Goal: Ask a question: Seek information or help from site administrators or community

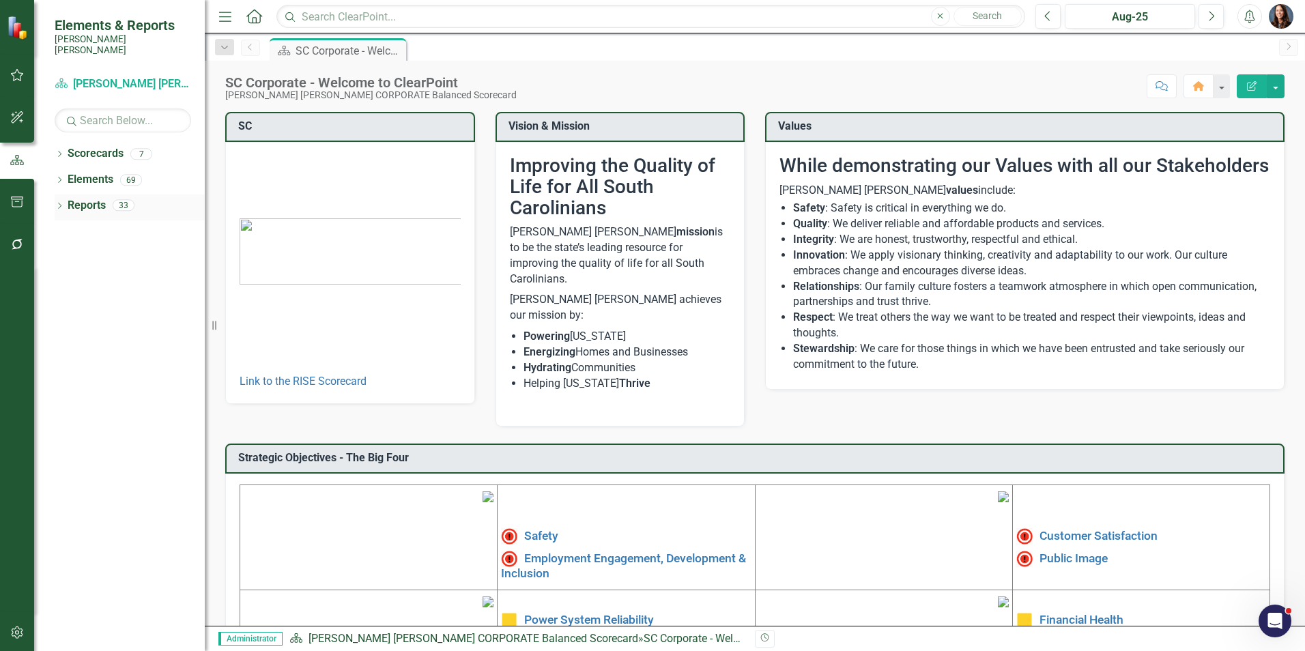
click at [59, 203] on icon "Dropdown" at bounding box center [60, 207] width 10 height 8
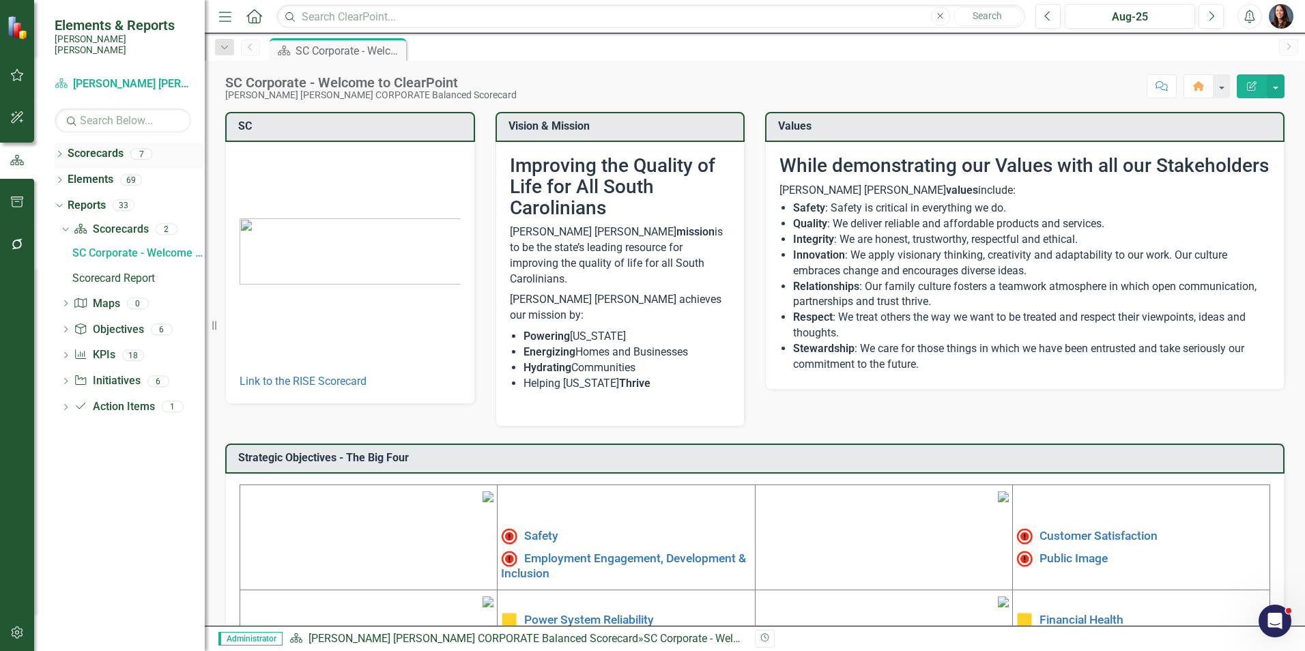
click at [60, 152] on icon "Dropdown" at bounding box center [60, 156] width 10 height 8
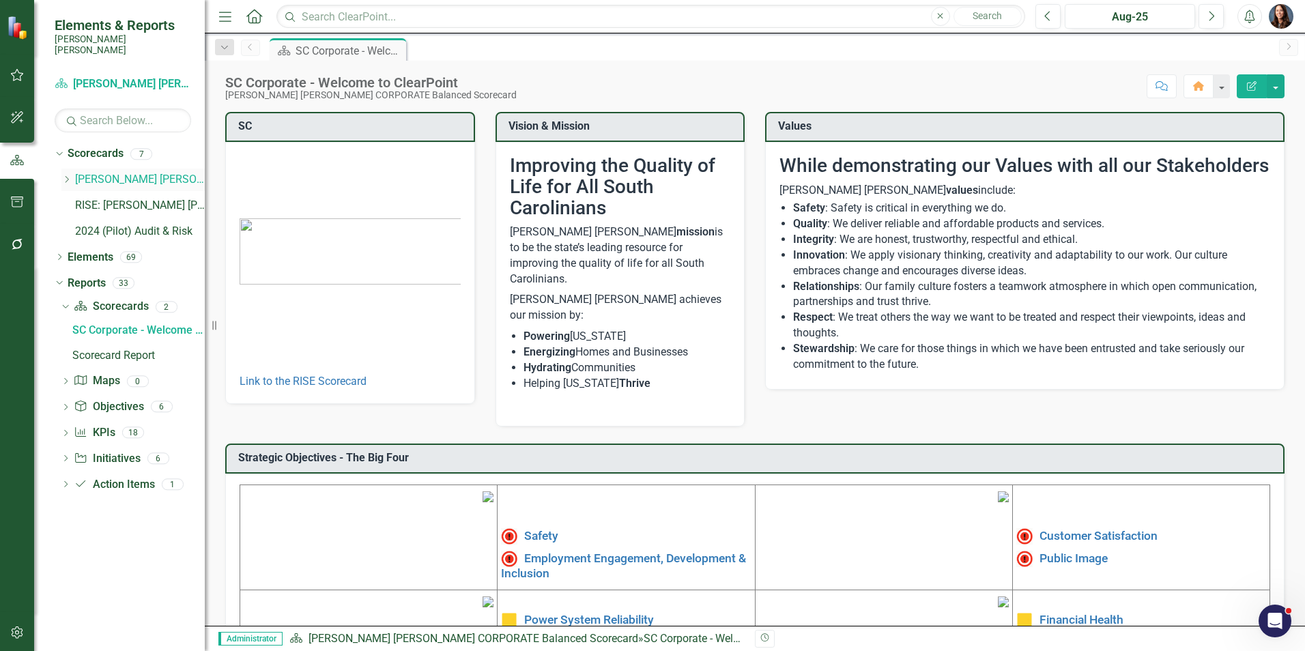
click at [66, 175] on icon "Dropdown" at bounding box center [66, 179] width 10 height 8
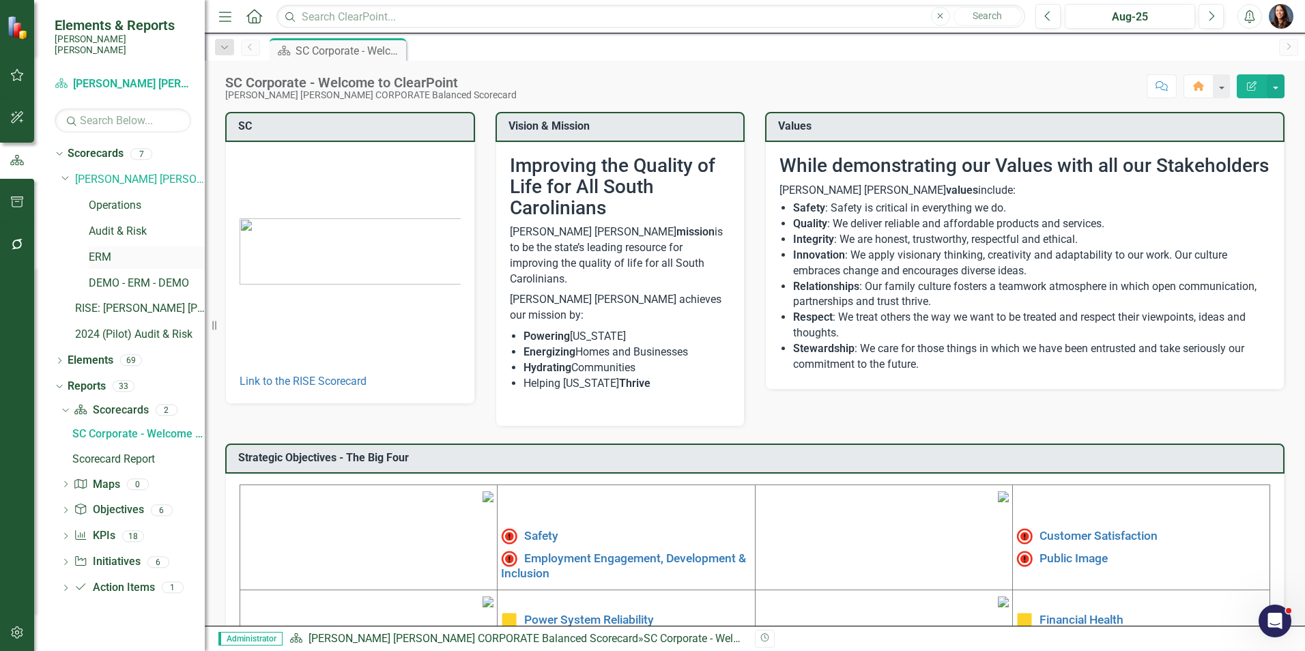
click at [95, 250] on link "ERM" at bounding box center [147, 258] width 116 height 16
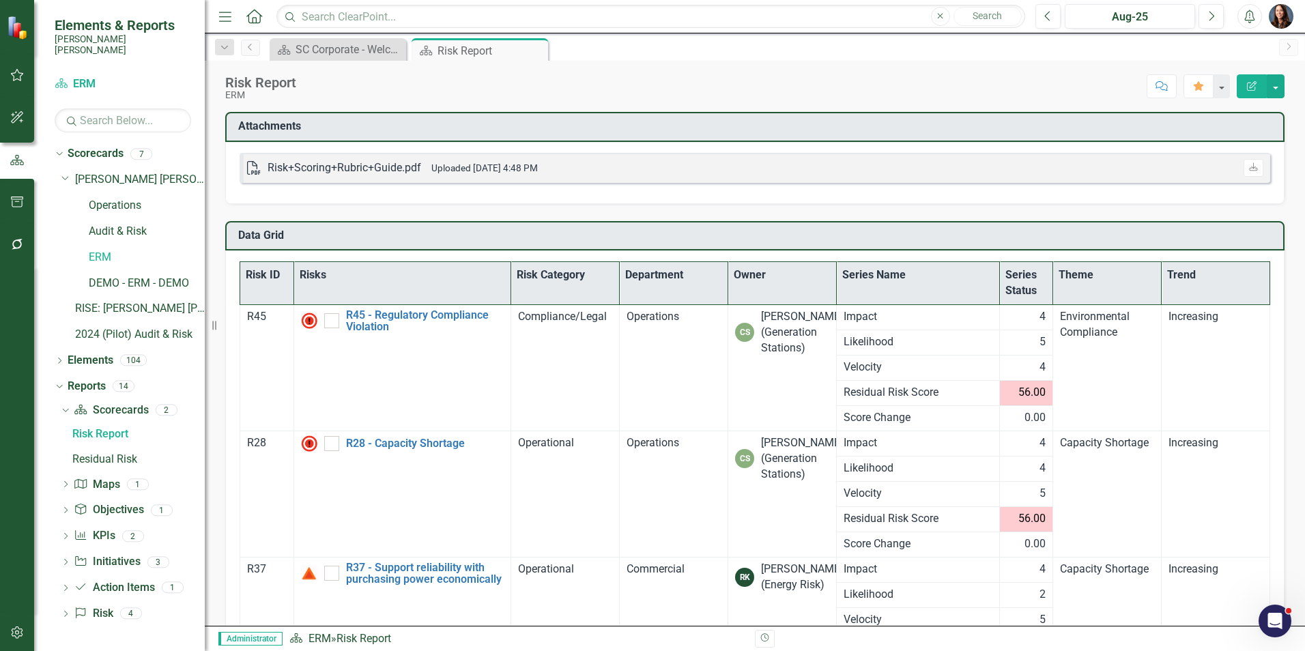
click at [1252, 17] on icon "Alerts" at bounding box center [1250, 17] width 14 height 14
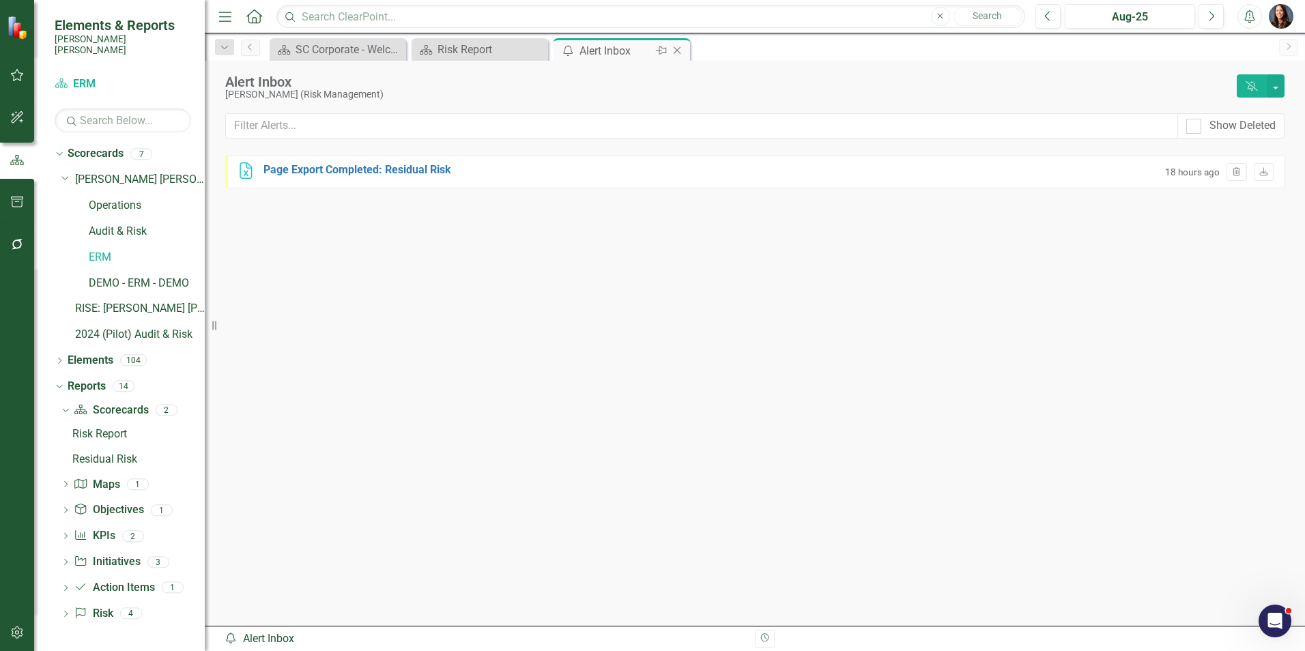
click at [679, 46] on icon "Close" at bounding box center [677, 50] width 14 height 11
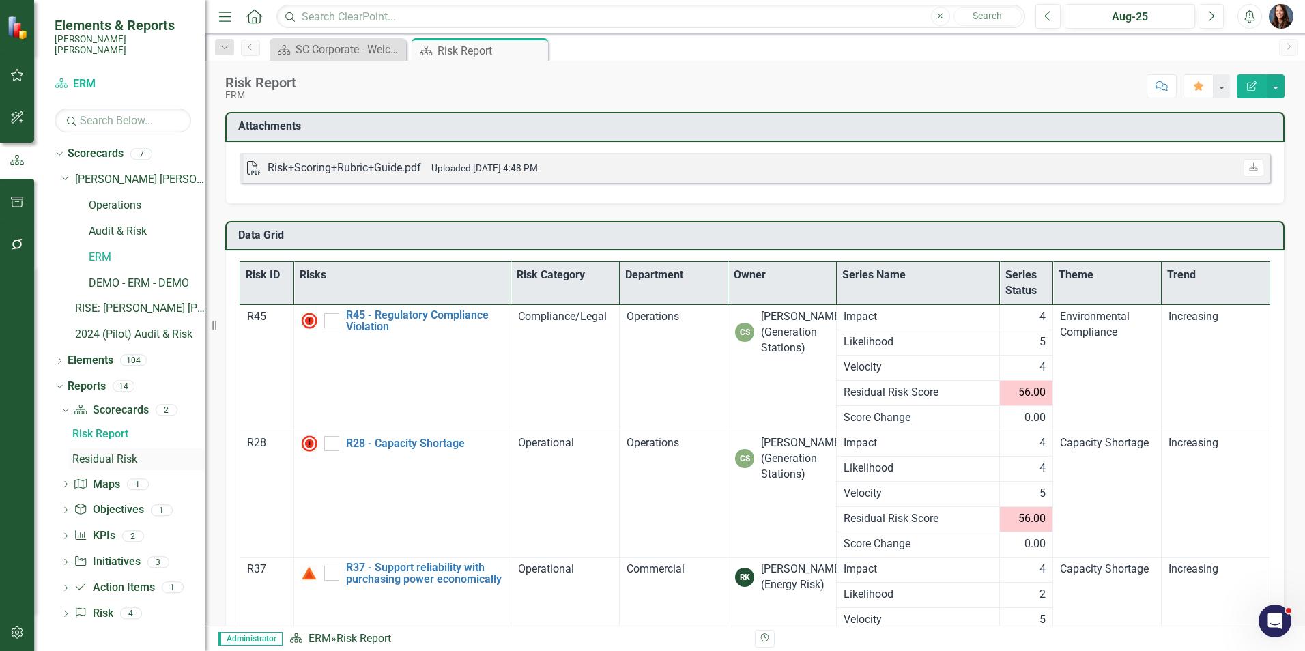
click at [98, 453] on div "Residual Risk" at bounding box center [138, 459] width 132 height 12
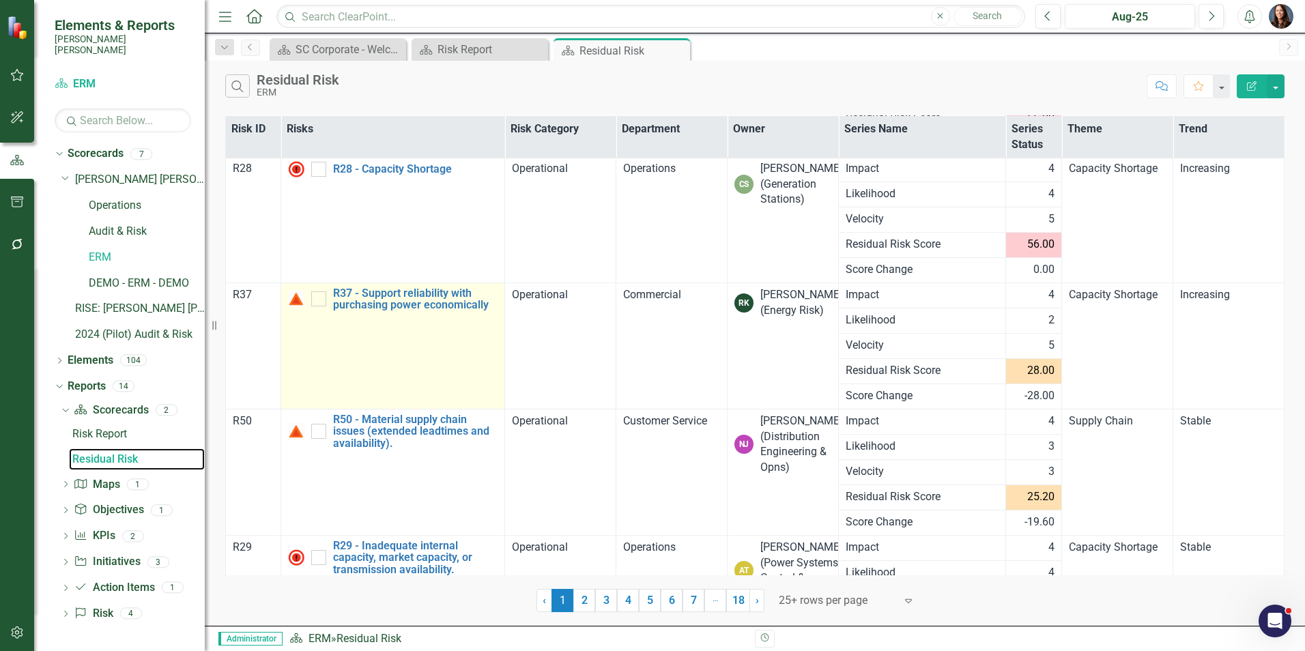
scroll to position [215, 0]
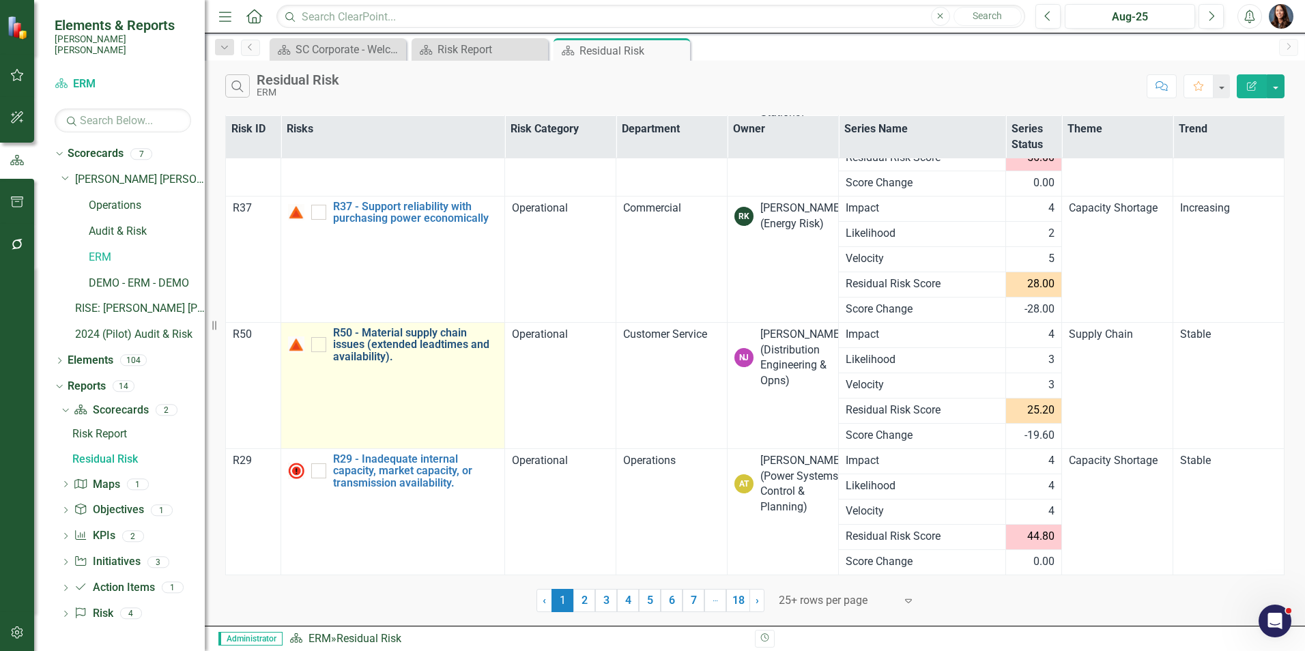
click at [380, 335] on link "R50 - Material supply chain issues (extended leadtimes and availability)." at bounding box center [415, 345] width 164 height 36
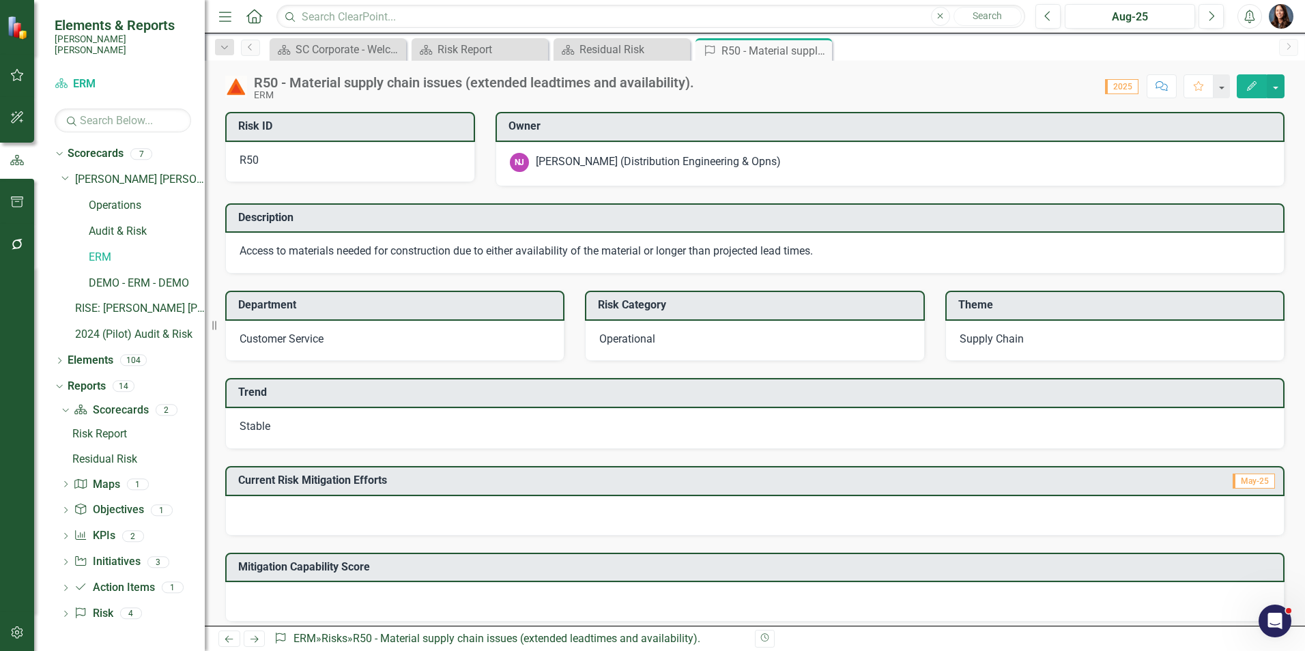
click at [1158, 83] on icon "Comment" at bounding box center [1162, 86] width 12 height 10
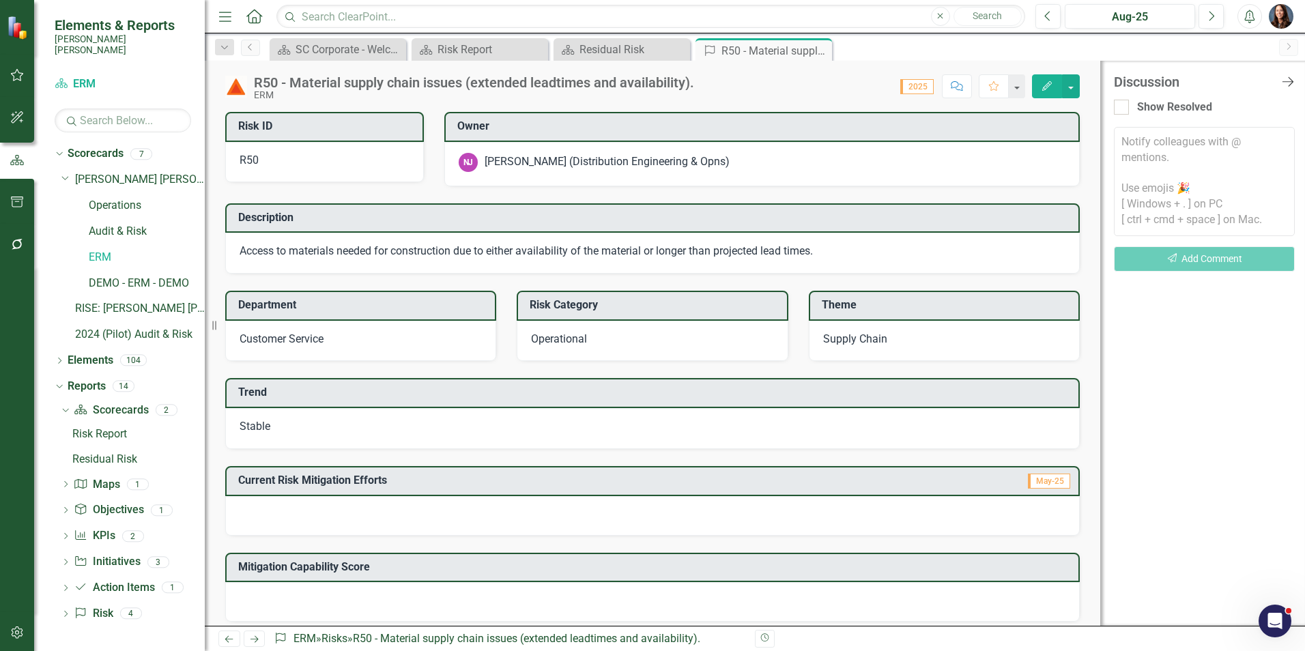
click at [1285, 85] on icon "Close Discussion Bar" at bounding box center [1288, 81] width 17 height 13
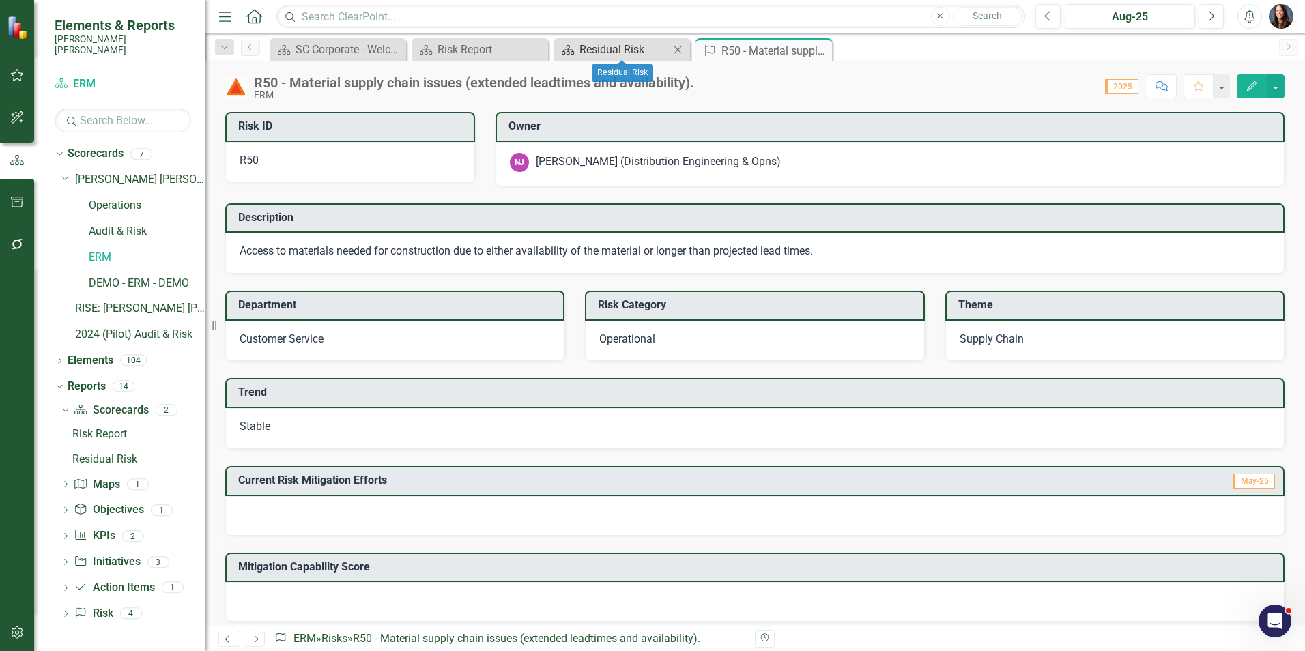
click at [602, 47] on div "Residual Risk" at bounding box center [625, 49] width 90 height 17
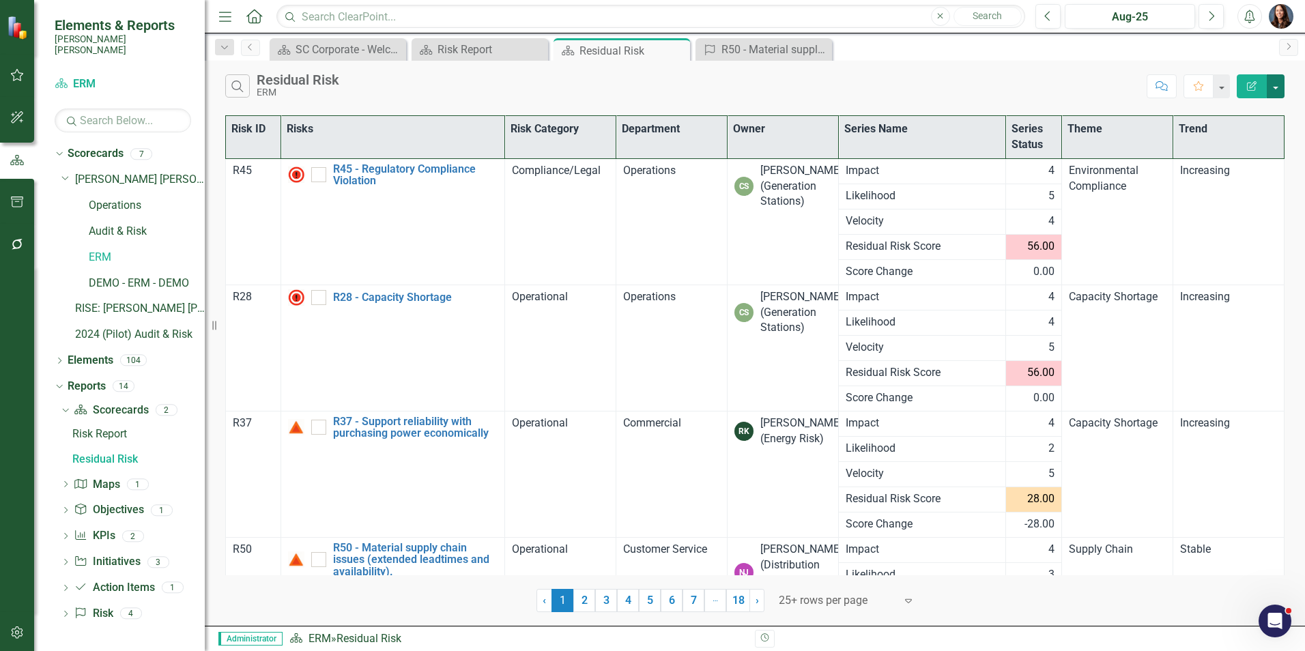
click at [1278, 91] on button "button" at bounding box center [1276, 86] width 18 height 24
click at [1226, 138] on link "PDF Export to PDF" at bounding box center [1230, 138] width 108 height 25
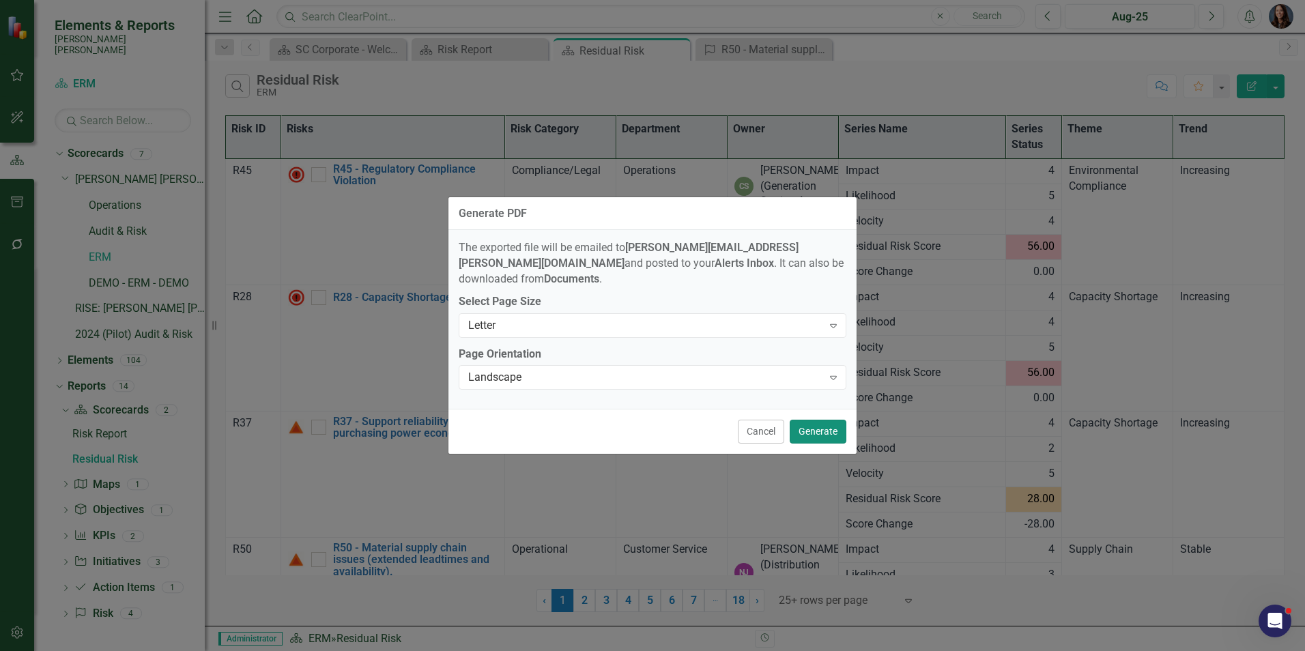
click at [819, 421] on button "Generate" at bounding box center [818, 432] width 57 height 24
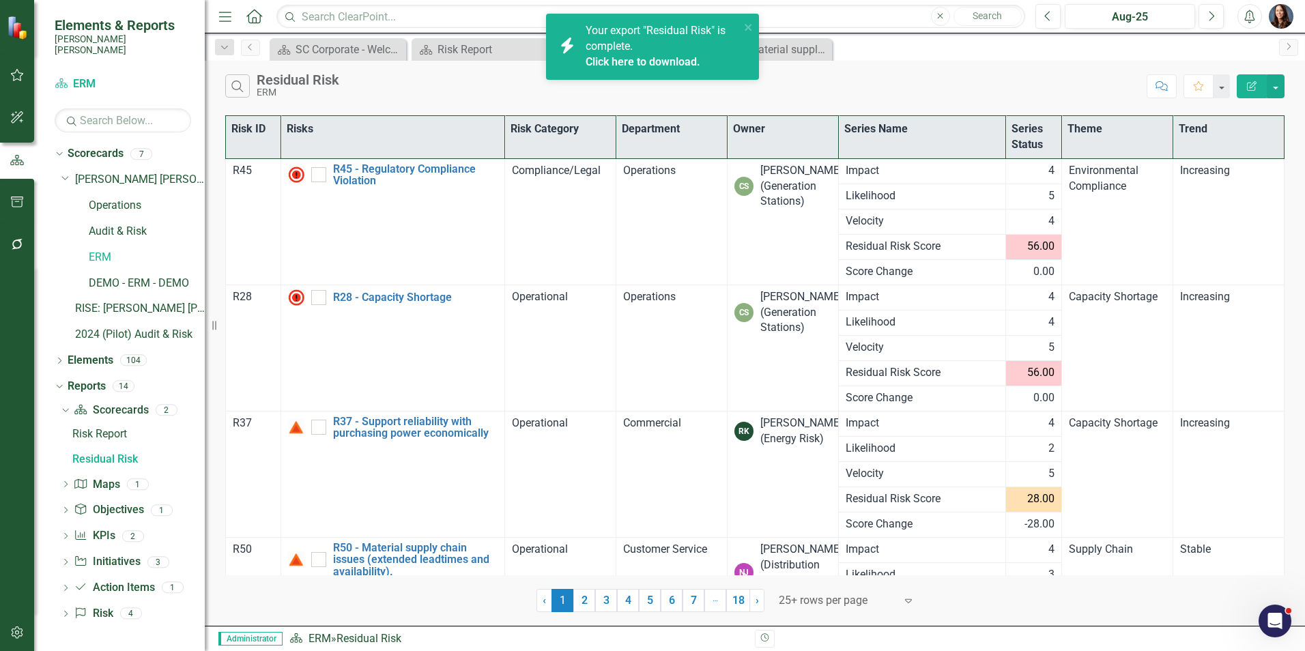
click at [647, 63] on link "Click here to download." at bounding box center [643, 61] width 115 height 13
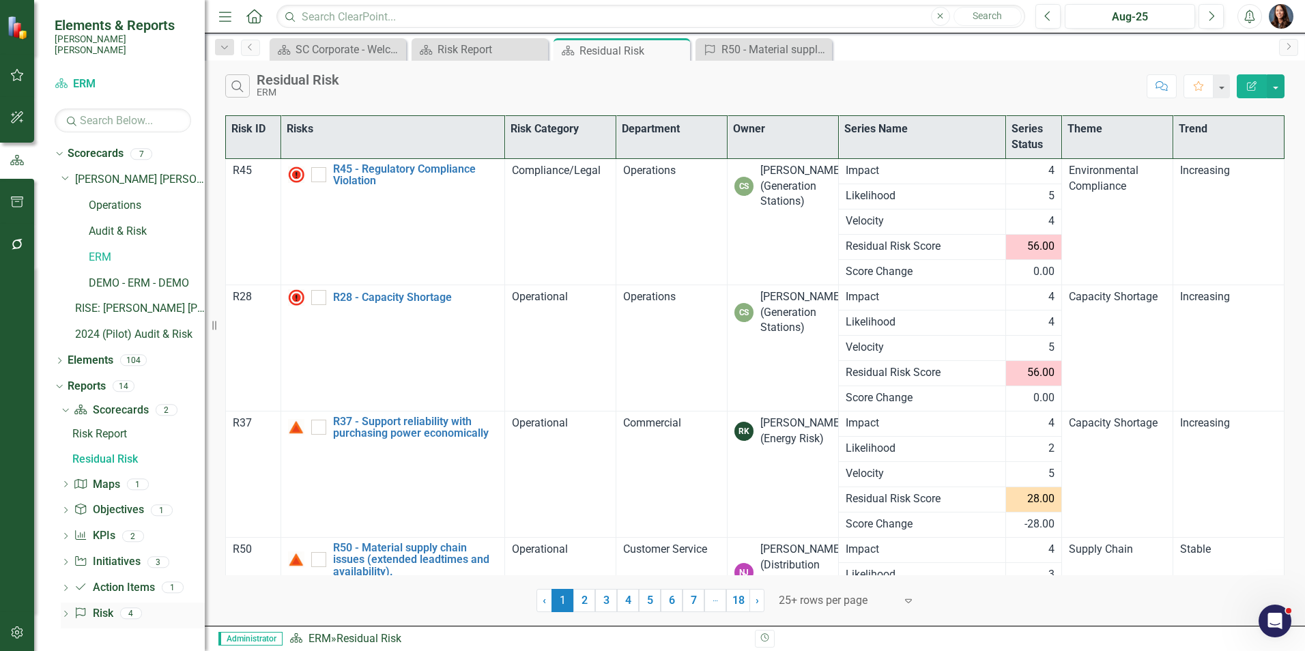
click at [66, 612] on icon "Dropdown" at bounding box center [66, 616] width 10 height 8
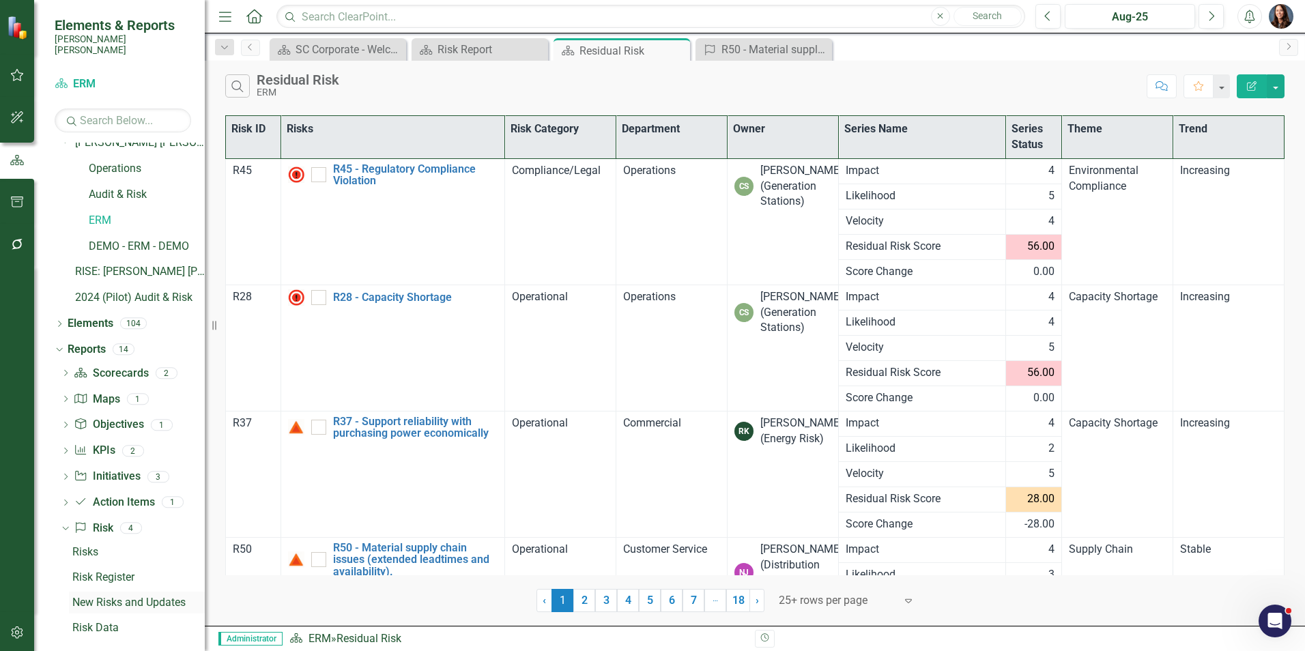
click at [111, 597] on div "New Risks and Updates" at bounding box center [138, 603] width 132 height 12
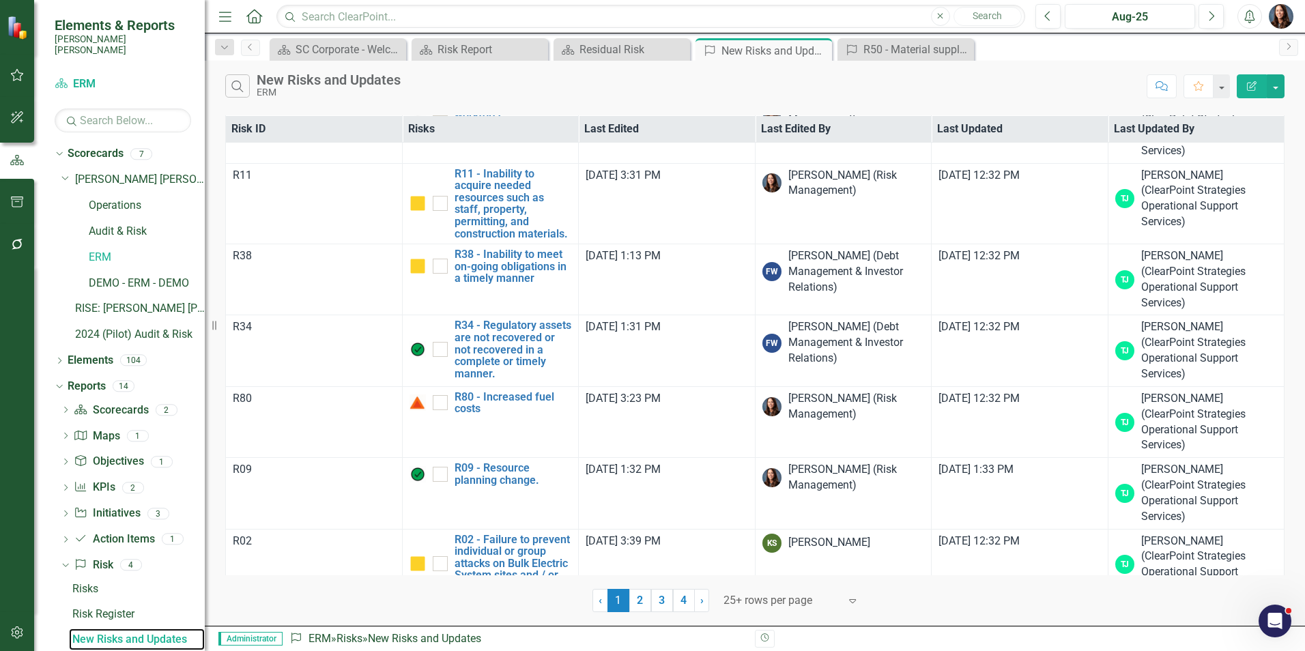
scroll to position [1112, 0]
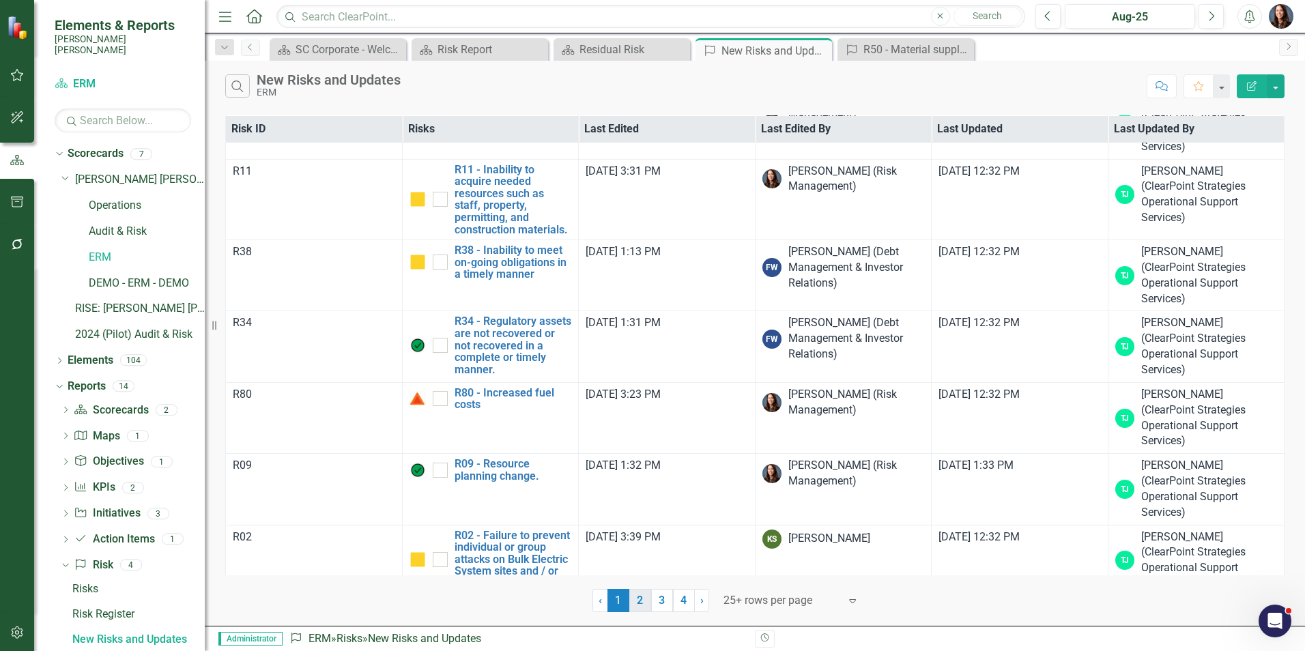
click at [640, 597] on link "2" at bounding box center [641, 600] width 22 height 23
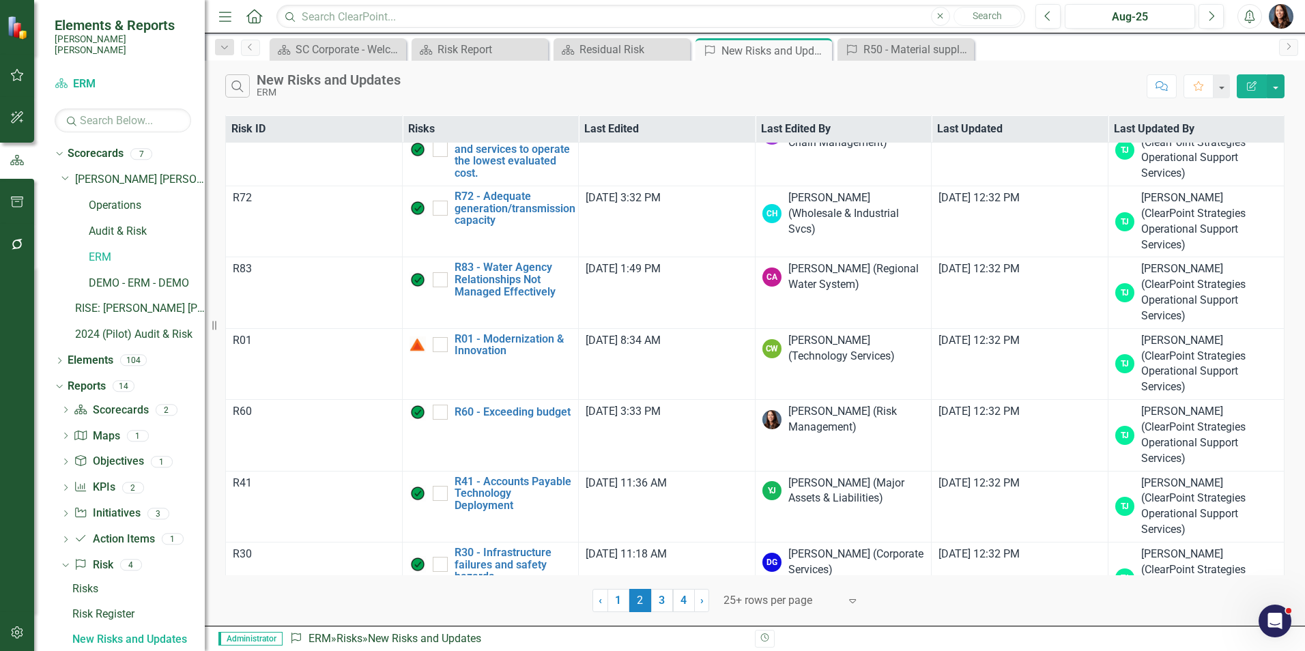
scroll to position [1234, 0]
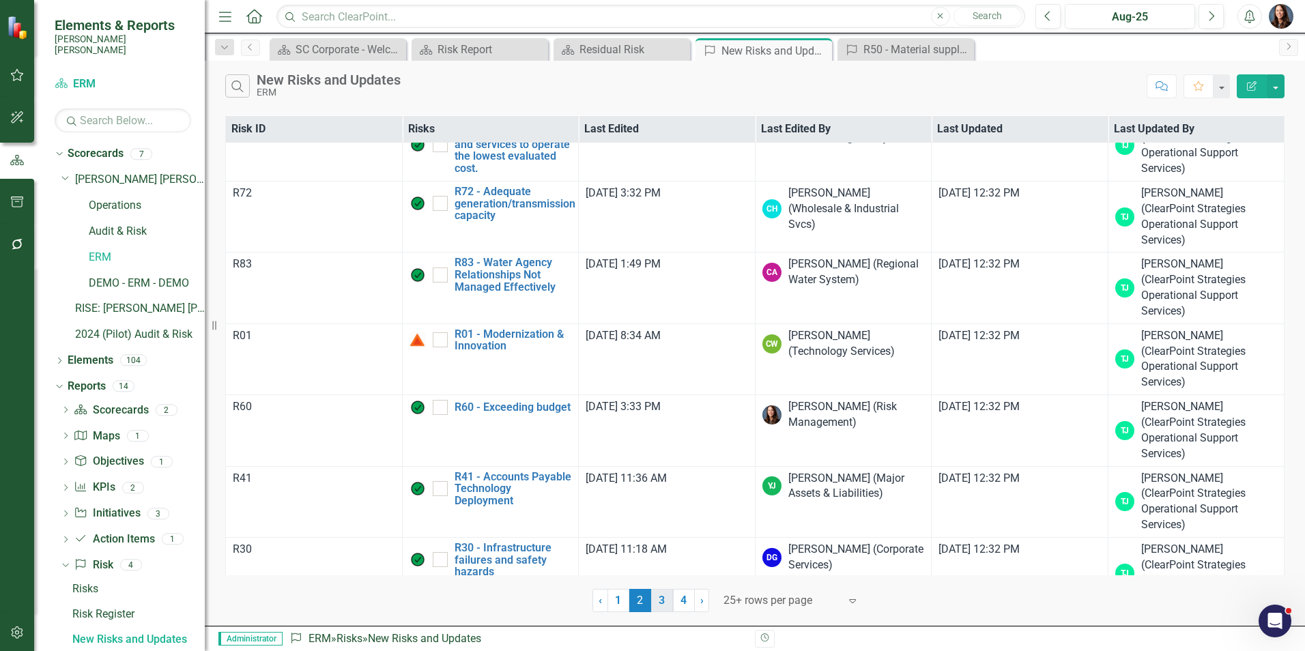
click at [664, 597] on link "3" at bounding box center [662, 600] width 22 height 23
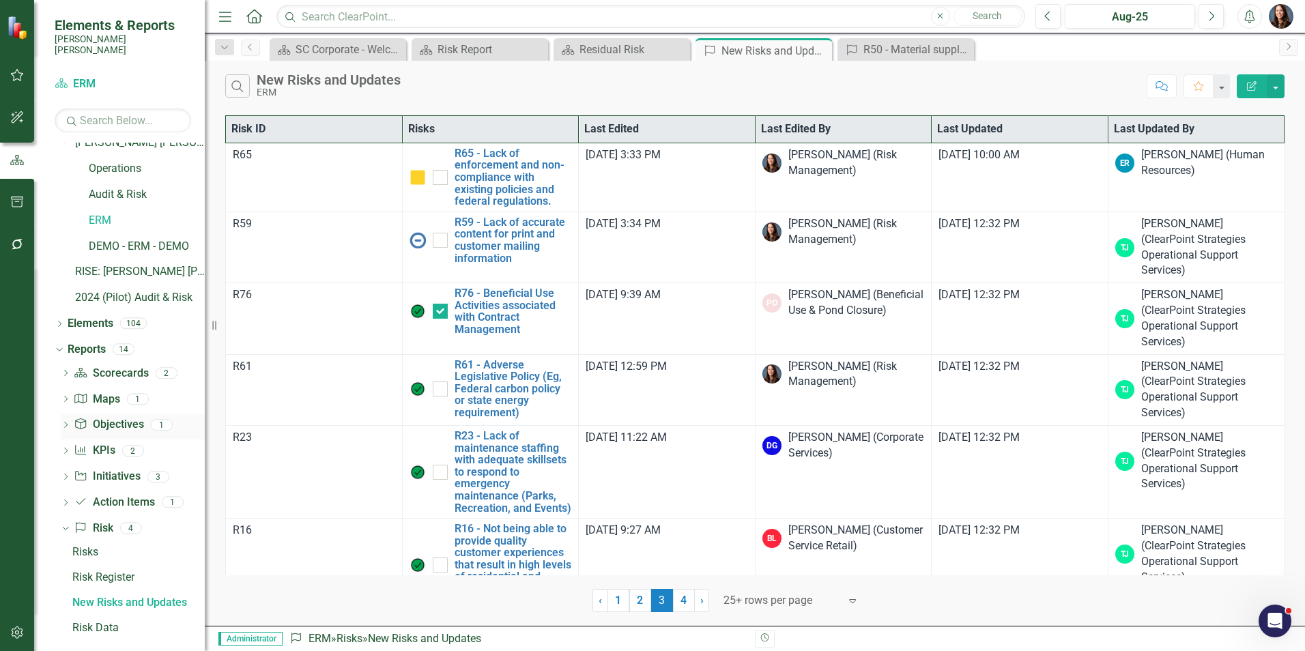
scroll to position [0, 0]
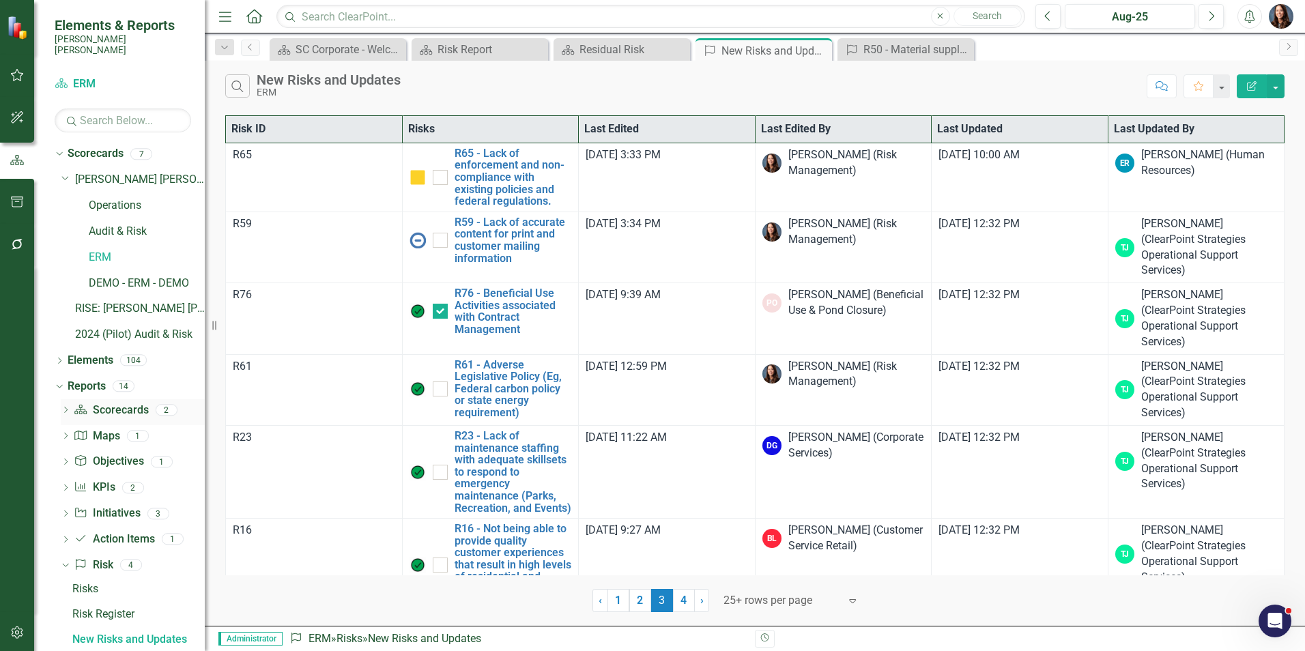
click at [63, 408] on icon "Dropdown" at bounding box center [66, 412] width 10 height 8
click at [93, 428] on div "Risk Report" at bounding box center [138, 434] width 132 height 12
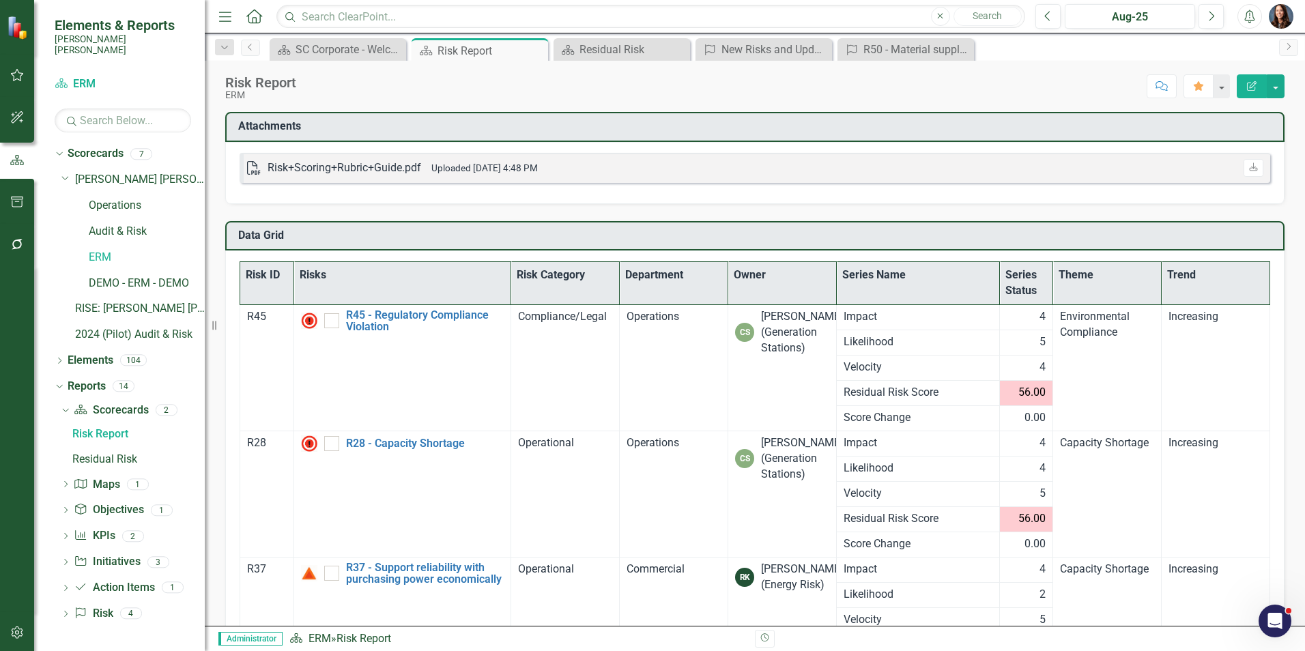
click at [1017, 283] on th "Series Status" at bounding box center [1027, 283] width 54 height 43
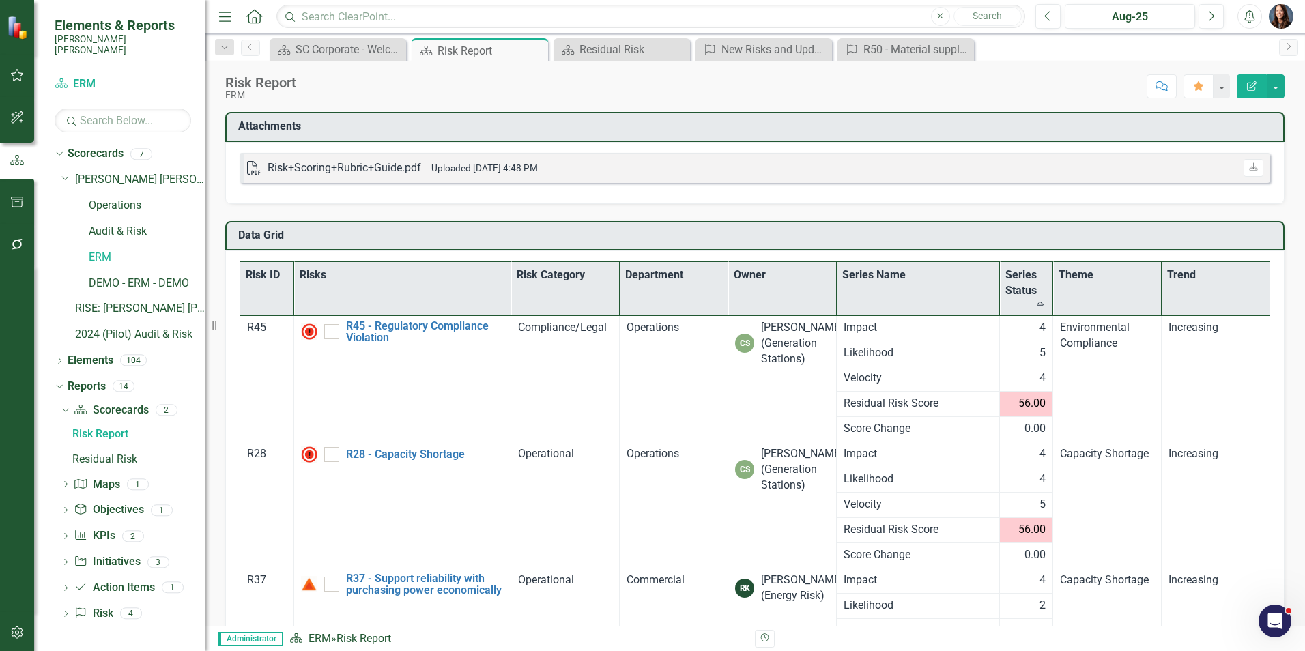
click at [1024, 303] on th "Series Status Sort Ascending" at bounding box center [1027, 289] width 54 height 54
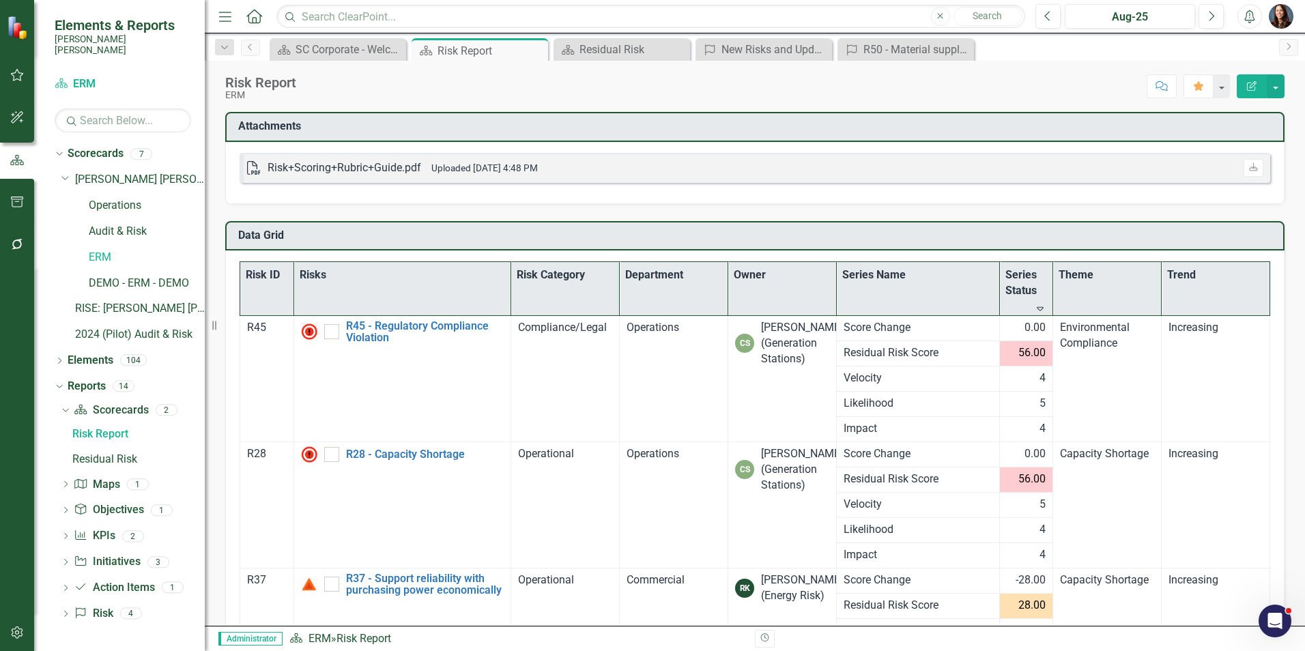
click at [1022, 308] on th "Series Status Sort Descending" at bounding box center [1027, 289] width 54 height 54
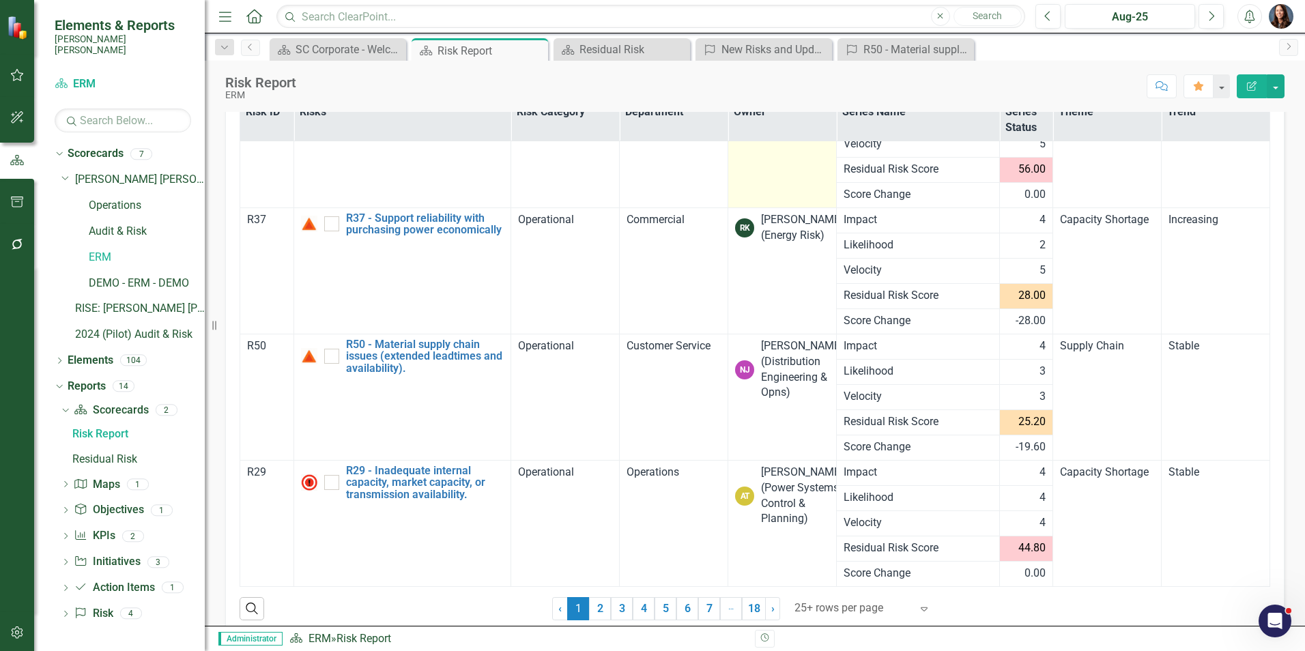
scroll to position [186, 0]
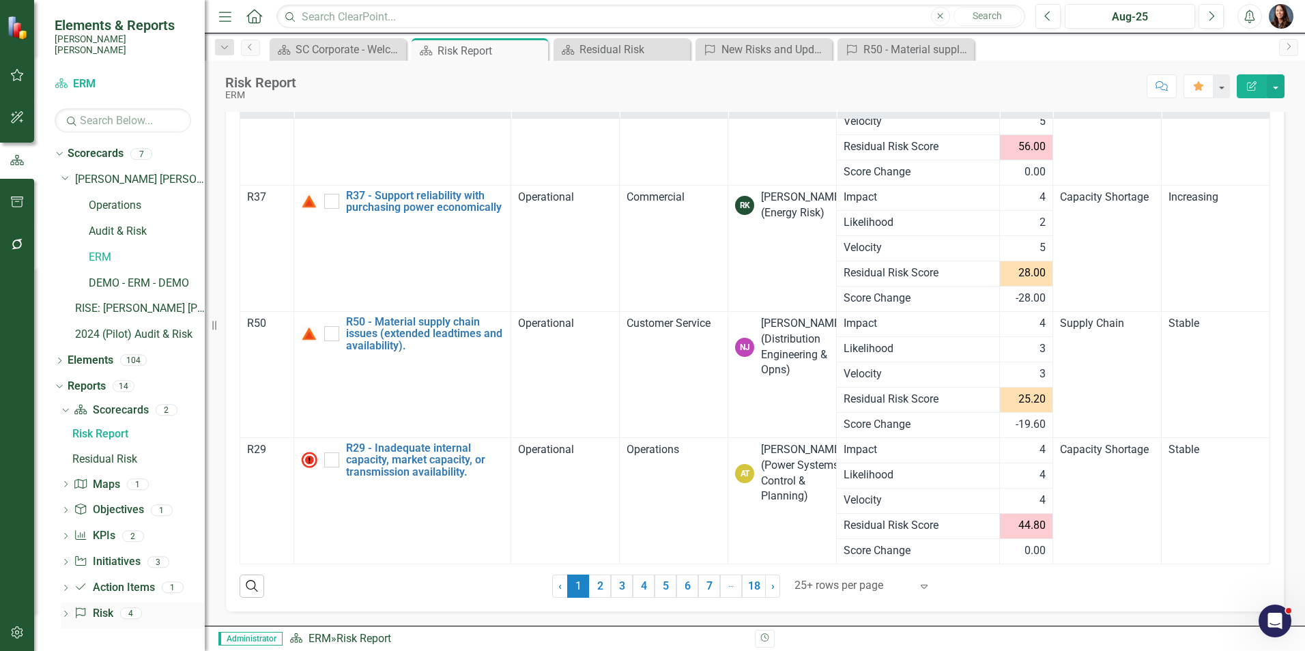
click at [66, 612] on icon "Dropdown" at bounding box center [66, 616] width 10 height 8
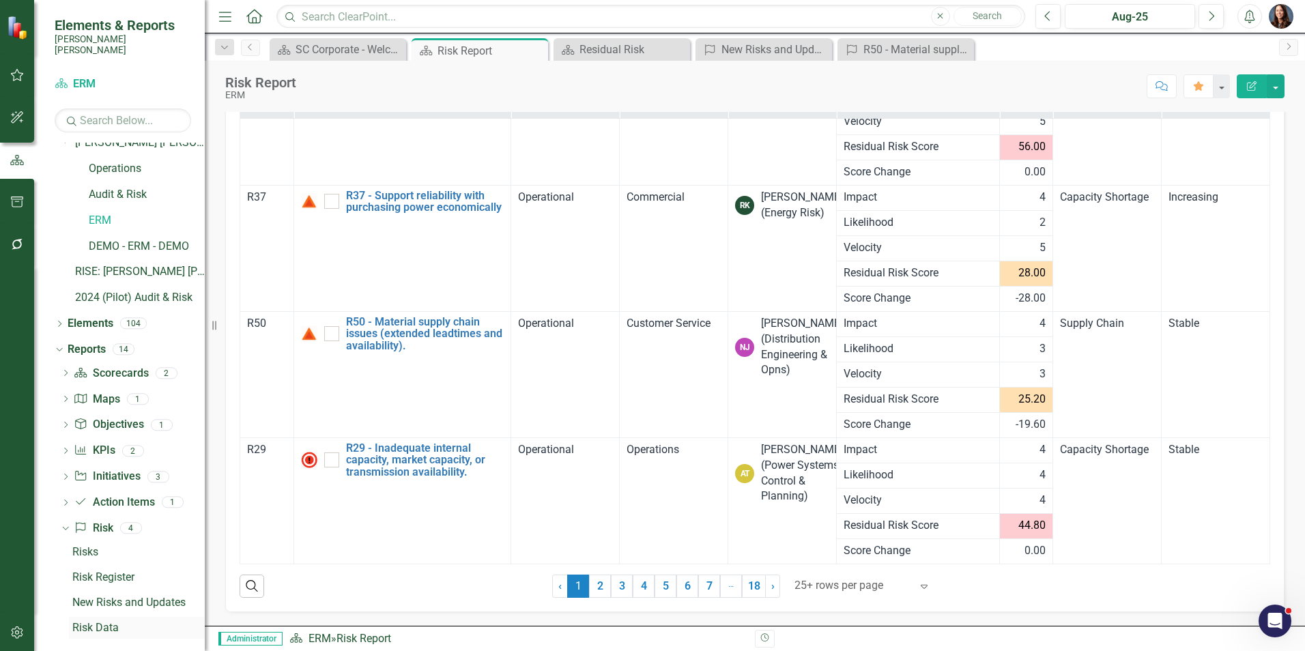
click at [92, 622] on div "Risk Data" at bounding box center [138, 628] width 132 height 12
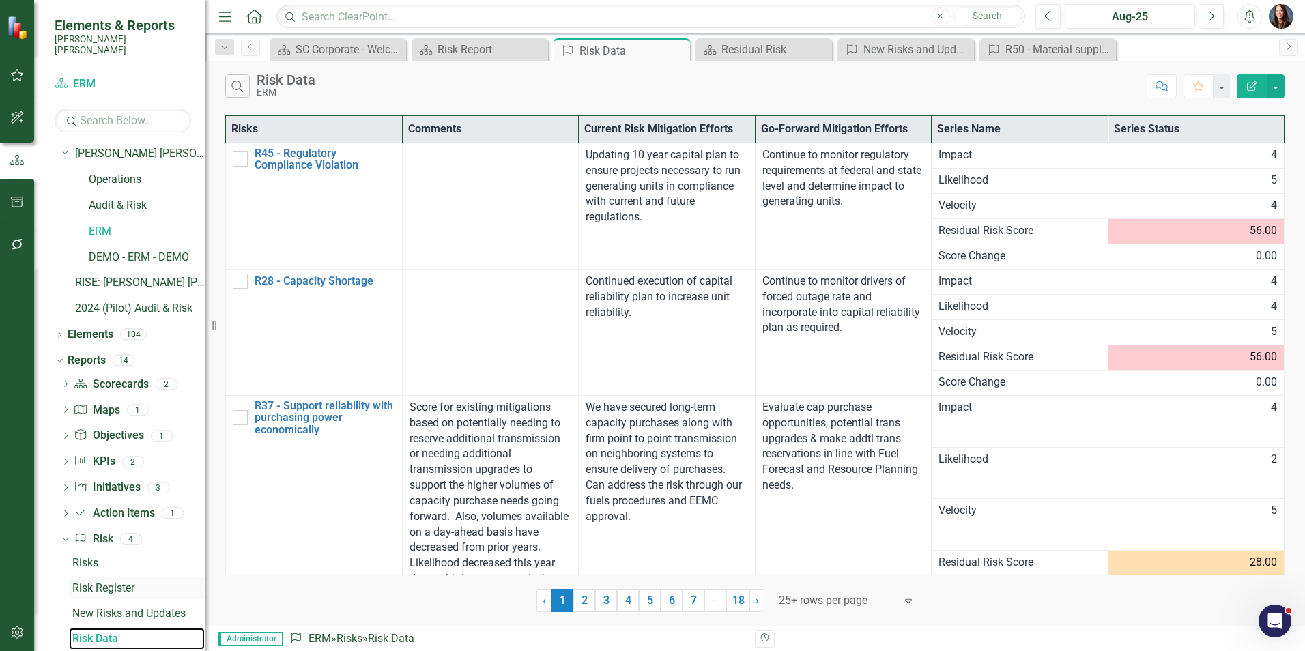
scroll to position [37, 0]
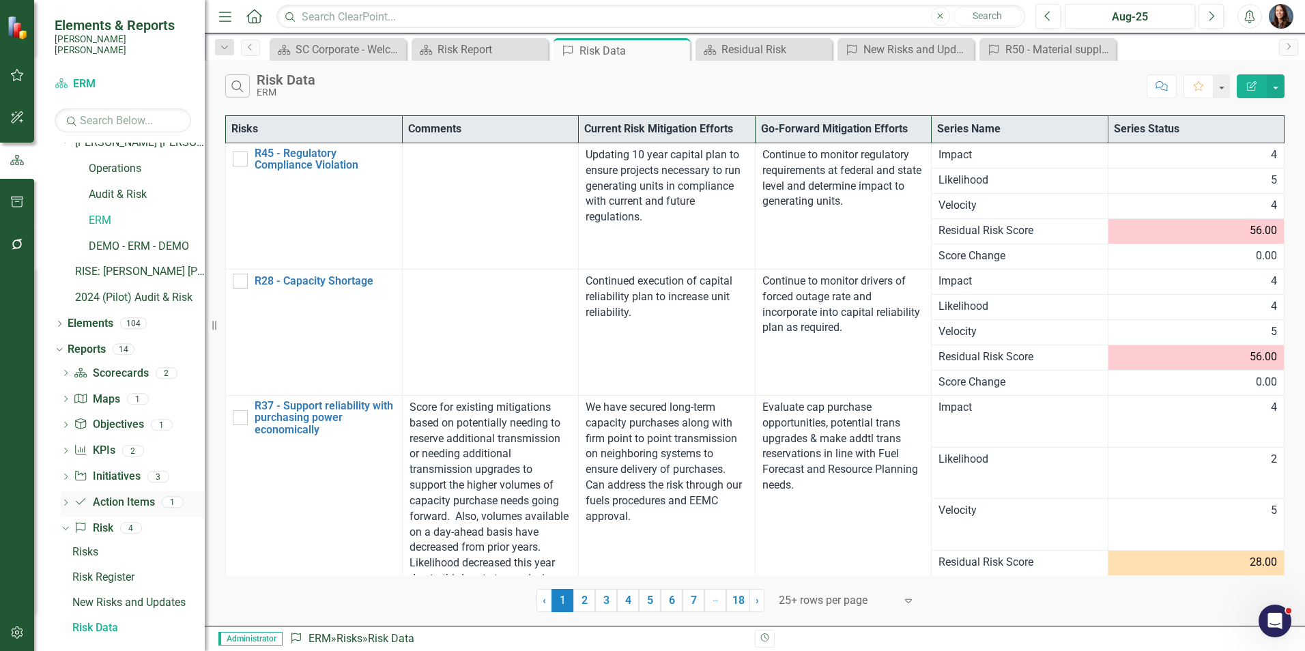
click at [63, 500] on icon "Dropdown" at bounding box center [66, 504] width 10 height 8
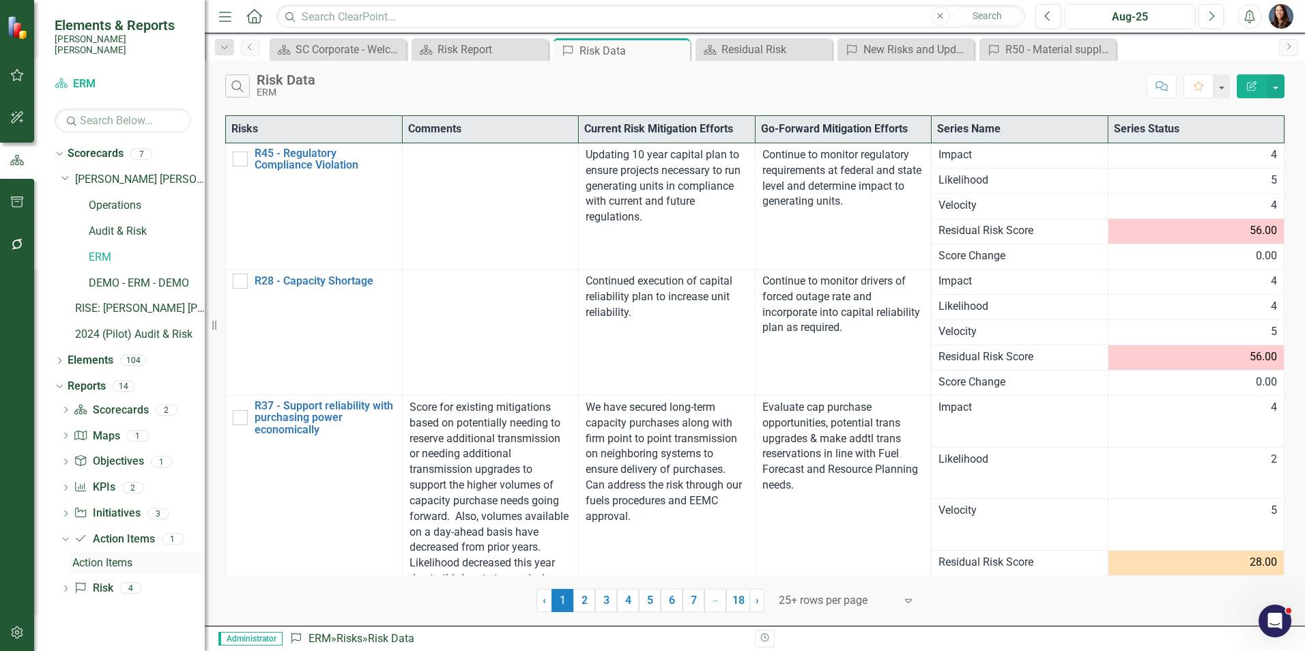
click at [92, 557] on div "Action Items" at bounding box center [138, 563] width 132 height 12
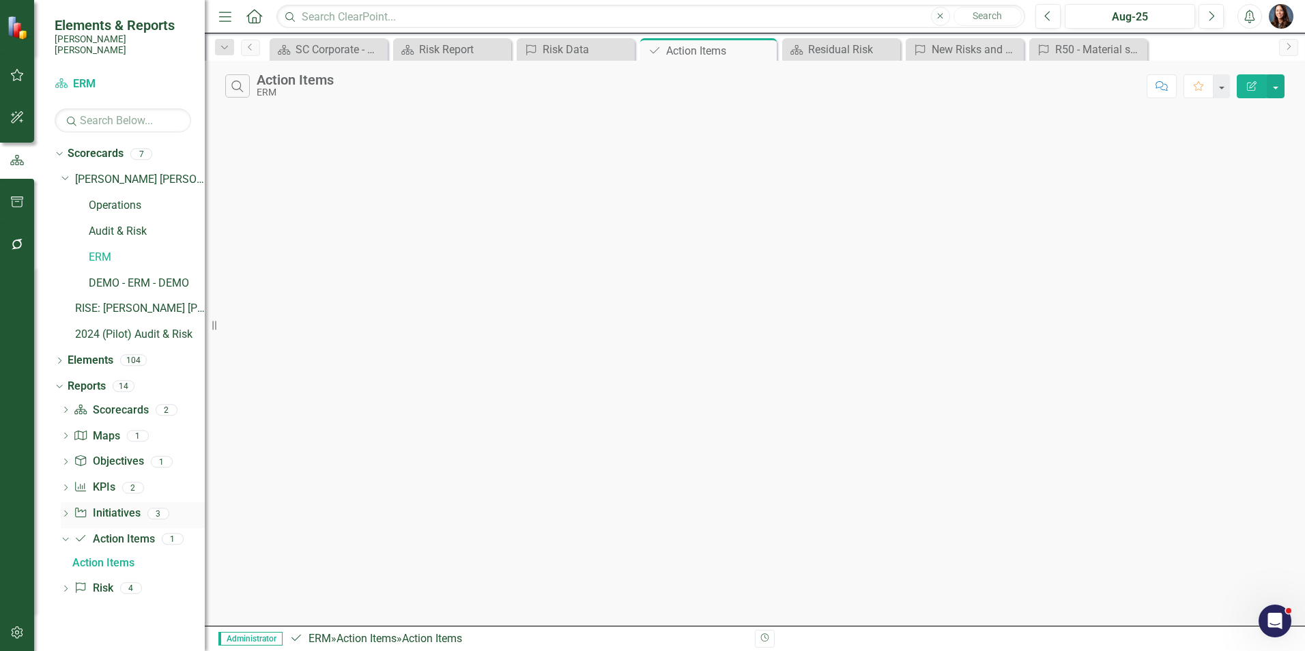
click at [66, 511] on icon "Dropdown" at bounding box center [66, 515] width 10 height 8
click at [66, 485] on icon "Dropdown" at bounding box center [66, 489] width 10 height 8
click at [120, 505] on div "Averages by Theme" at bounding box center [138, 511] width 132 height 12
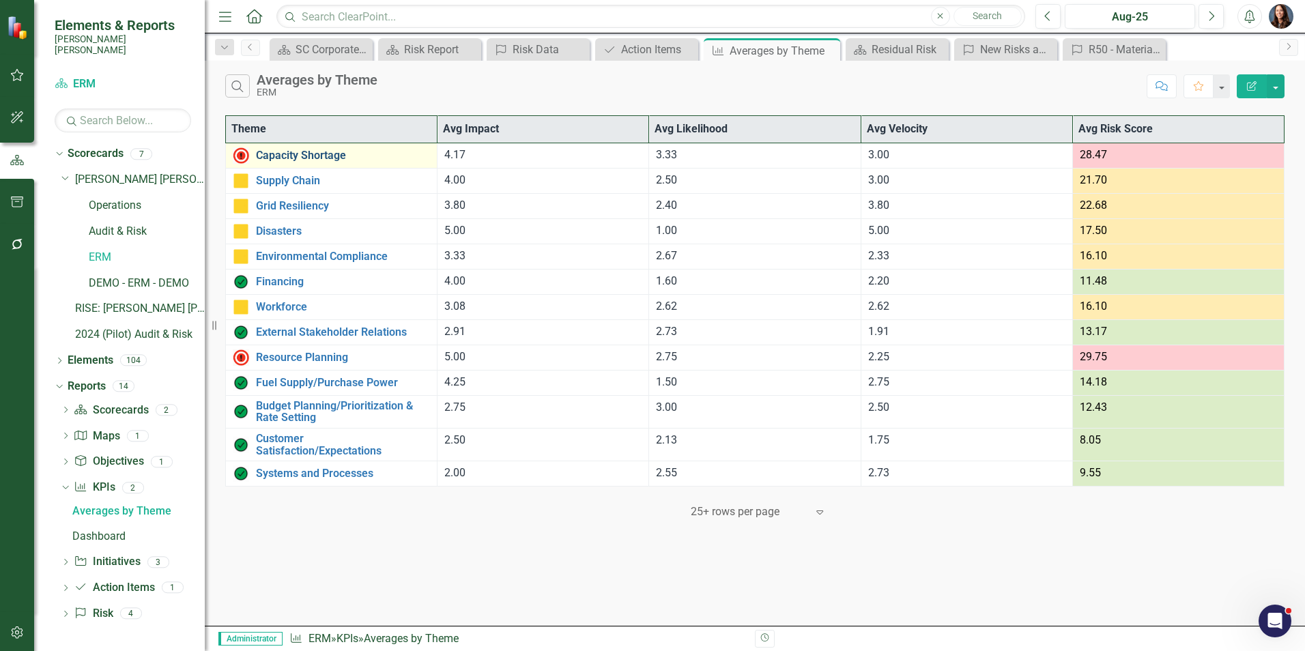
click at [323, 152] on link "Capacity Shortage" at bounding box center [343, 156] width 174 height 12
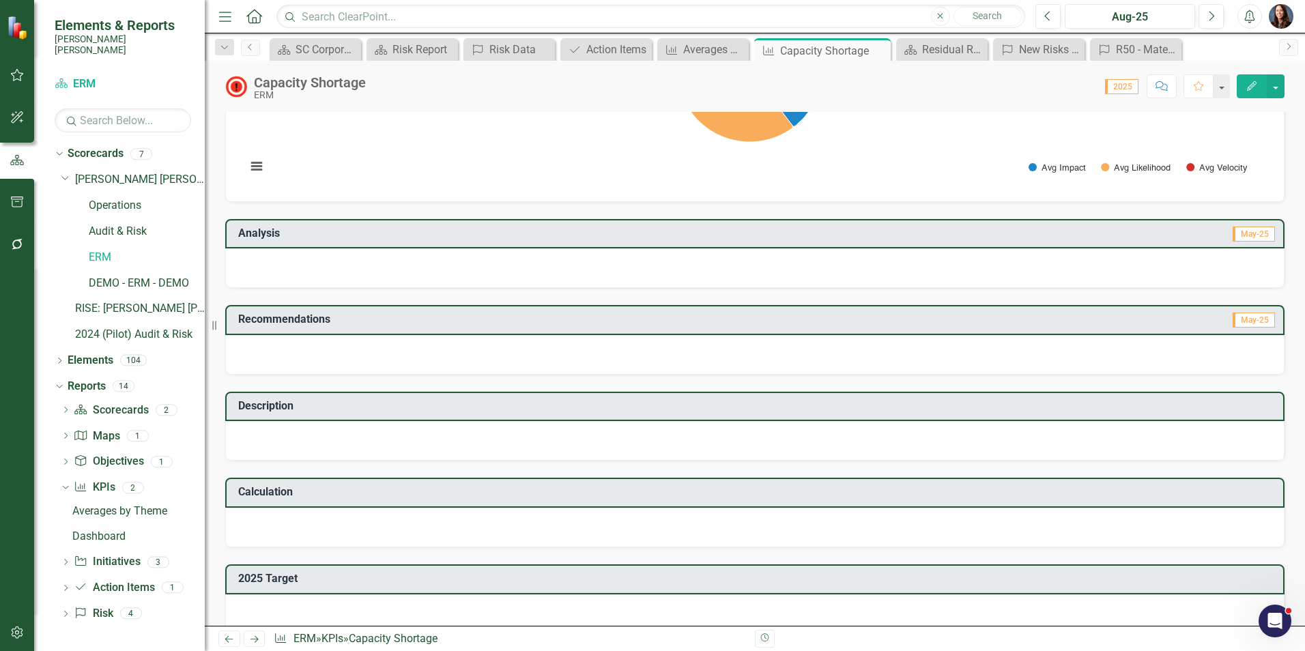
scroll to position [137, 0]
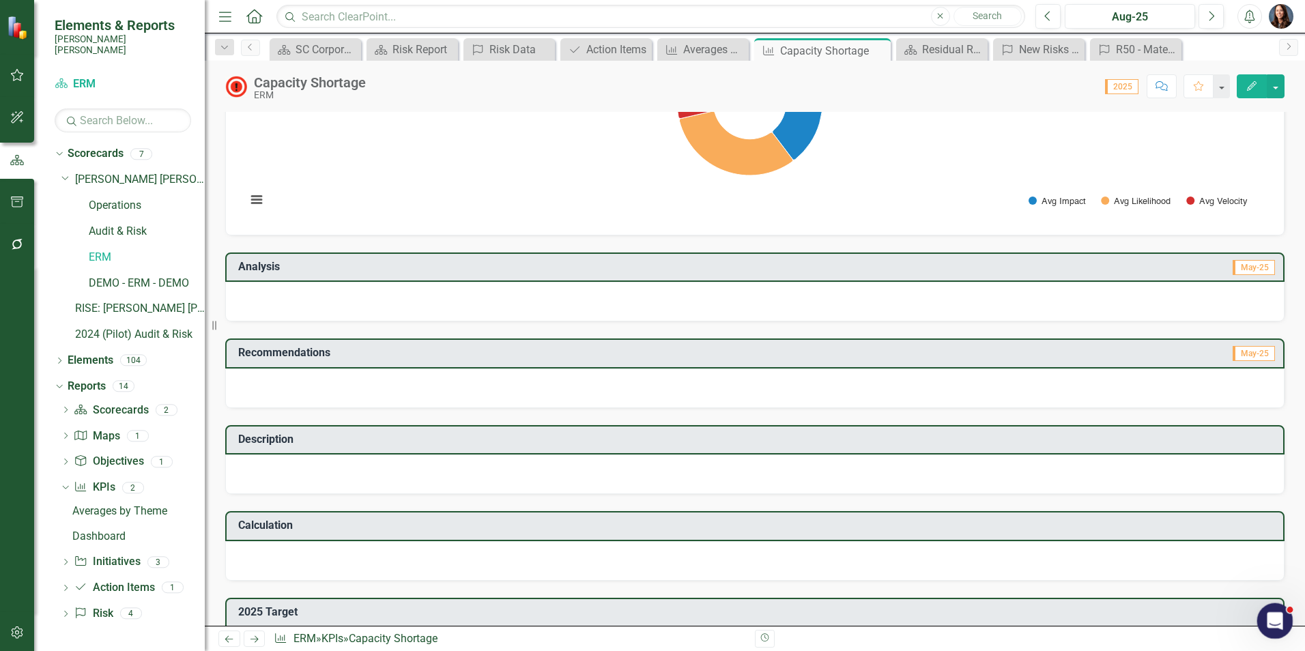
click at [1278, 617] on icon "Open Intercom Messenger" at bounding box center [1273, 619] width 23 height 23
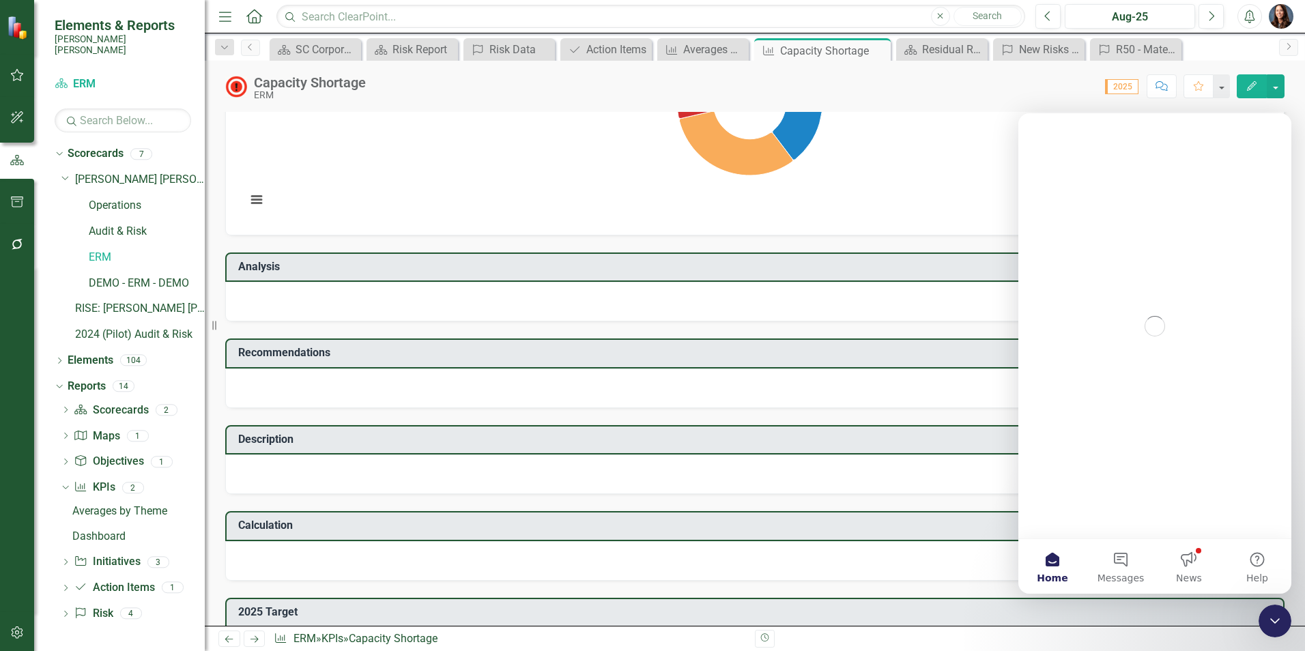
scroll to position [0, 0]
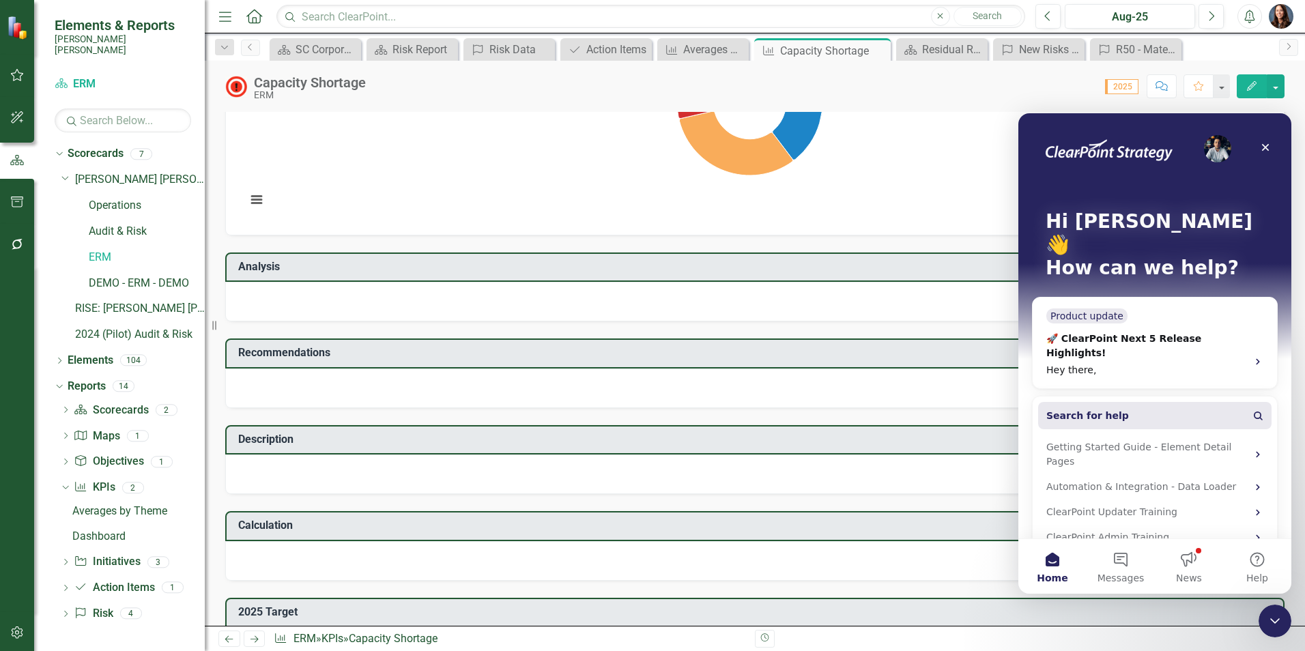
click at [1087, 409] on span "Search for help" at bounding box center [1088, 416] width 83 height 14
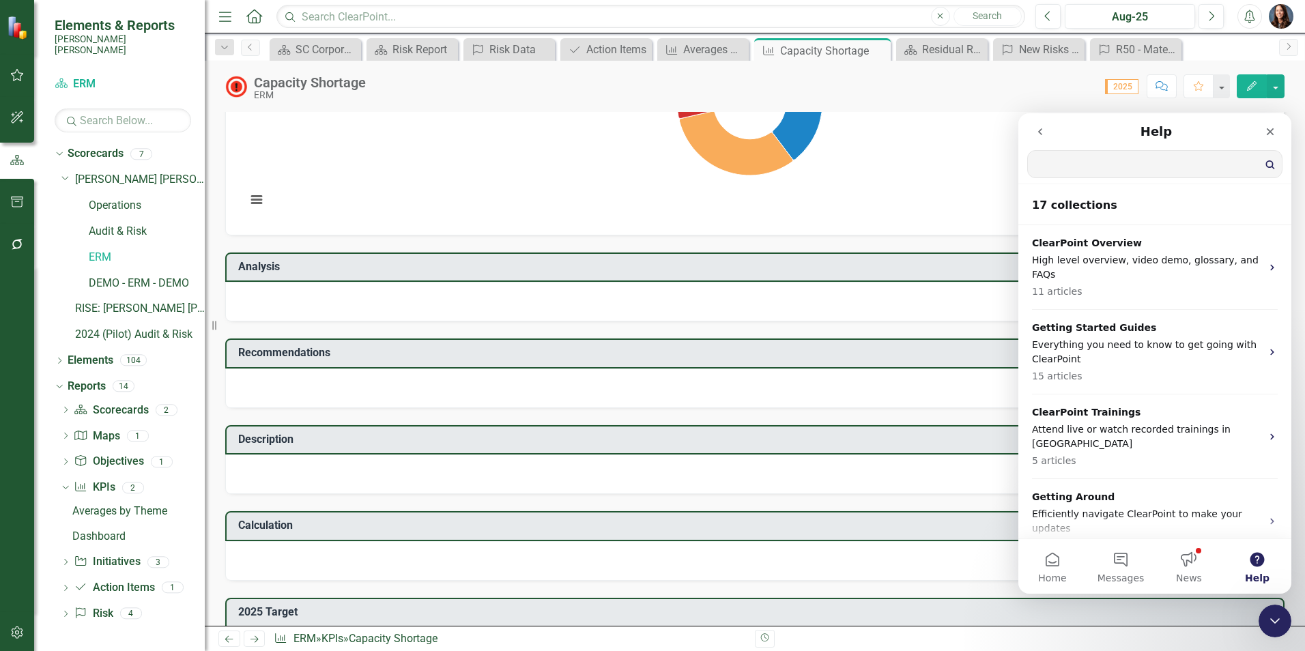
click at [1056, 161] on input "Search for help" at bounding box center [1155, 164] width 254 height 27
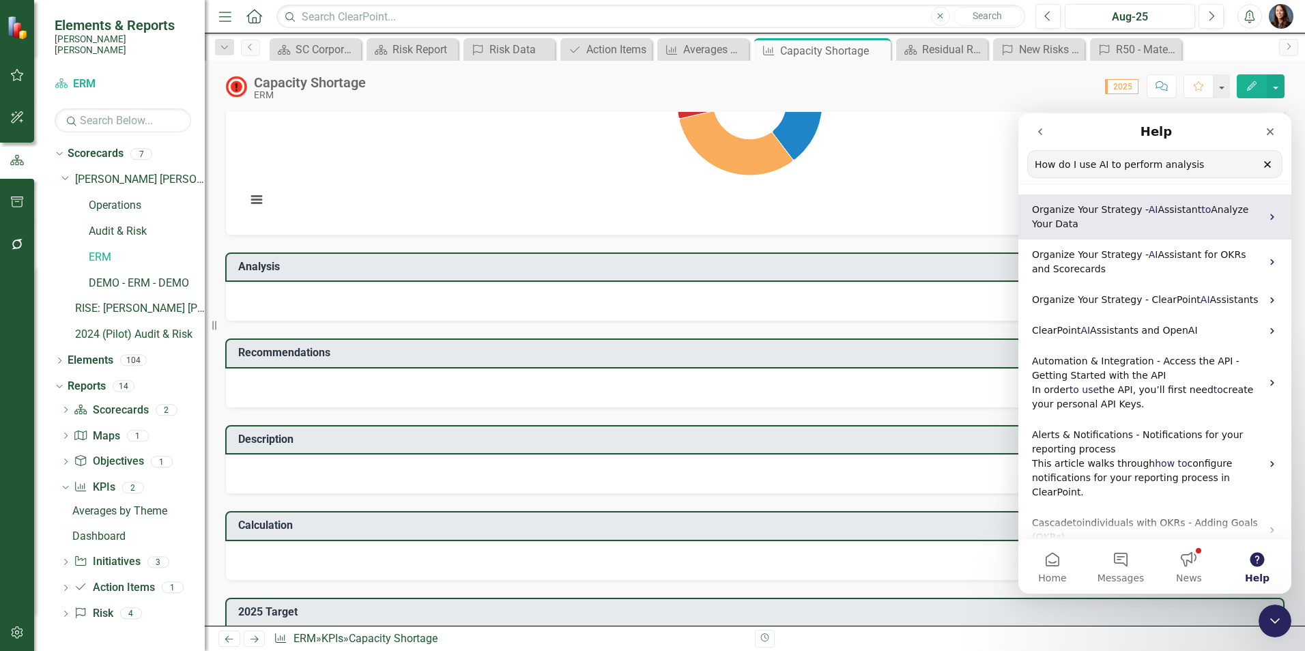
type input "How do I use AI to perform analysis"
click at [1127, 212] on span "Organize Your Strategy -" at bounding box center [1090, 209] width 117 height 11
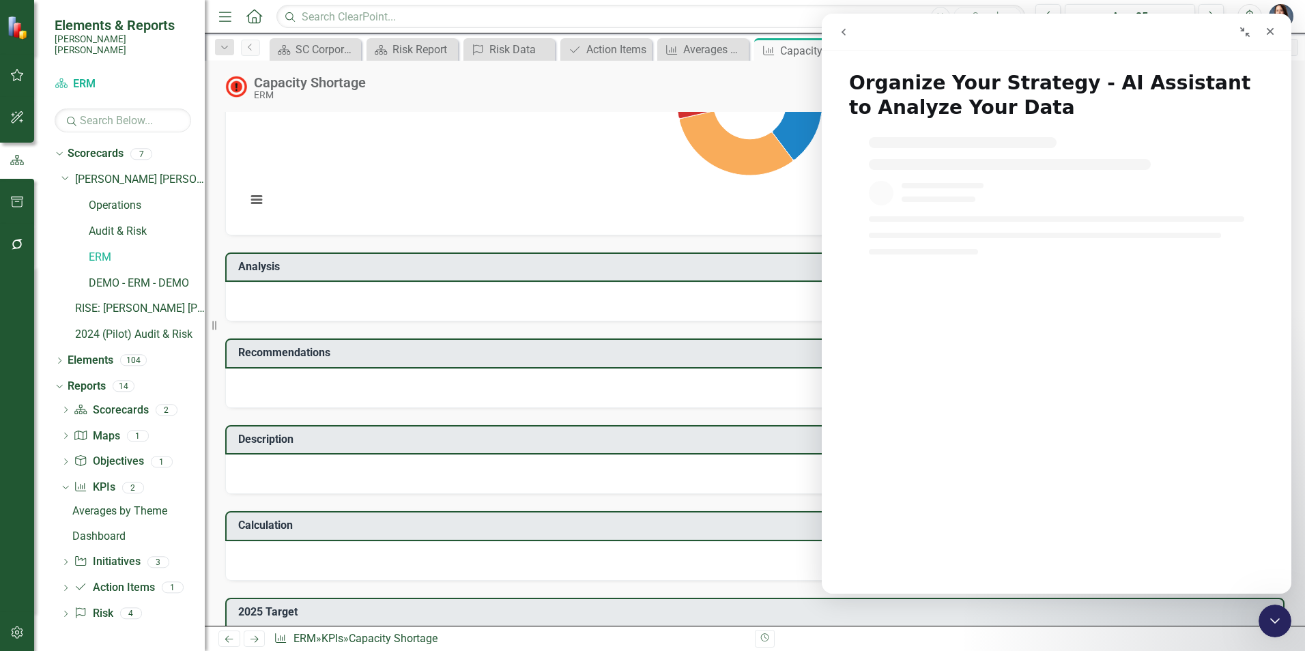
drag, startPoint x: 839, startPoint y: 29, endPoint x: 847, endPoint y: 36, distance: 10.2
click at [840, 29] on icon "go back" at bounding box center [843, 32] width 11 height 11
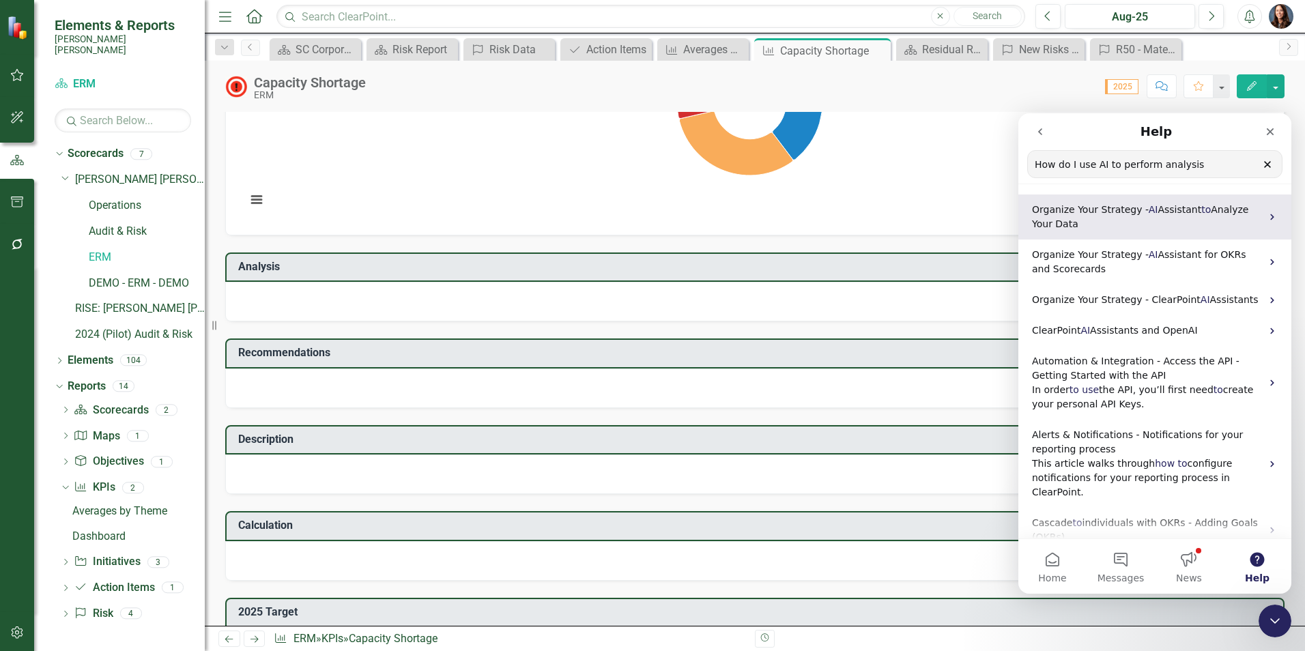
click at [1265, 222] on div "Organize Your Strategy - AI Assistant to Analyze Your Data" at bounding box center [1155, 217] width 273 height 45
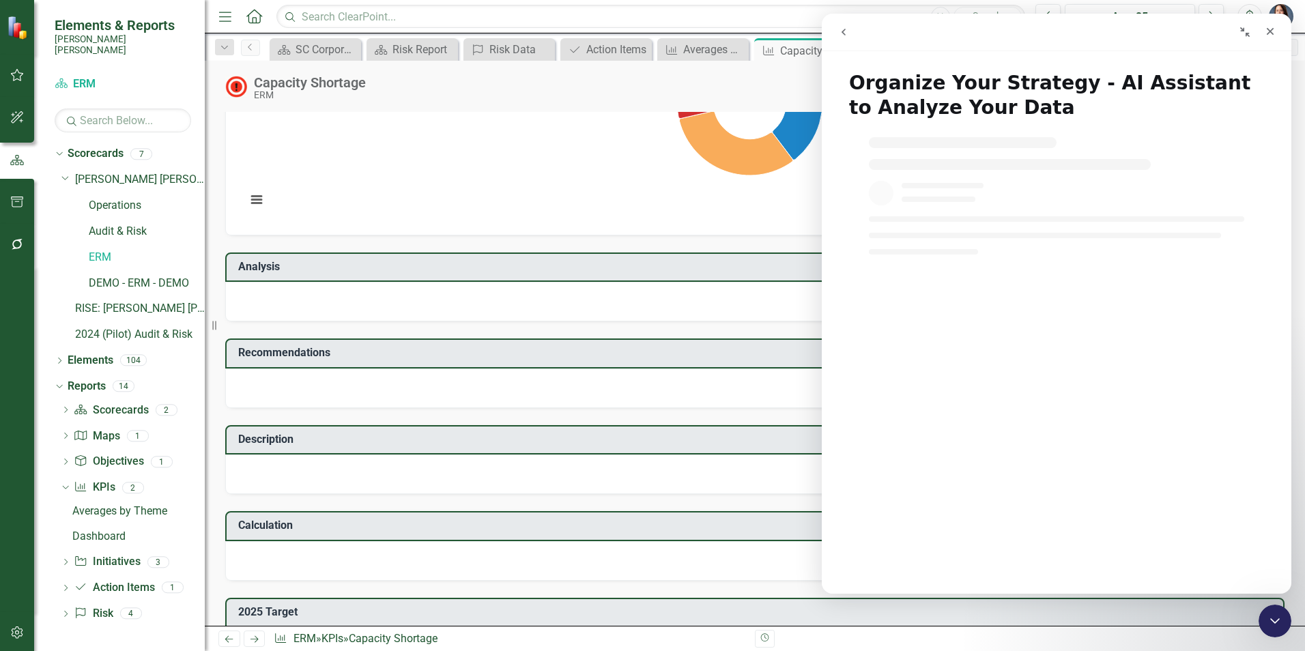
click at [849, 29] on icon "go back" at bounding box center [843, 32] width 11 height 11
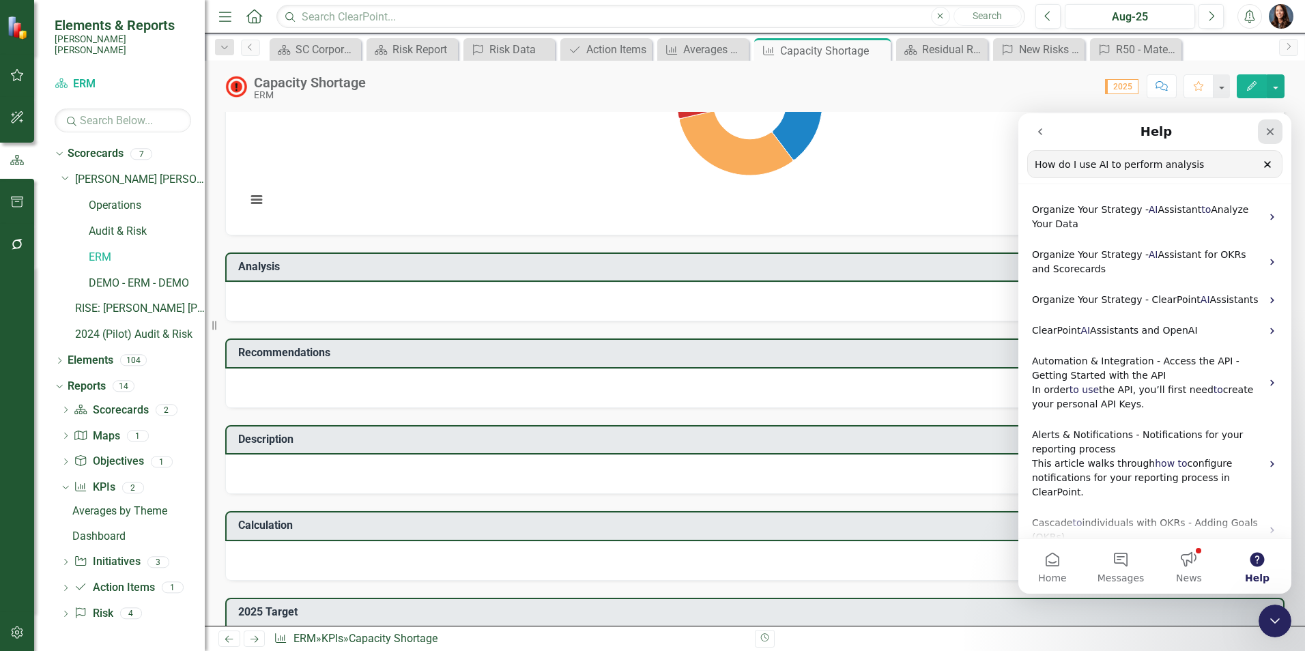
click at [1268, 126] on icon "Close" at bounding box center [1270, 131] width 11 height 11
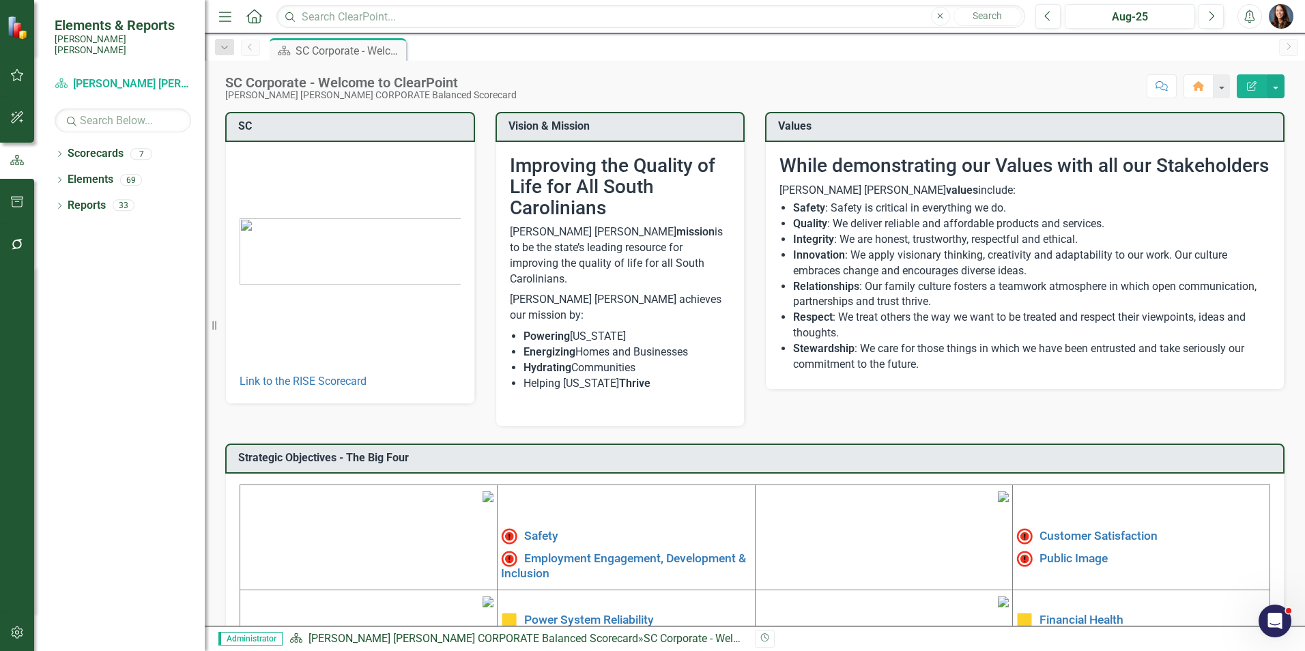
drag, startPoint x: 57, startPoint y: 143, endPoint x: 50, endPoint y: 147, distance: 8.6
click at [55, 152] on icon "Dropdown" at bounding box center [60, 156] width 10 height 8
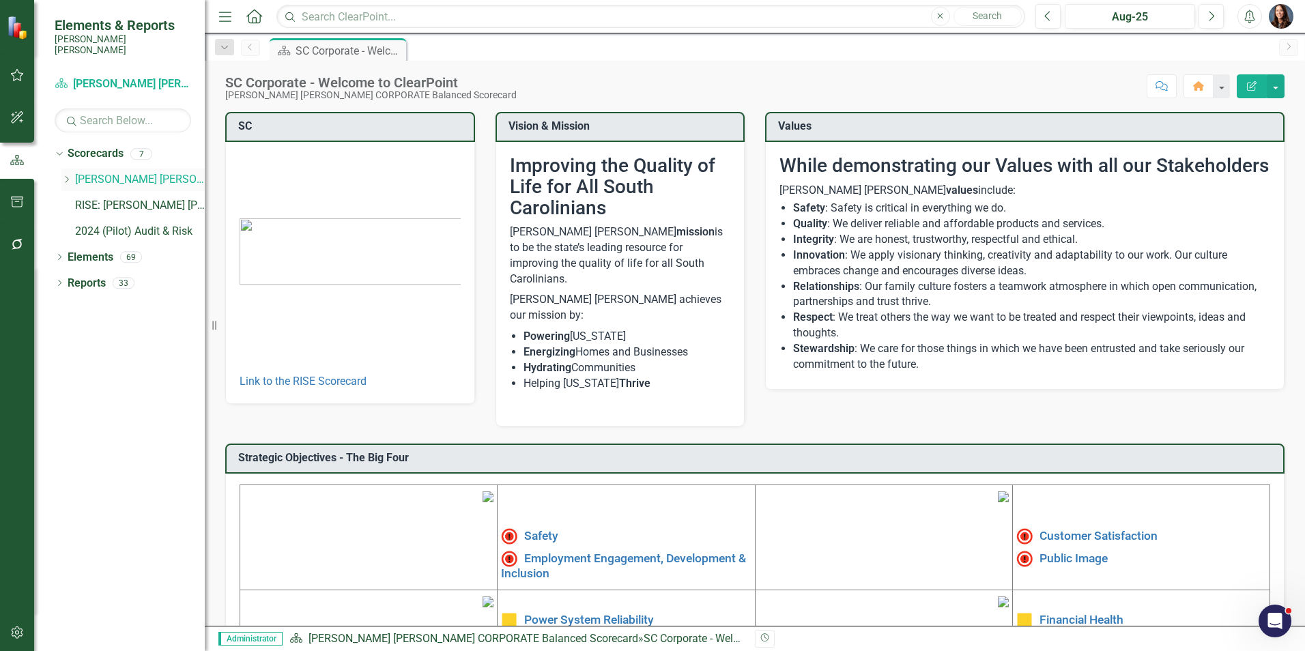
click at [64, 175] on icon "Dropdown" at bounding box center [66, 179] width 10 height 8
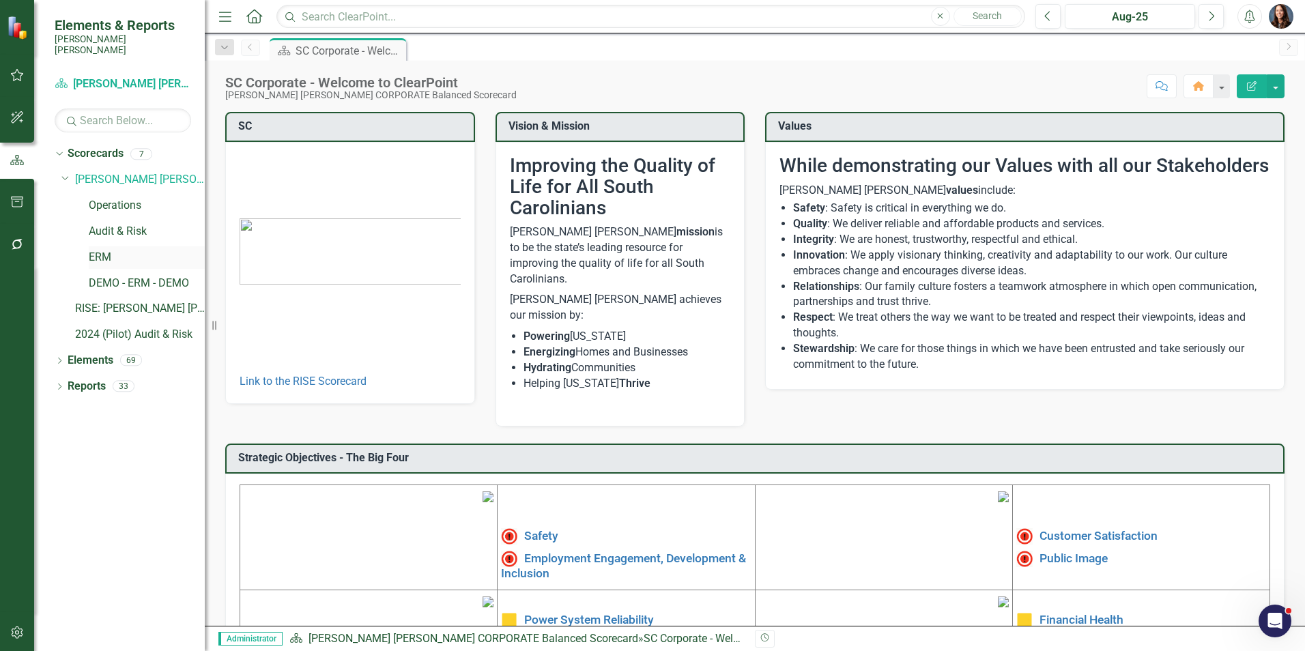
click at [91, 250] on link "ERM" at bounding box center [147, 258] width 116 height 16
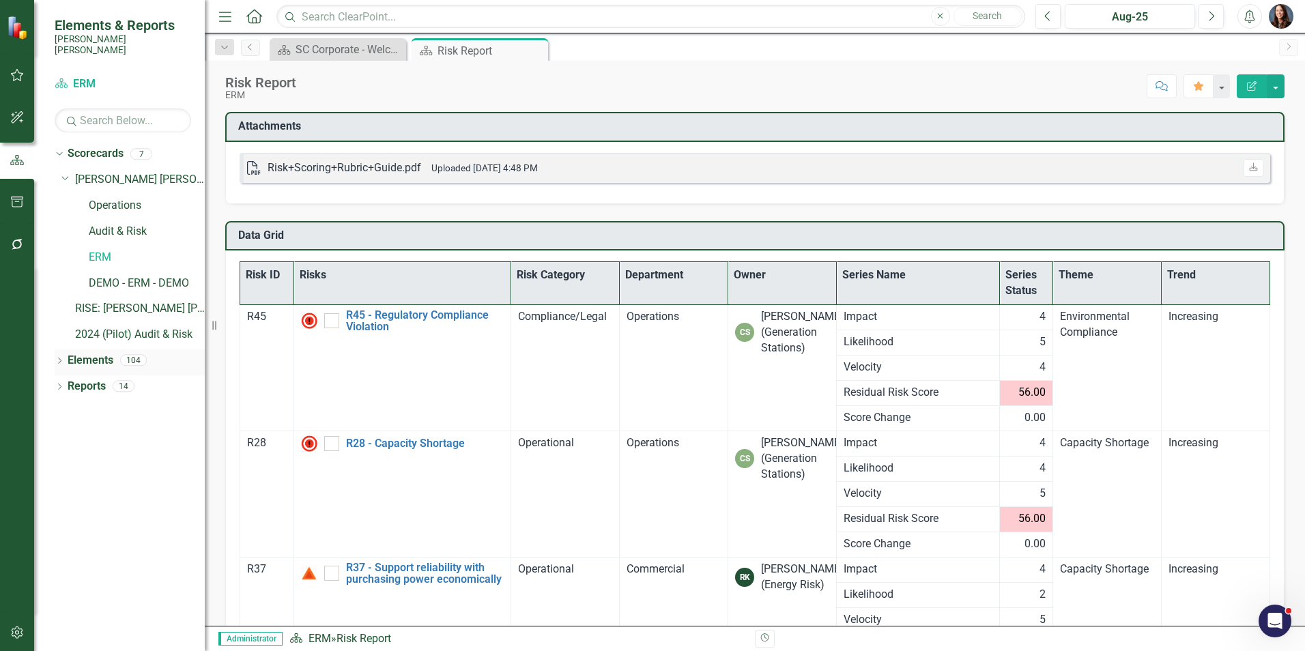
click at [61, 358] on icon at bounding box center [59, 361] width 3 height 6
click at [67, 410] on icon "Dropdown" at bounding box center [66, 414] width 10 height 8
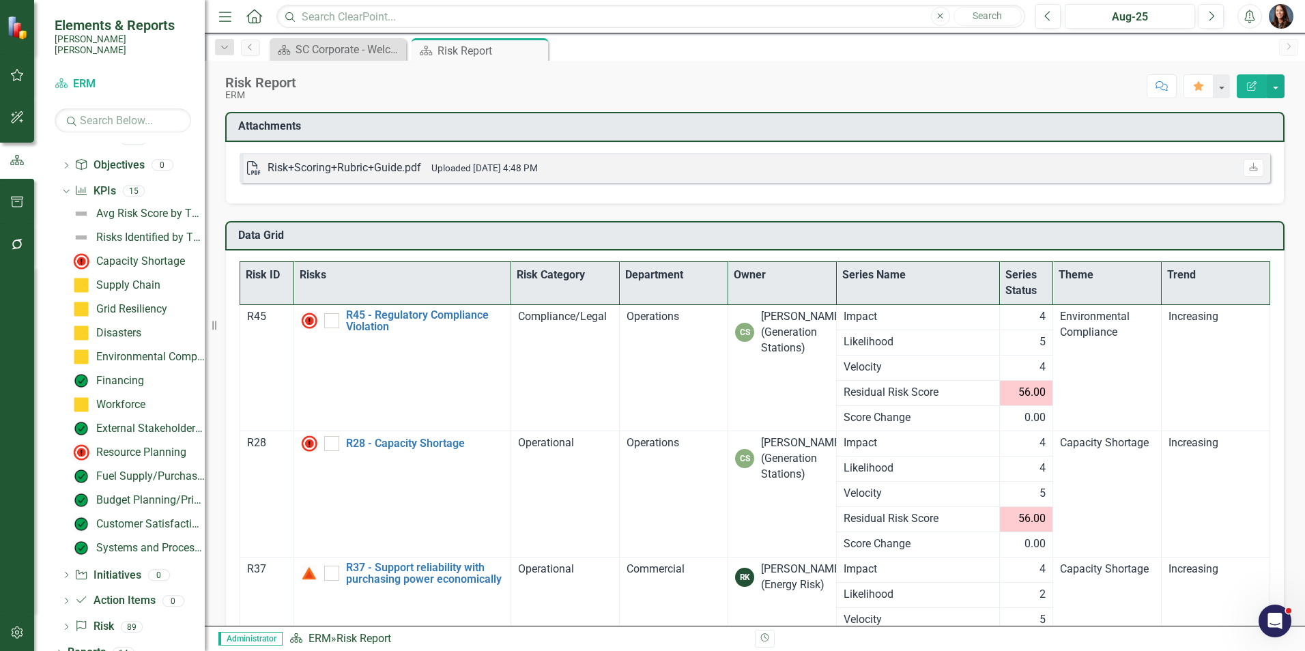
scroll to position [227, 0]
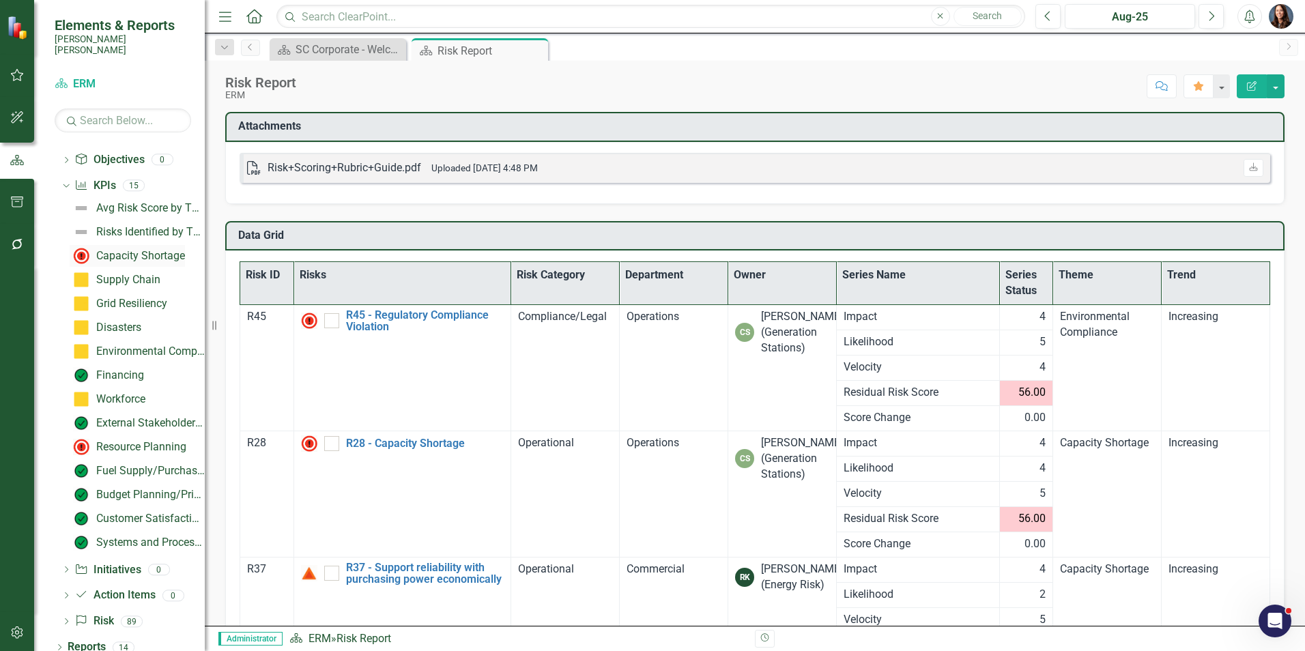
click at [128, 250] on div "Capacity Shortage" at bounding box center [140, 256] width 89 height 12
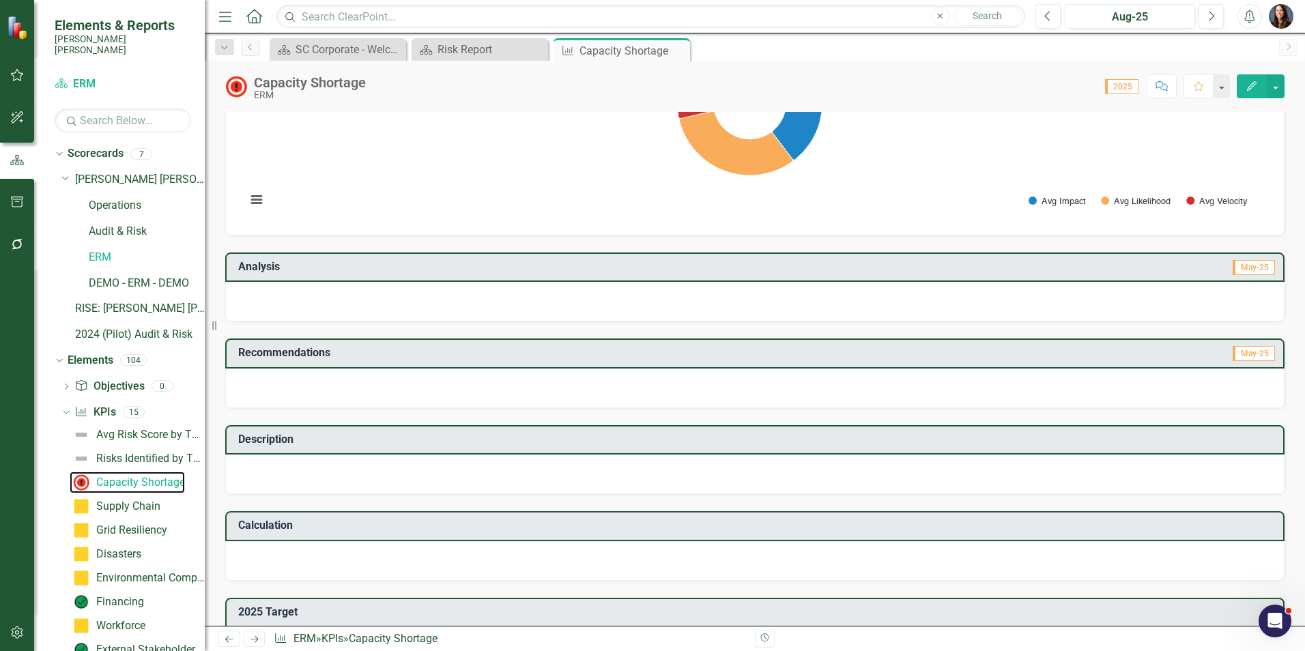
scroll to position [205, 0]
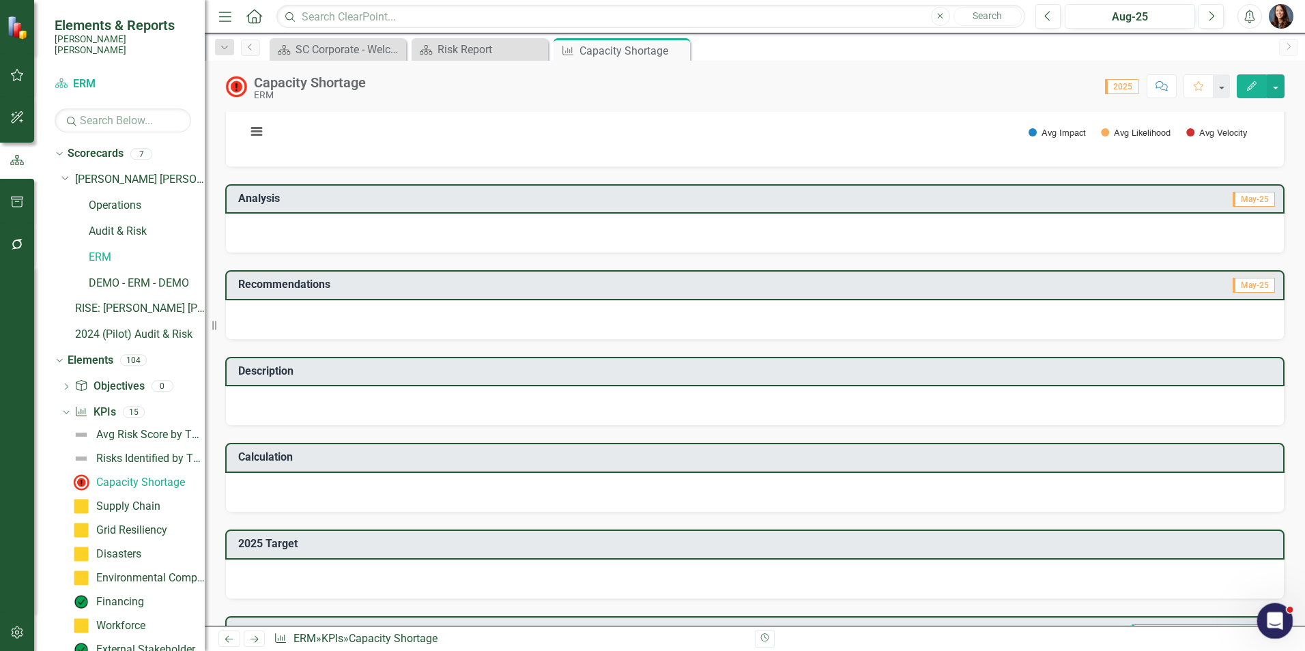
click at [1275, 615] on icon "Open Intercom Messenger" at bounding box center [1273, 619] width 23 height 23
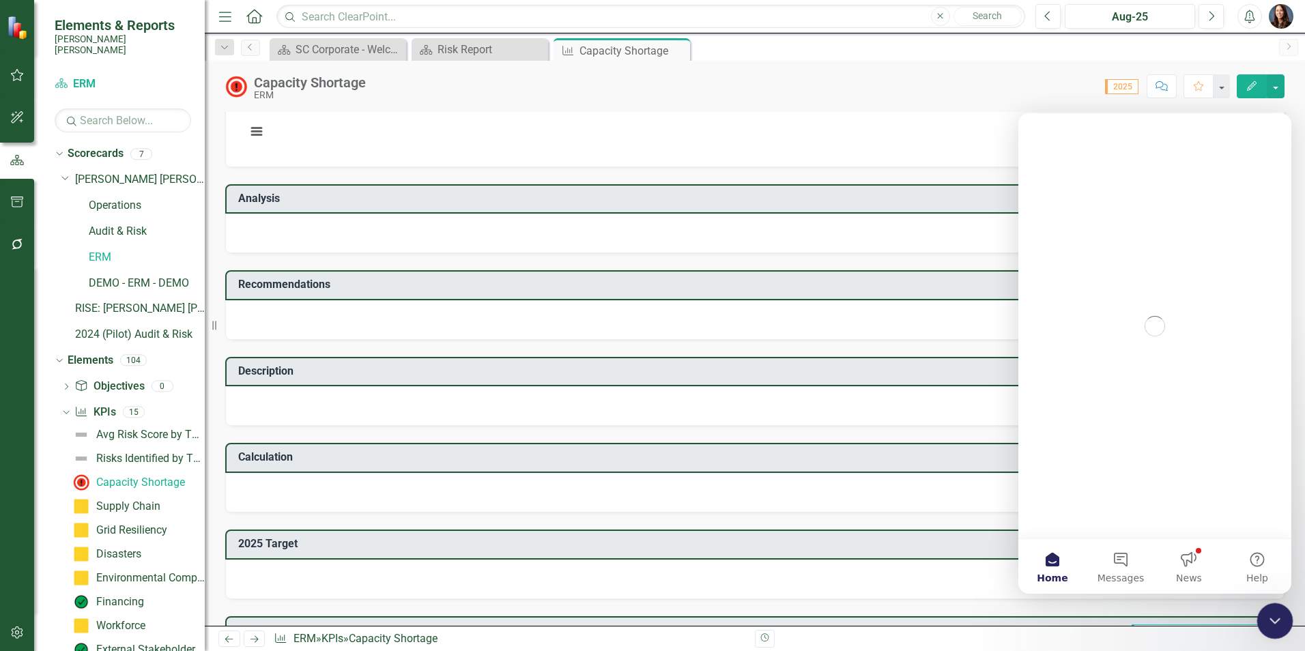
scroll to position [0, 0]
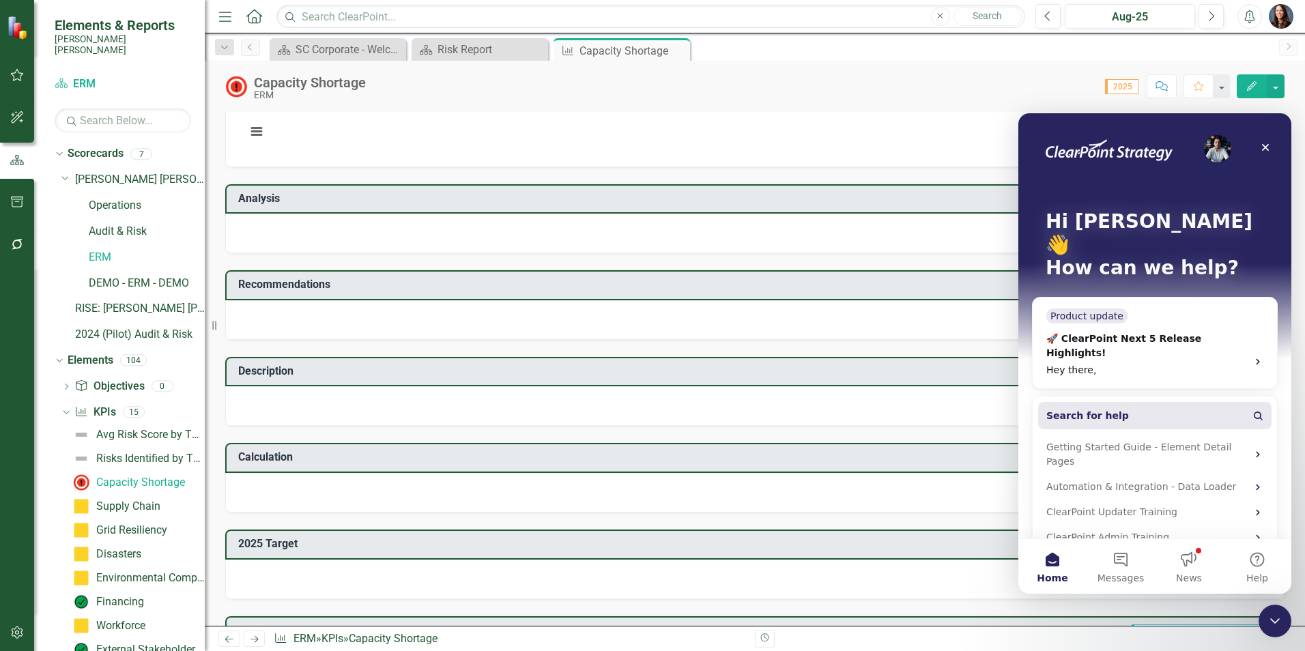
click at [1168, 402] on button "Search for help" at bounding box center [1156, 415] width 234 height 27
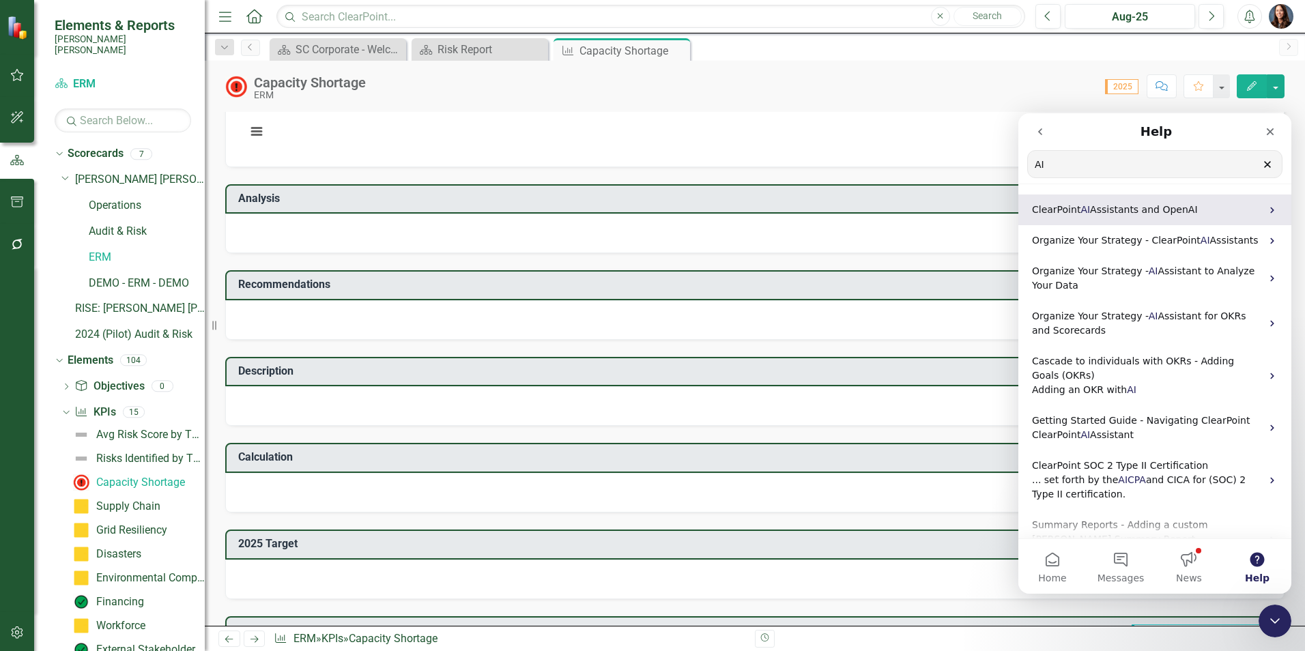
type input "AI"
click at [1269, 206] on icon "Intercom messenger" at bounding box center [1272, 210] width 11 height 11
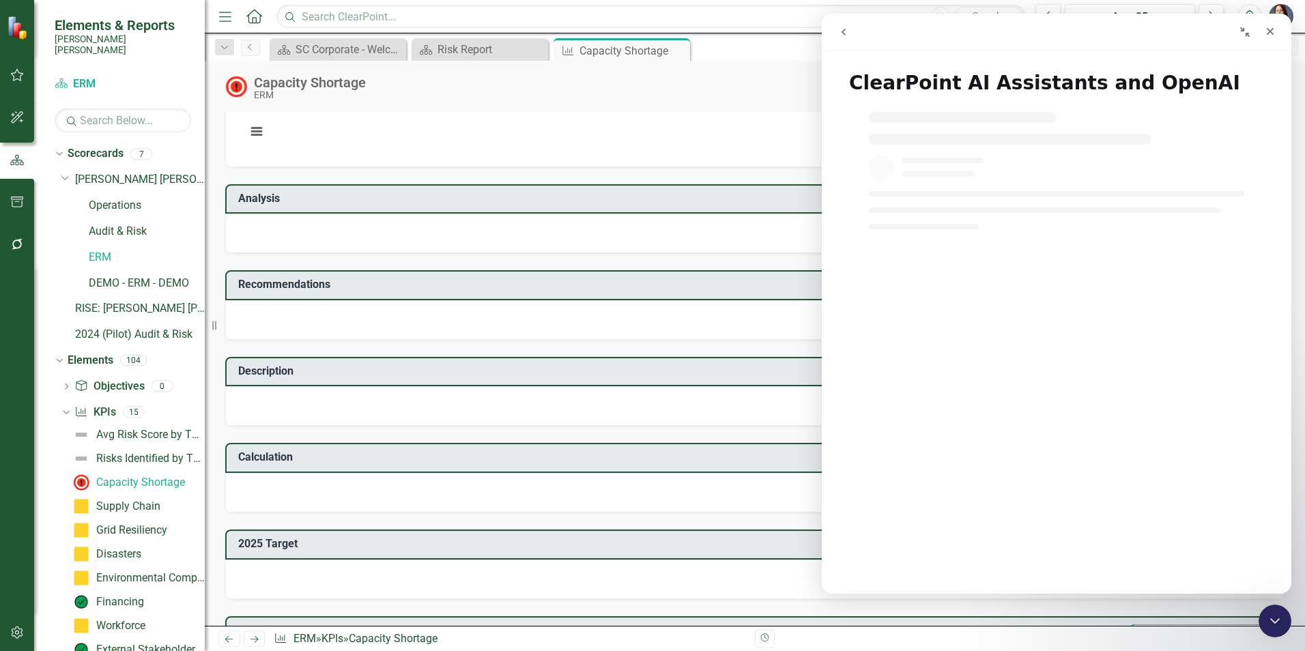
click at [847, 25] on button "go back" at bounding box center [844, 32] width 26 height 26
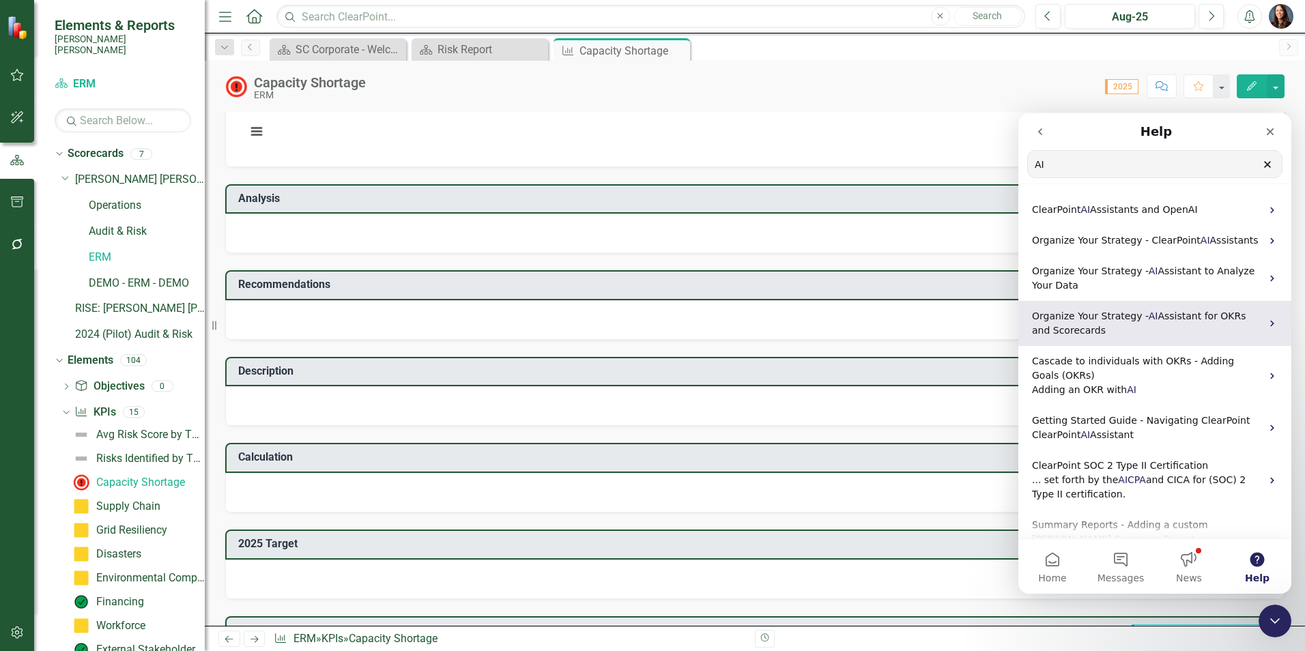
click at [1090, 338] on div "Organize Your Strategy - AI Assistant for OKRs and Scorecards" at bounding box center [1155, 323] width 273 height 45
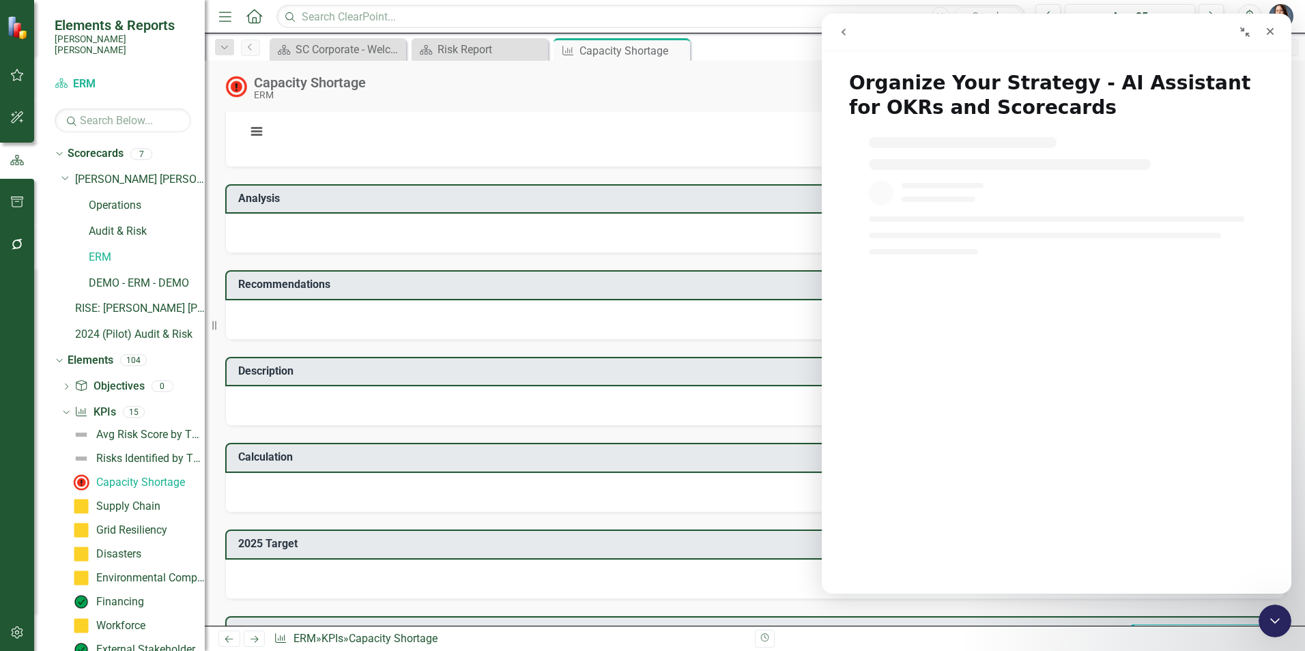
click at [838, 35] on button "go back" at bounding box center [844, 32] width 26 height 26
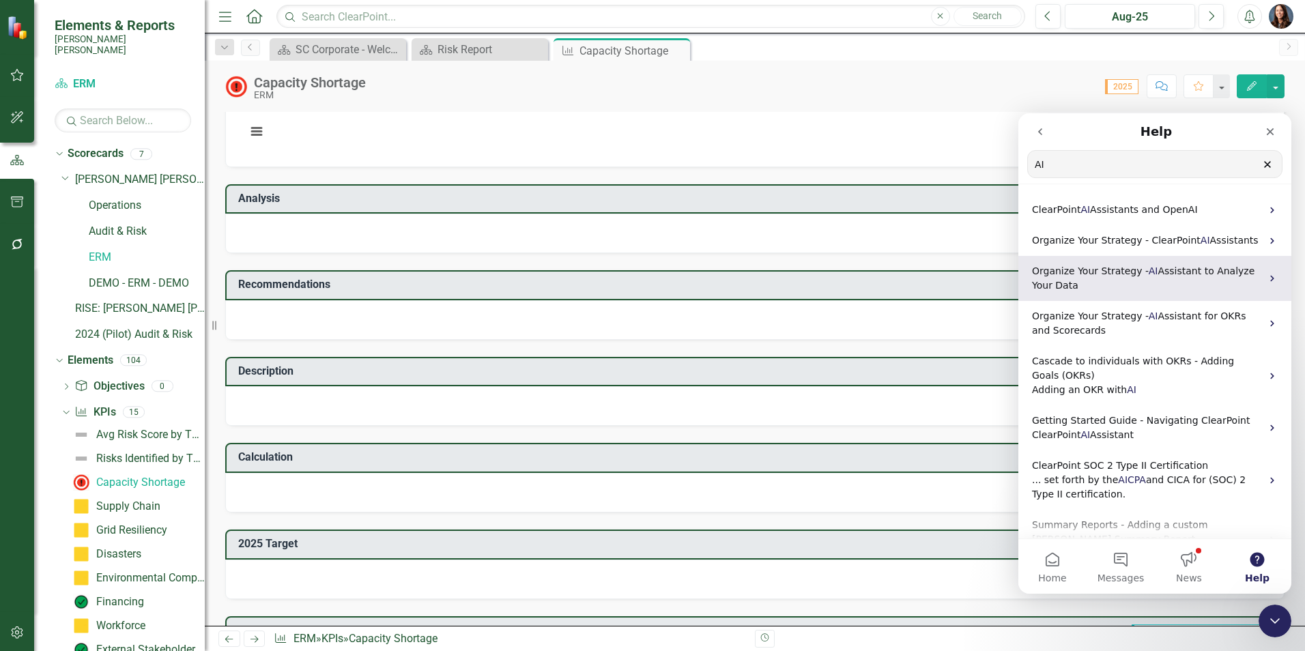
click at [1088, 266] on span "Organize Your Strategy -" at bounding box center [1090, 271] width 117 height 11
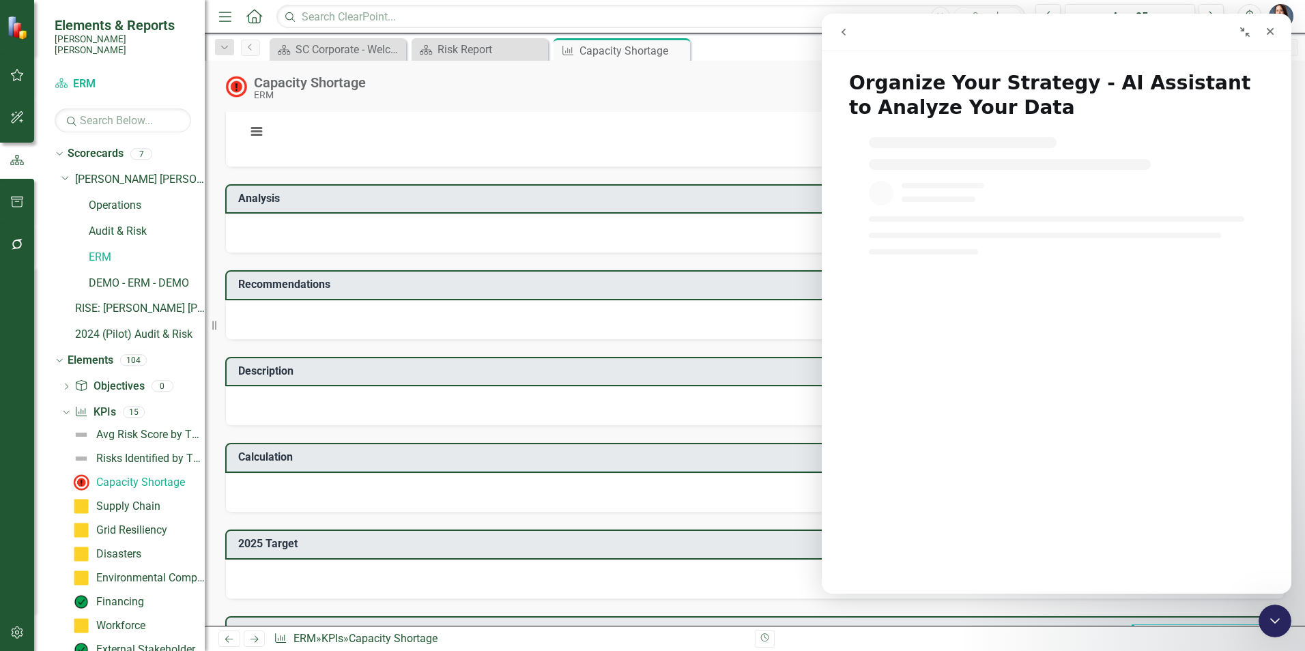
click at [843, 33] on icon "go back" at bounding box center [844, 32] width 4 height 7
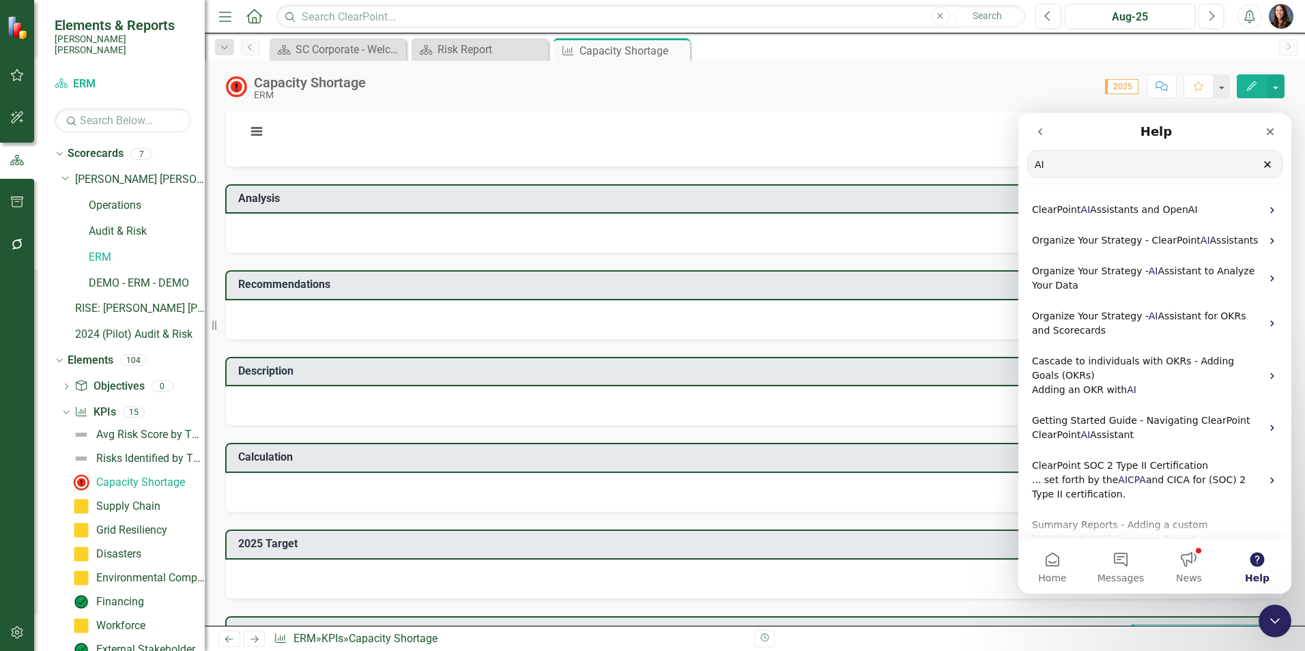
click at [1038, 133] on icon "go back" at bounding box center [1040, 131] width 11 height 11
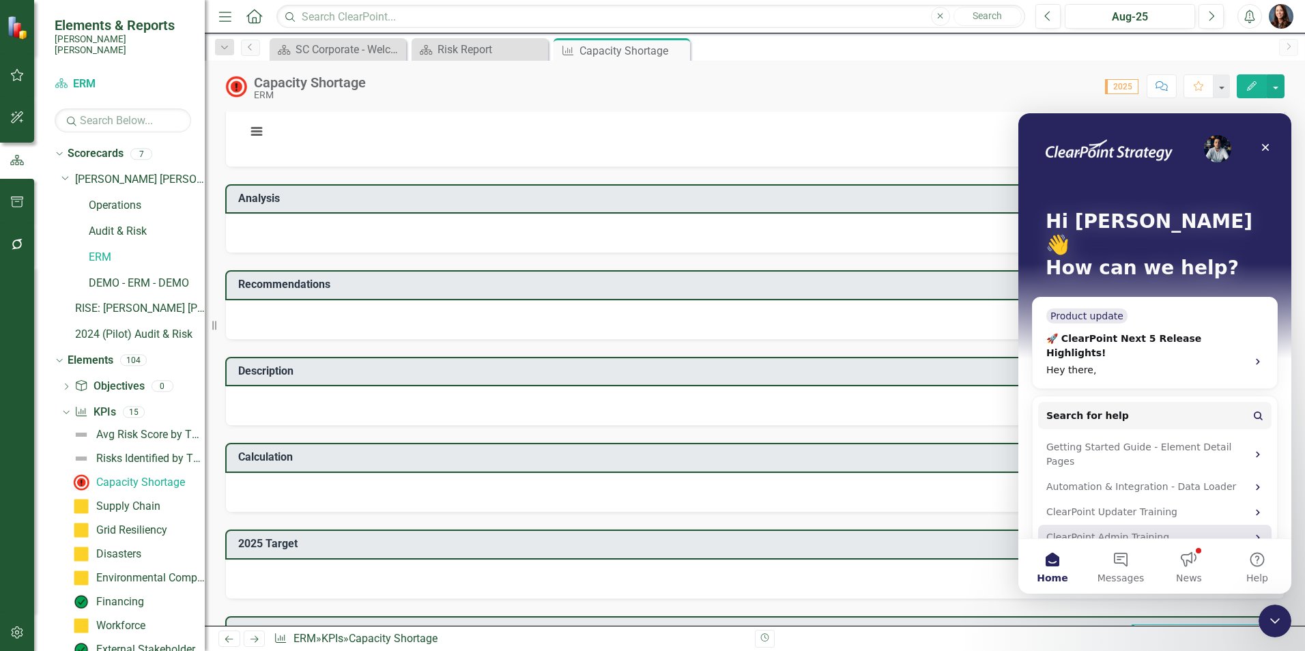
click at [1139, 531] on div "ClearPoint Admin Training" at bounding box center [1147, 538] width 201 height 14
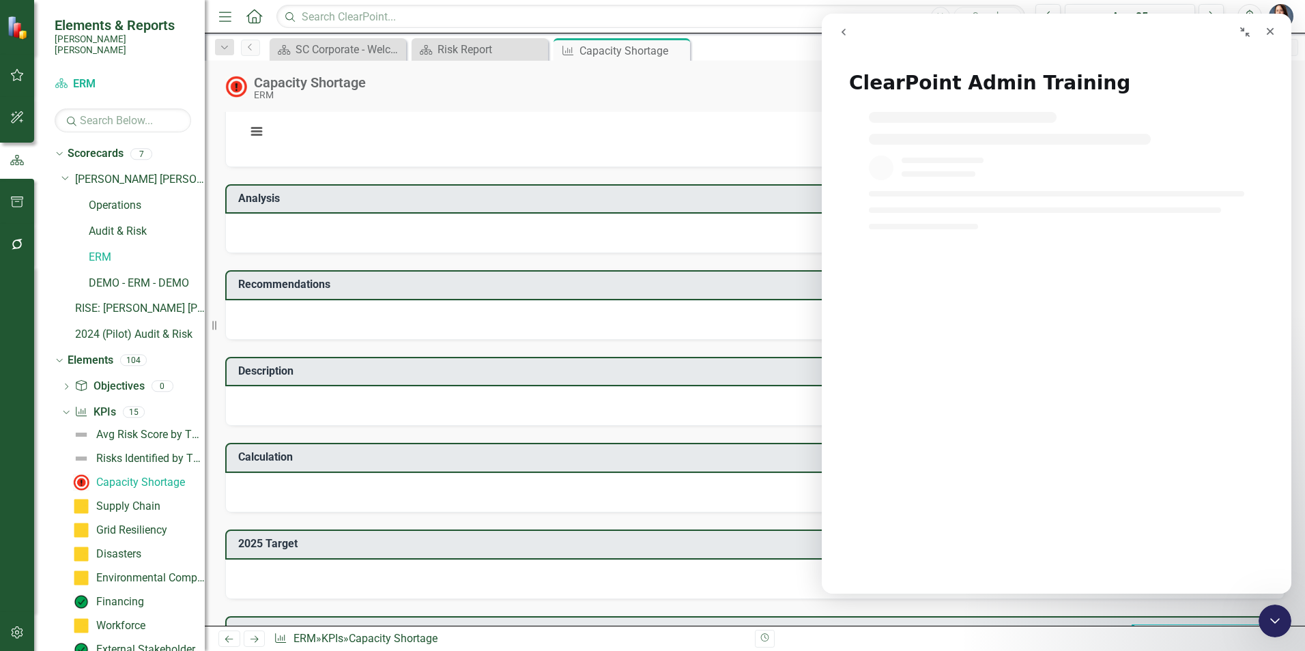
click at [843, 34] on icon "go back" at bounding box center [843, 32] width 11 height 11
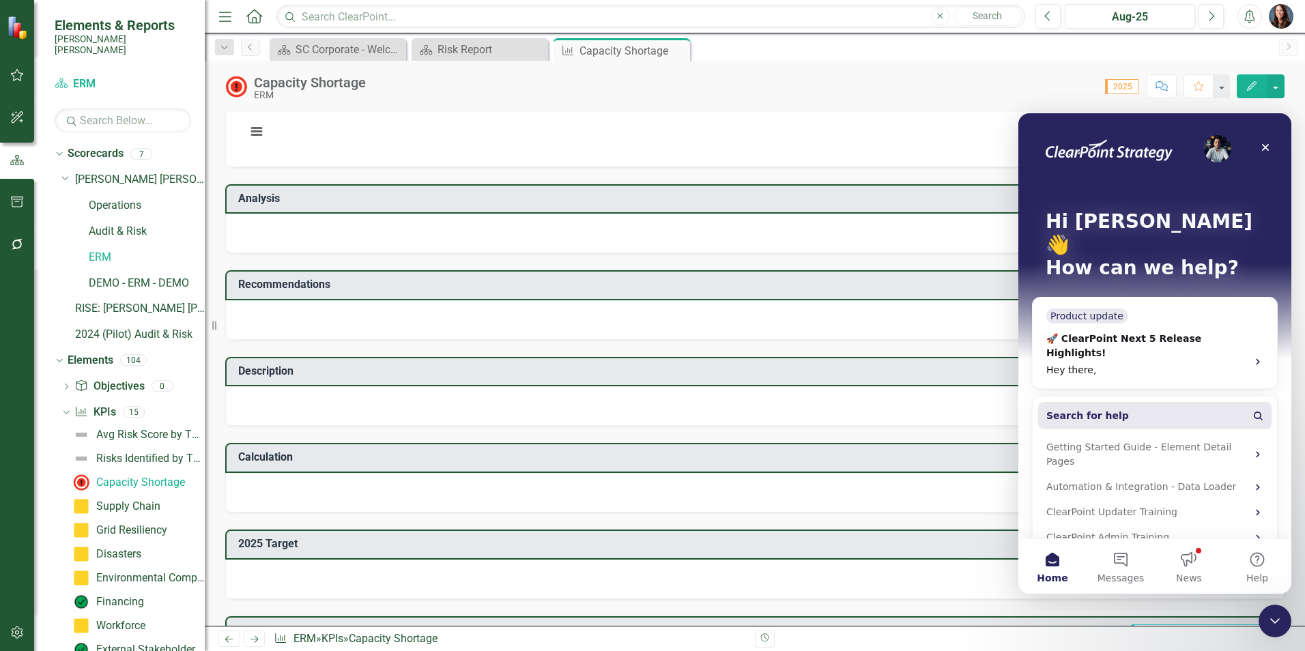
click at [1086, 409] on span "Search for help" at bounding box center [1088, 416] width 83 height 14
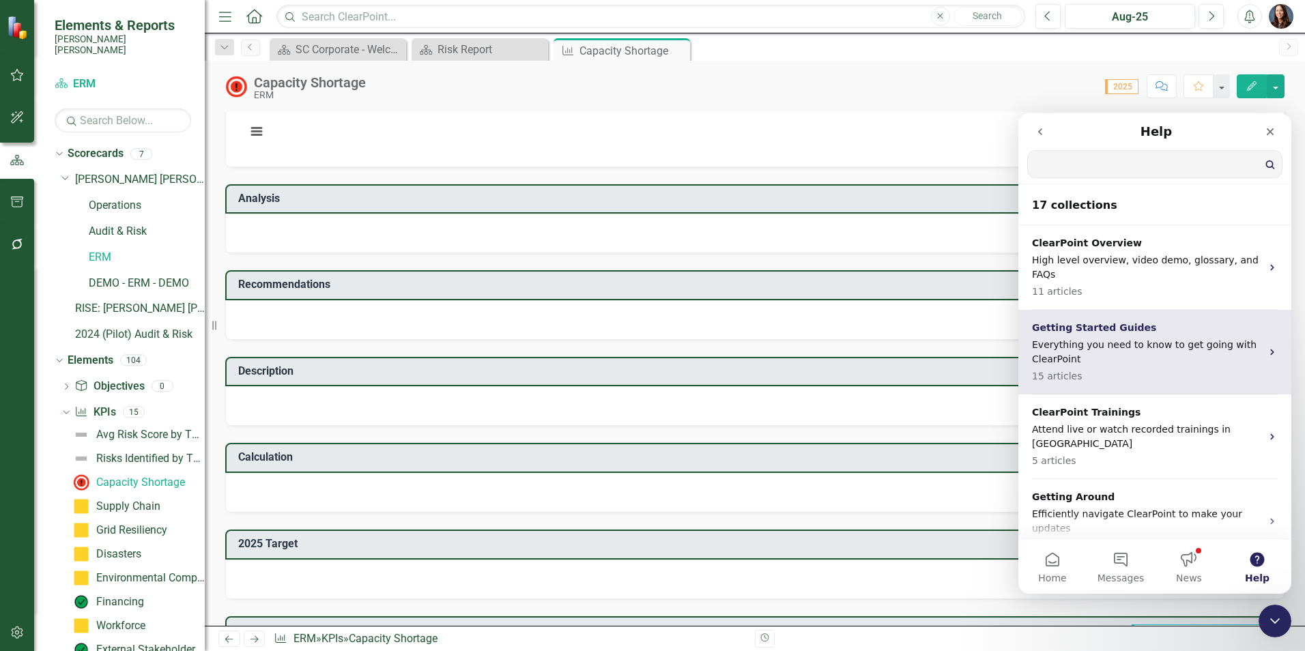
click at [1086, 377] on main "Help Search for help 17 collections ClearPoint Overview High level overview, vi…" at bounding box center [1155, 353] width 273 height 481
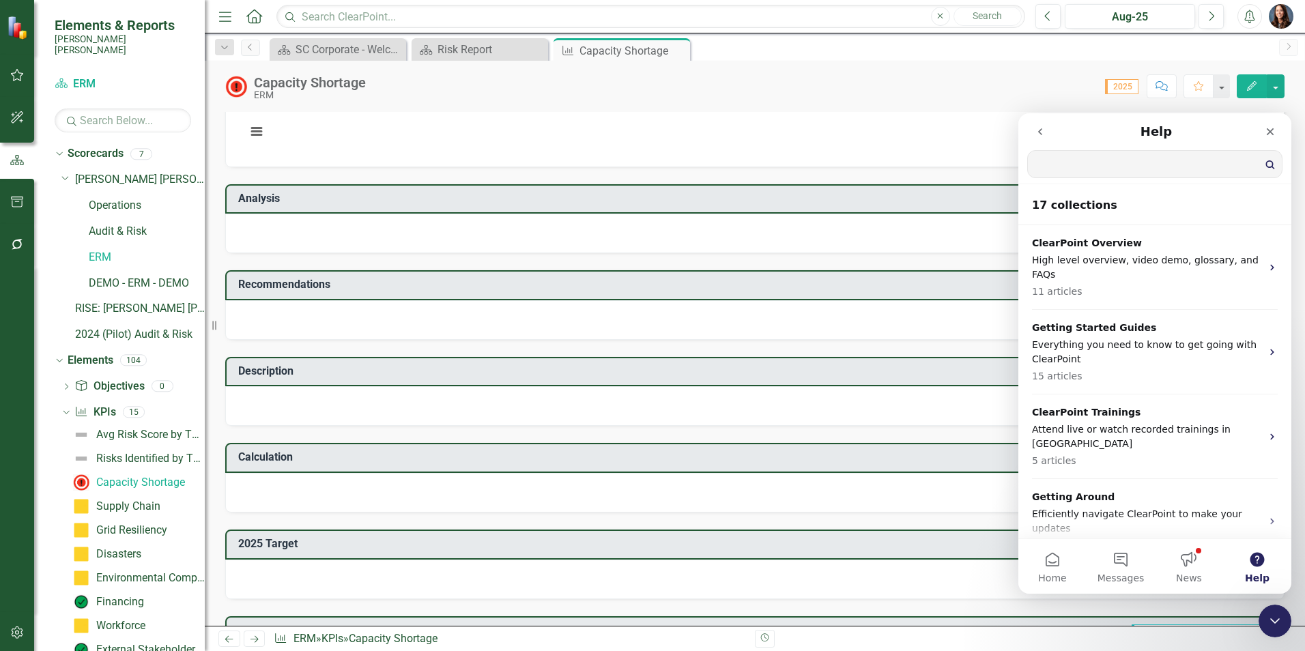
click at [1075, 168] on input "Search for help" at bounding box center [1155, 164] width 254 height 27
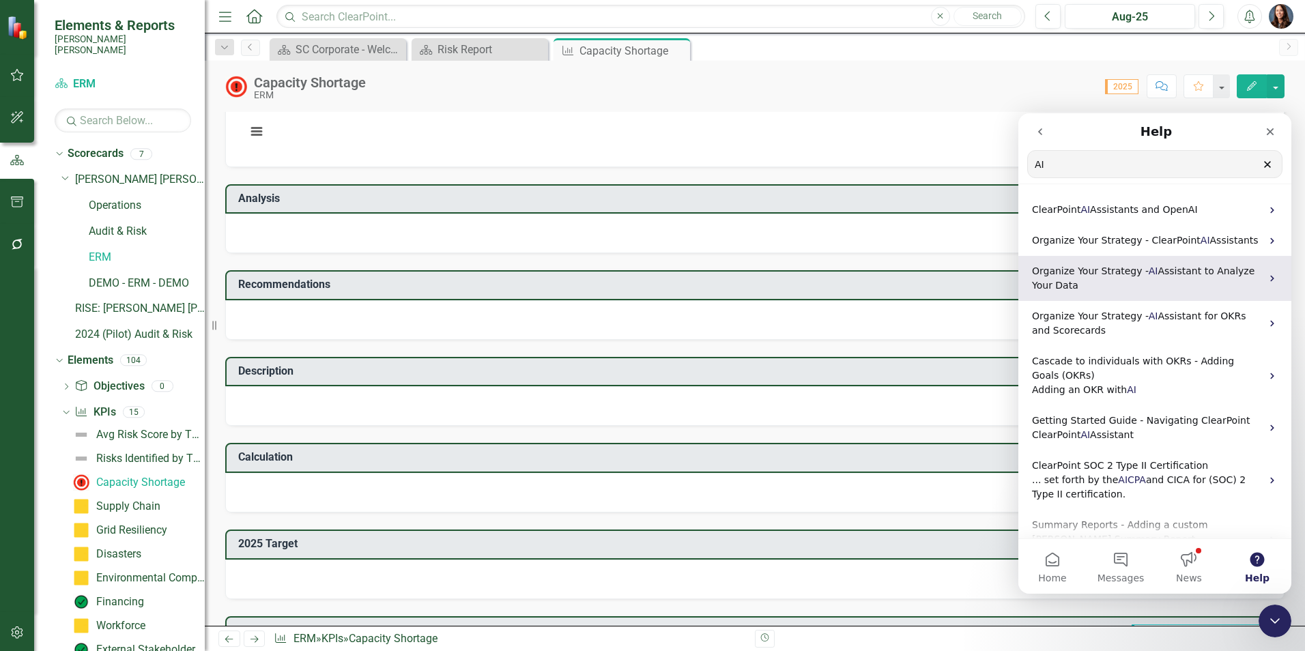
type input "AI"
click at [1118, 276] on span "Organize Your Strategy -" at bounding box center [1090, 271] width 117 height 11
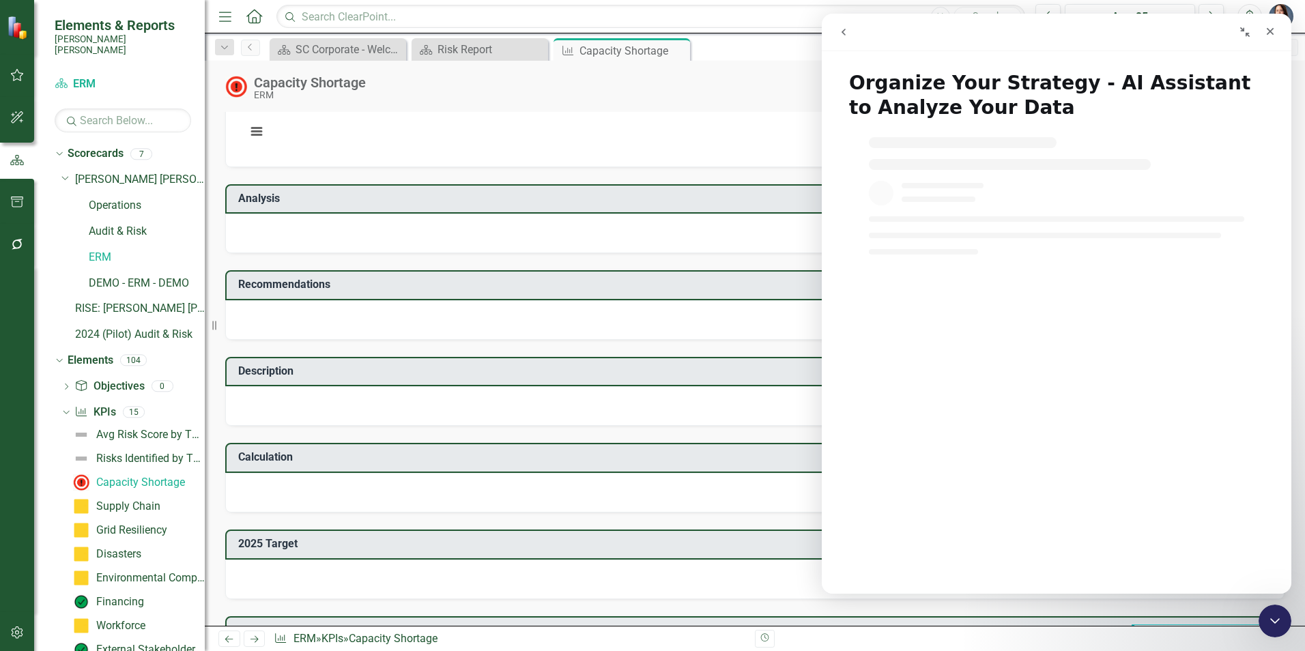
click at [844, 36] on icon "go back" at bounding box center [843, 32] width 11 height 11
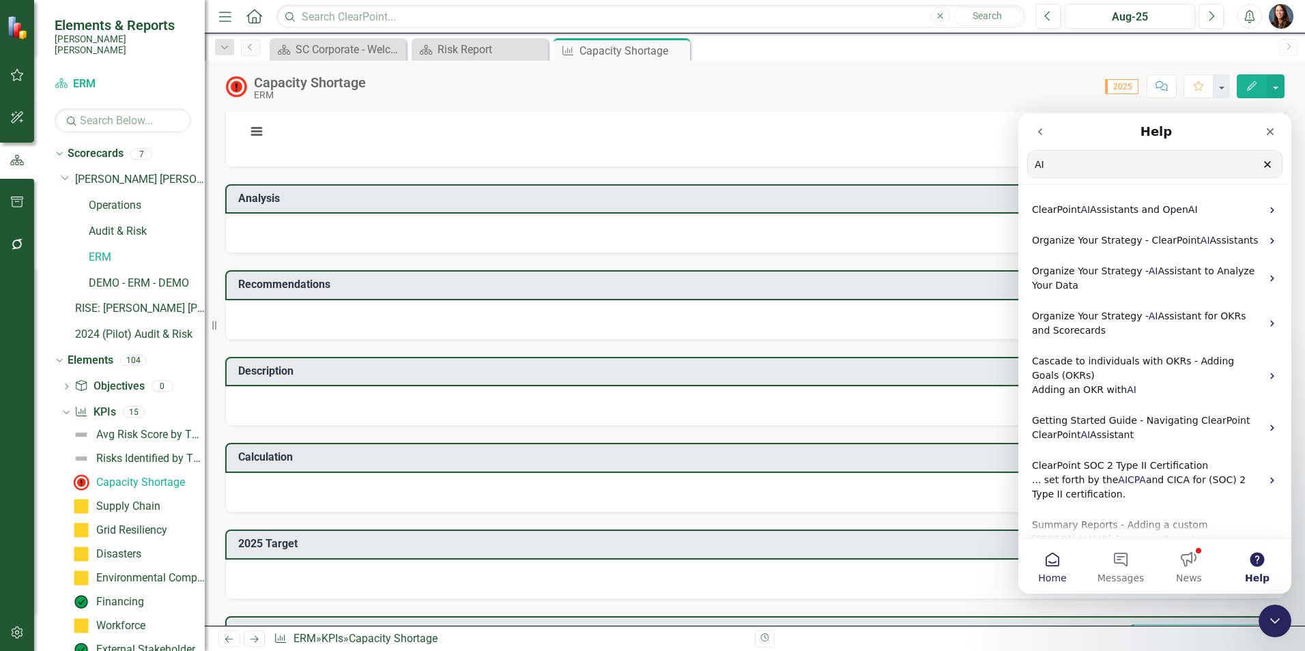
click at [1060, 561] on button "Home" at bounding box center [1053, 566] width 68 height 55
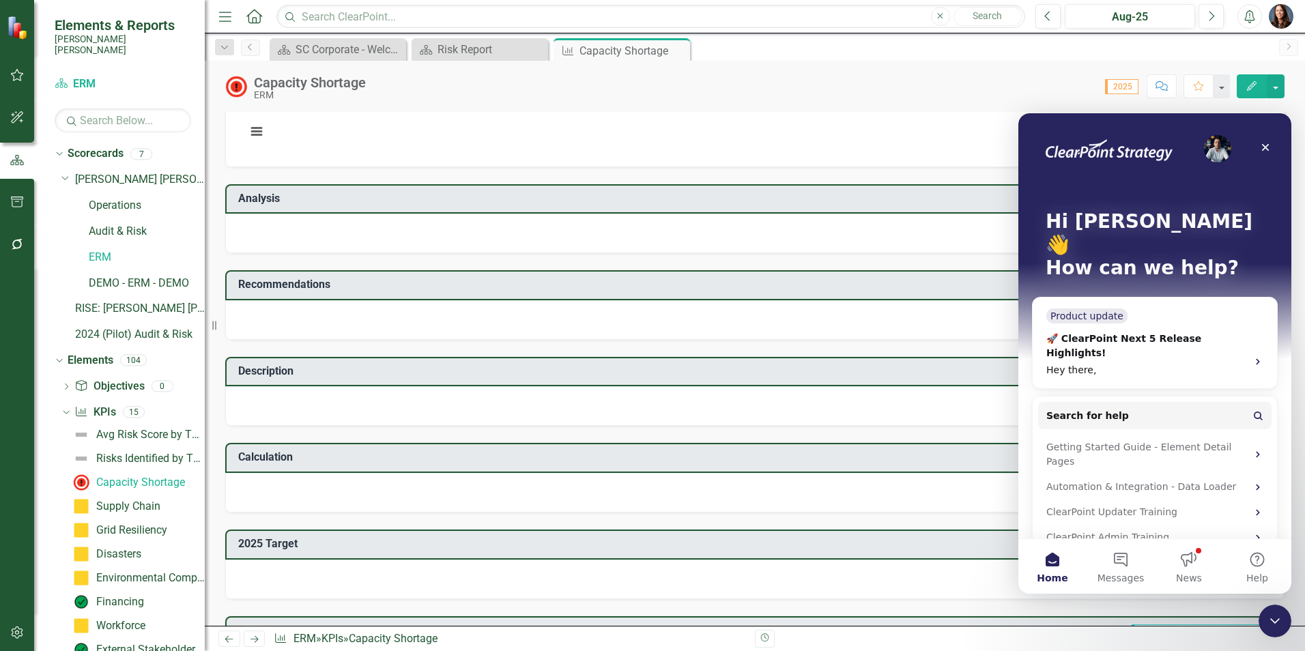
click at [1223, 145] on img "Intercom messenger" at bounding box center [1217, 148] width 27 height 27
click at [1181, 564] on button "News" at bounding box center [1189, 566] width 68 height 55
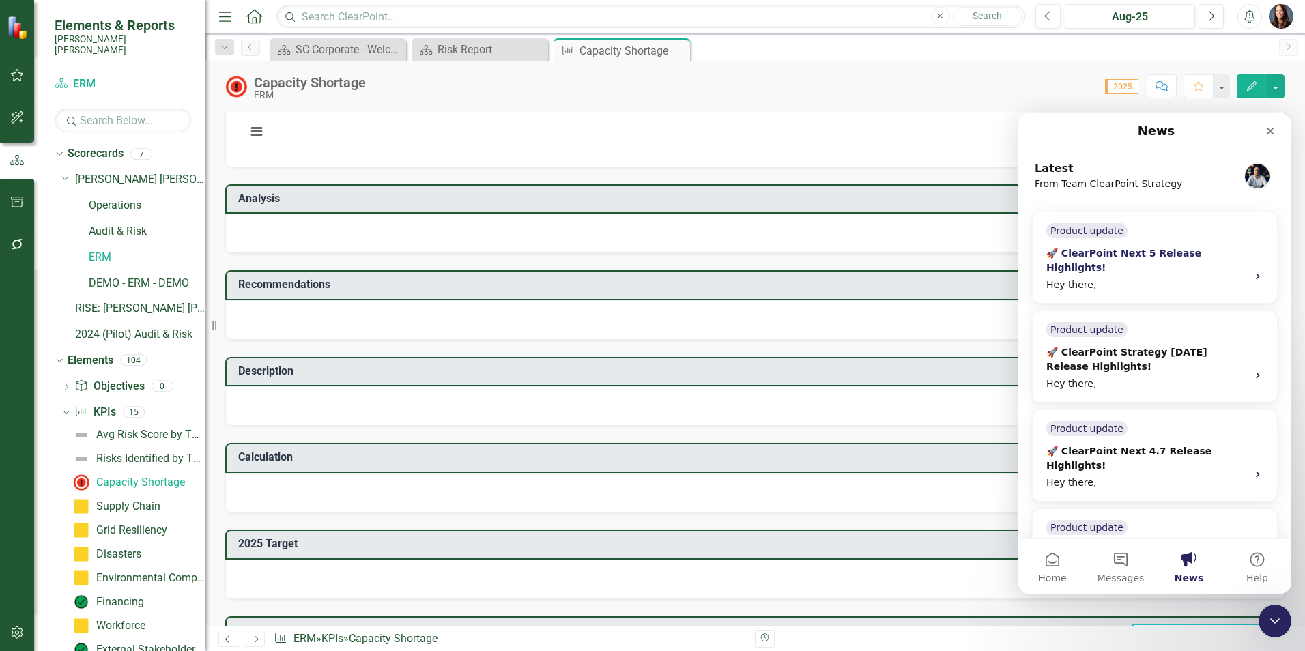
click at [1163, 253] on div "🚀 ClearPoint Next 5 Release Highlights!" at bounding box center [1143, 260] width 193 height 29
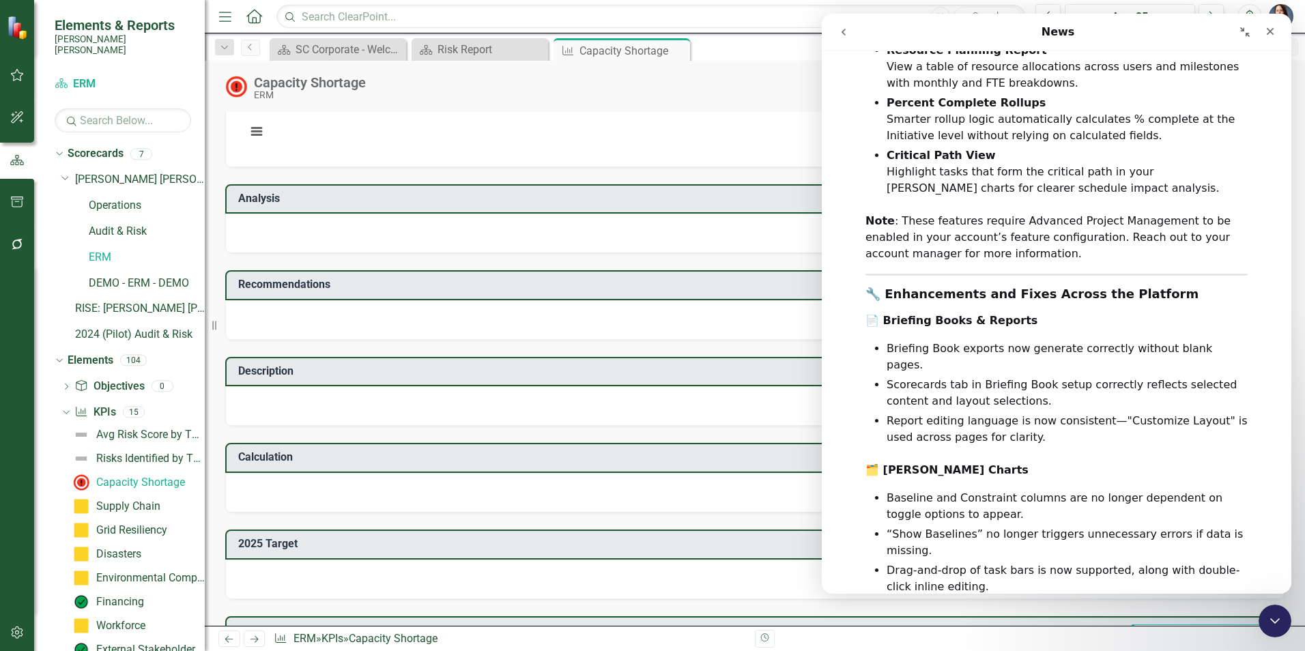
scroll to position [636, 0]
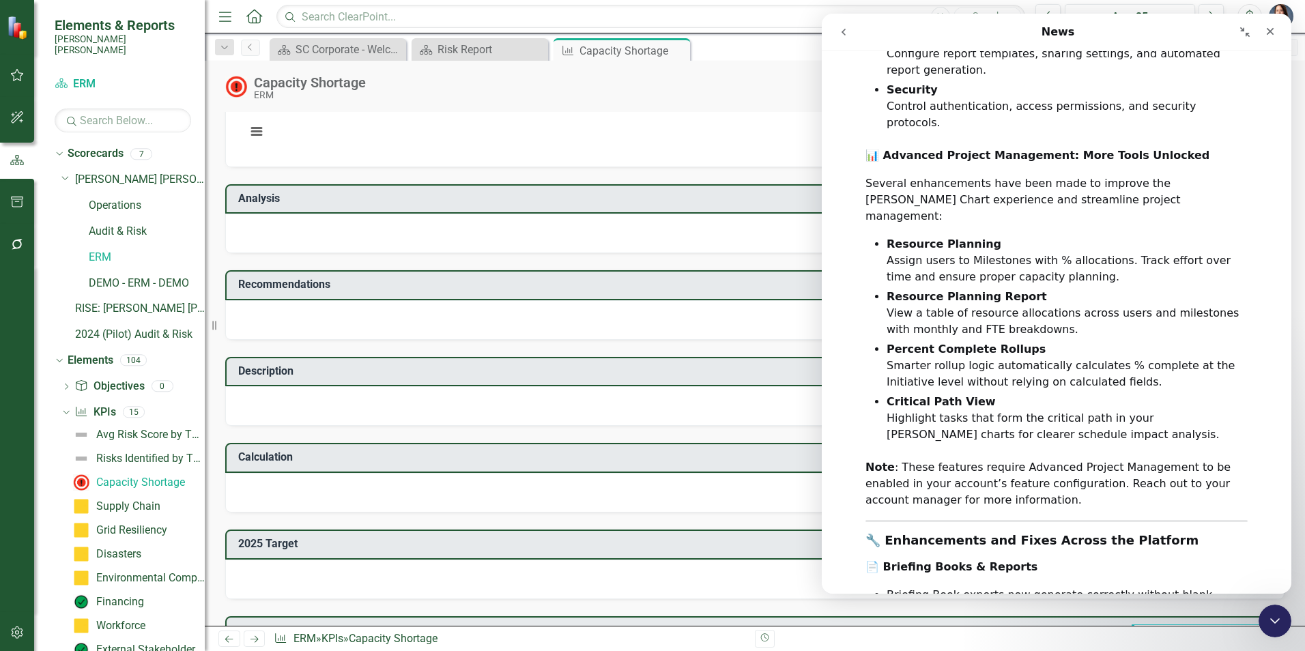
click at [847, 32] on icon "go back" at bounding box center [843, 32] width 11 height 11
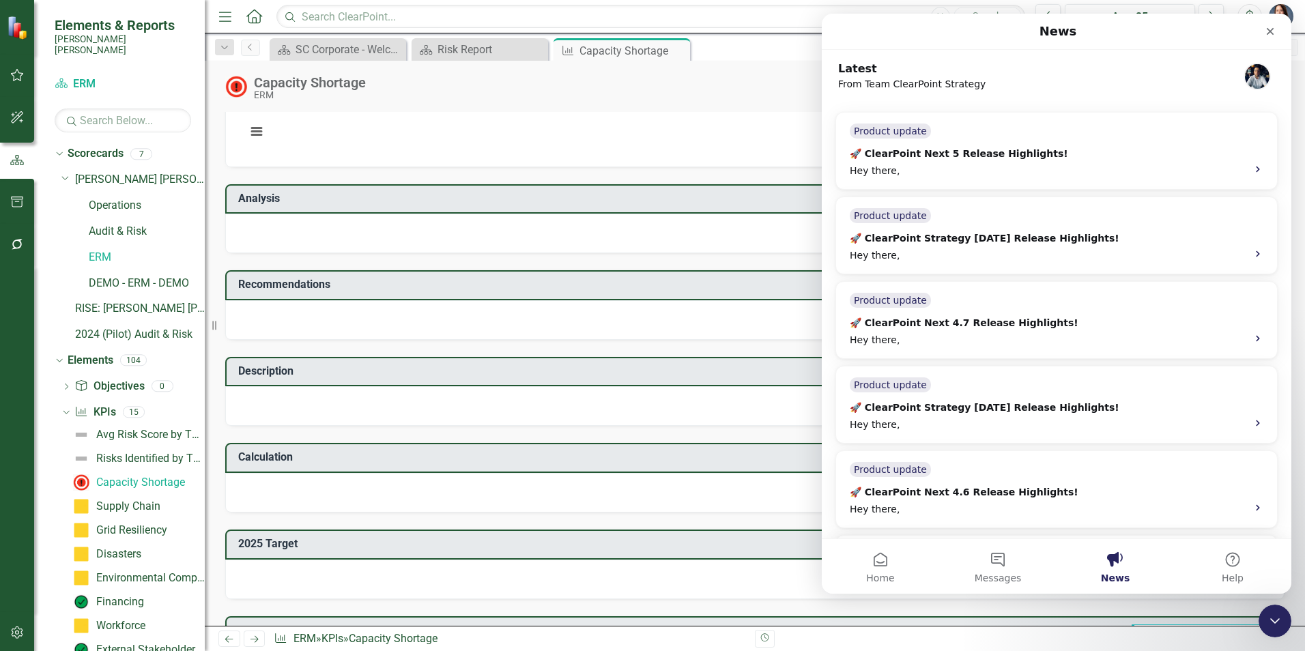
scroll to position [817, 0]
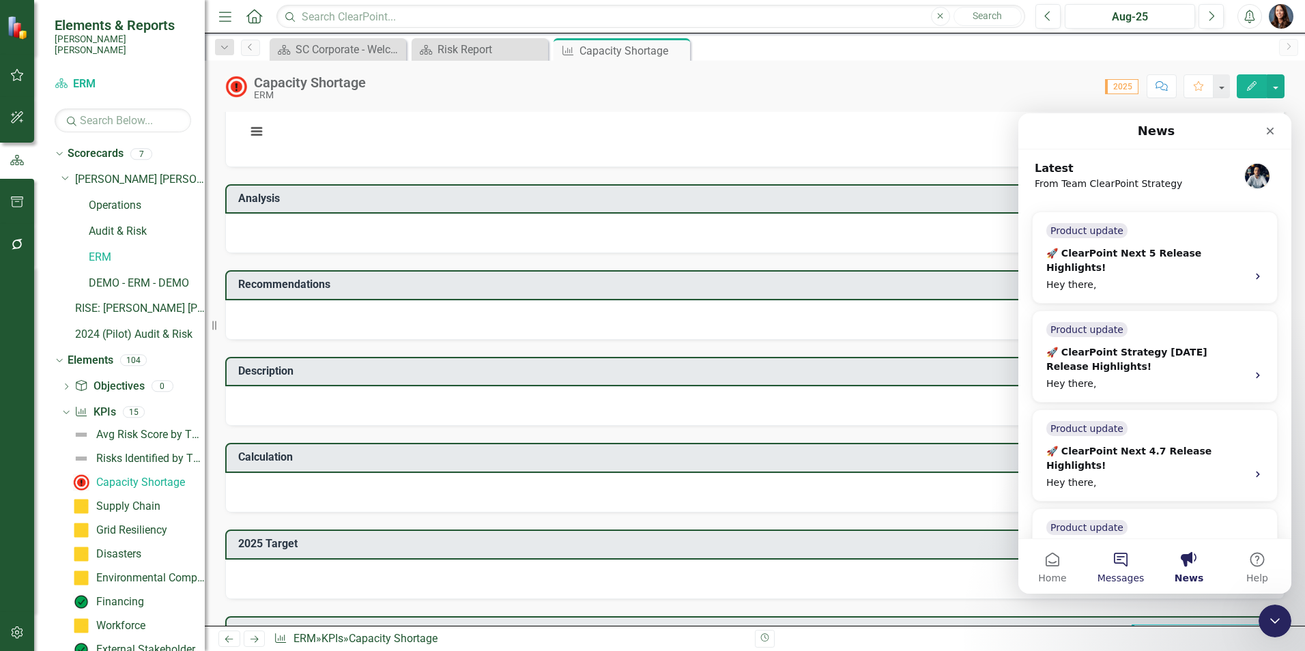
click at [1118, 563] on button "Messages" at bounding box center [1121, 566] width 68 height 55
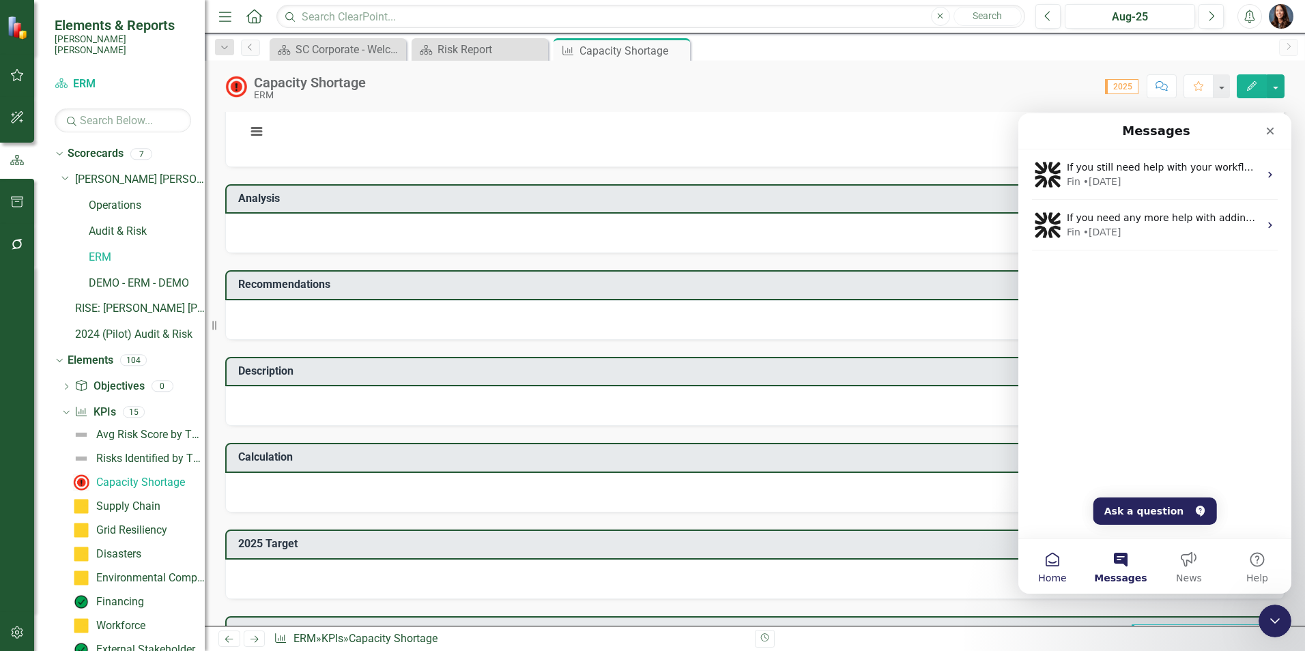
click at [1058, 562] on button "Home" at bounding box center [1053, 566] width 68 height 55
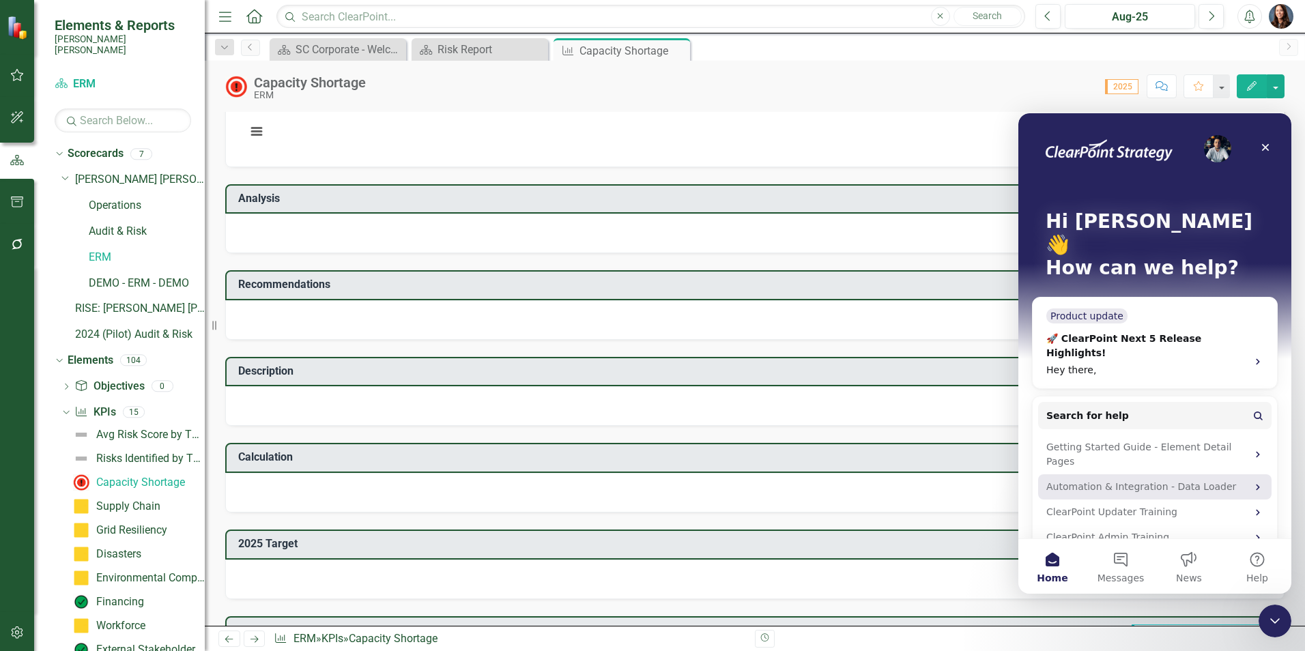
click at [1087, 480] on div "Automation & Integration - Data Loader" at bounding box center [1147, 487] width 201 height 14
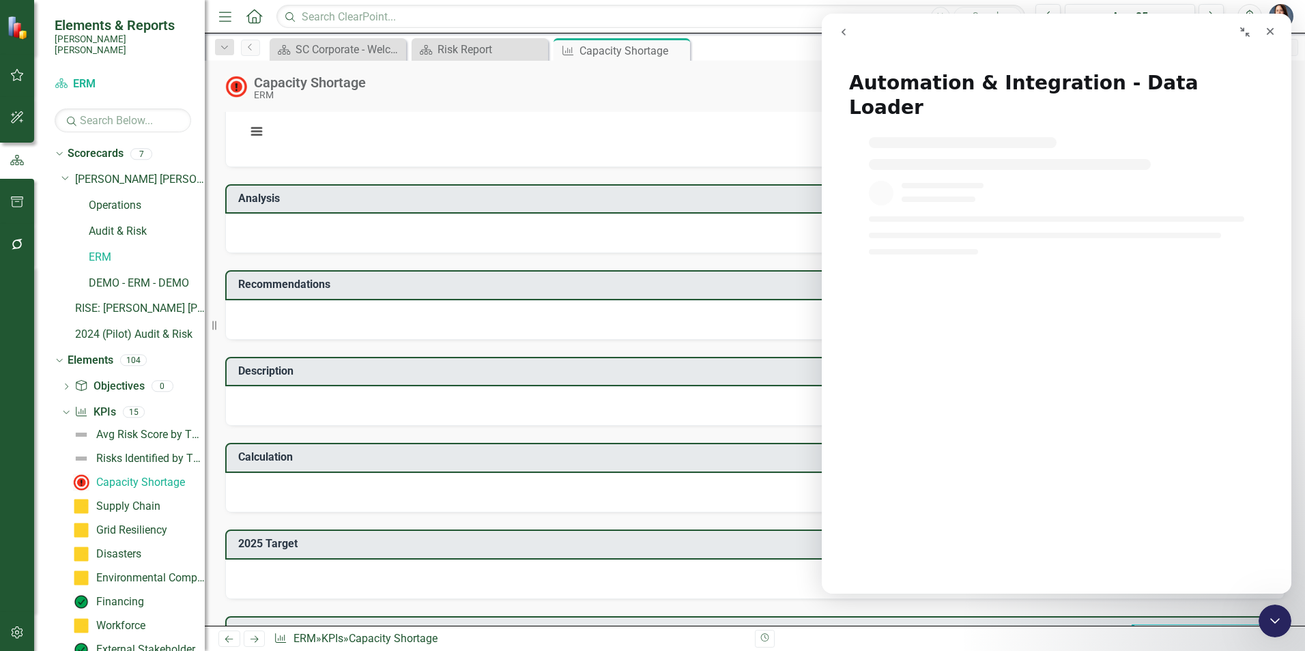
click at [844, 32] on icon "go back" at bounding box center [843, 32] width 11 height 11
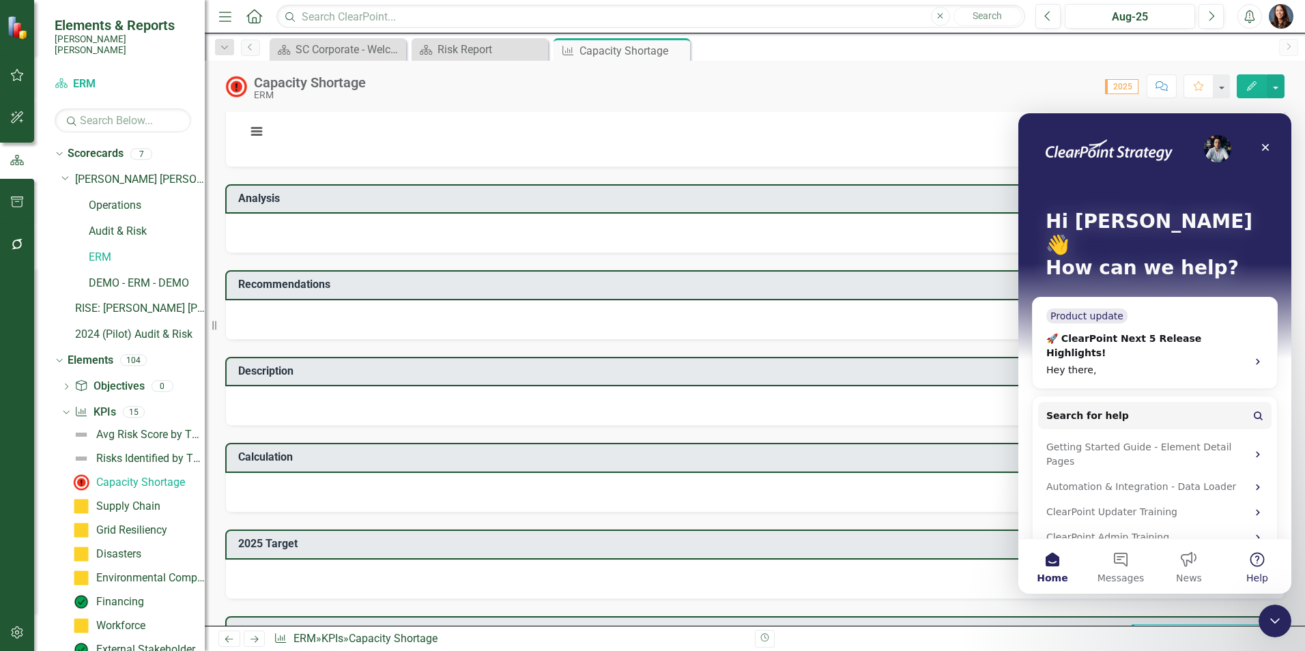
click at [1254, 561] on button "Help" at bounding box center [1258, 566] width 68 height 55
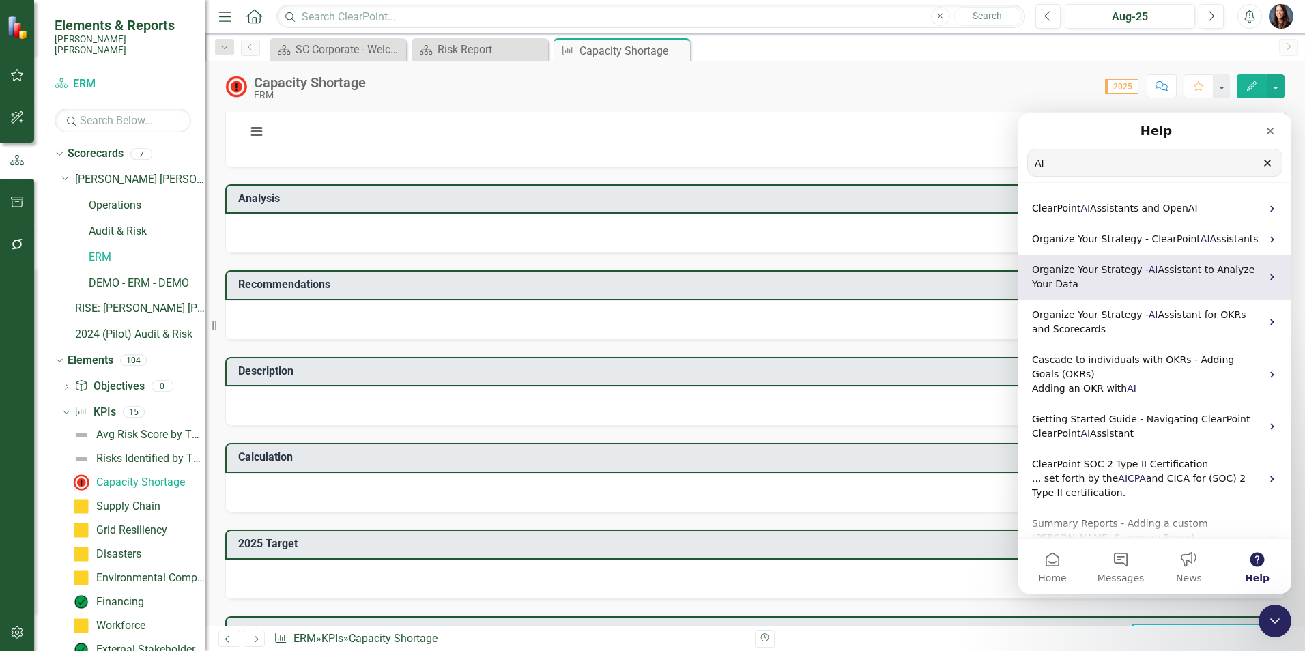
click at [1091, 275] on span "Organize Your Strategy -" at bounding box center [1090, 269] width 117 height 11
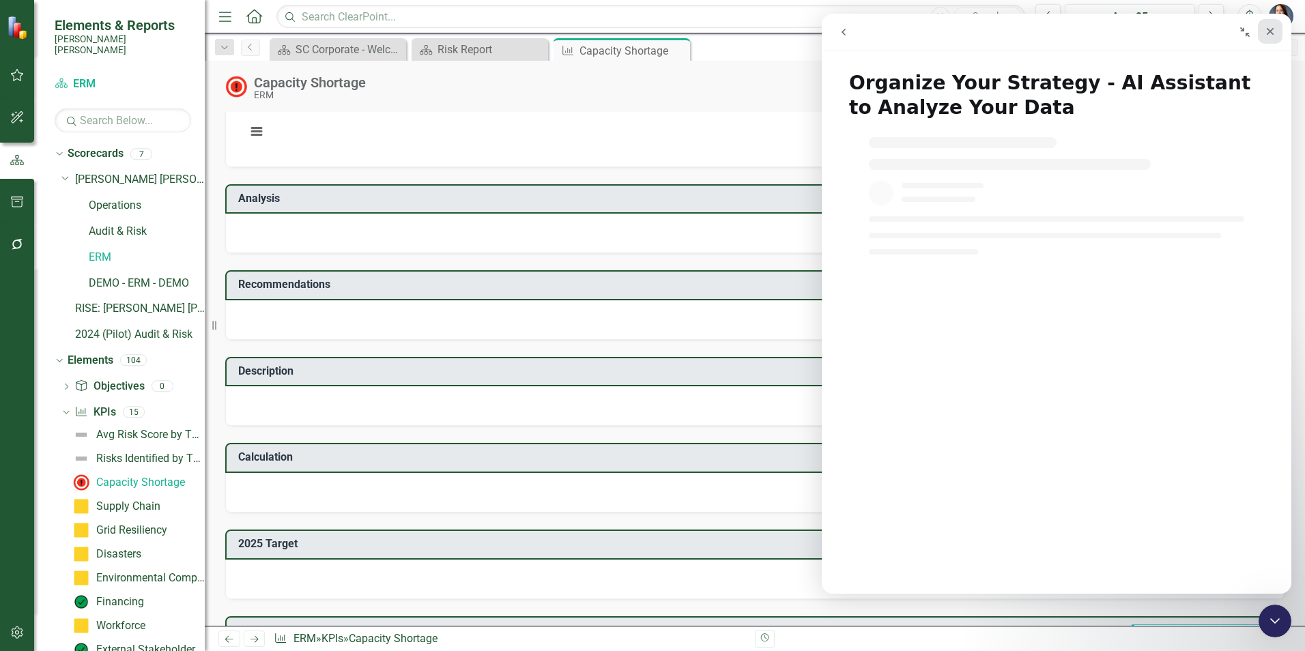
click at [1271, 34] on icon "Close" at bounding box center [1270, 31] width 11 height 11
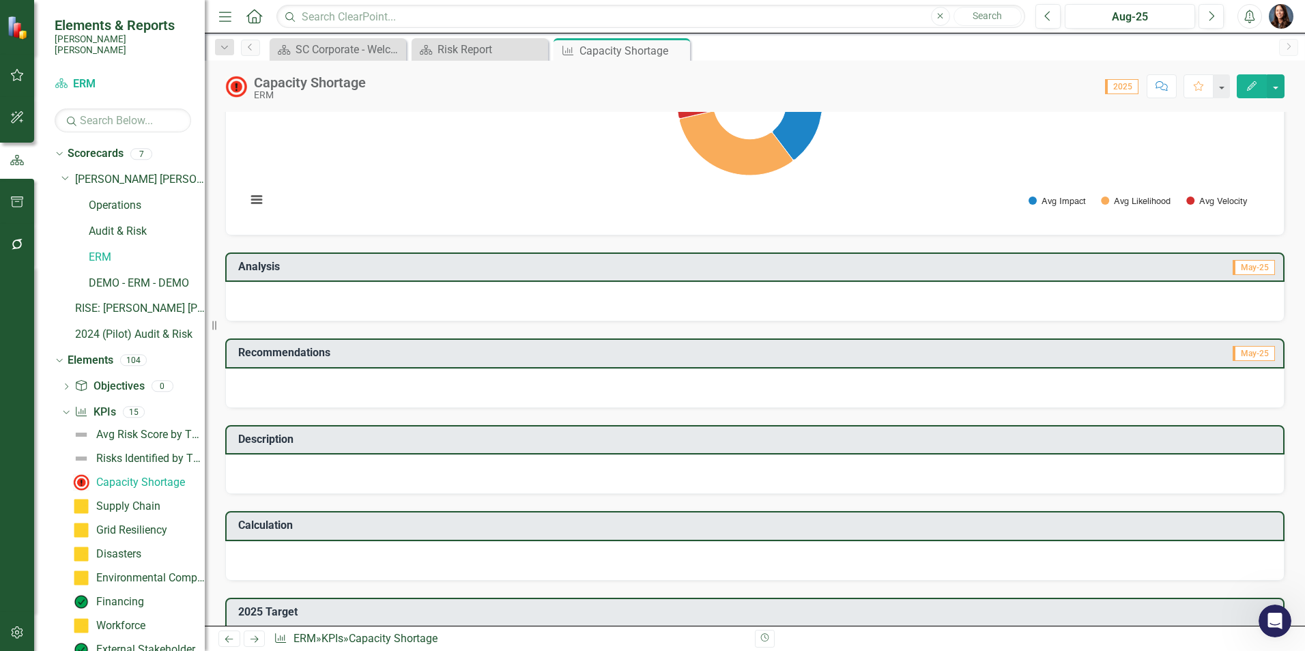
scroll to position [0, 0]
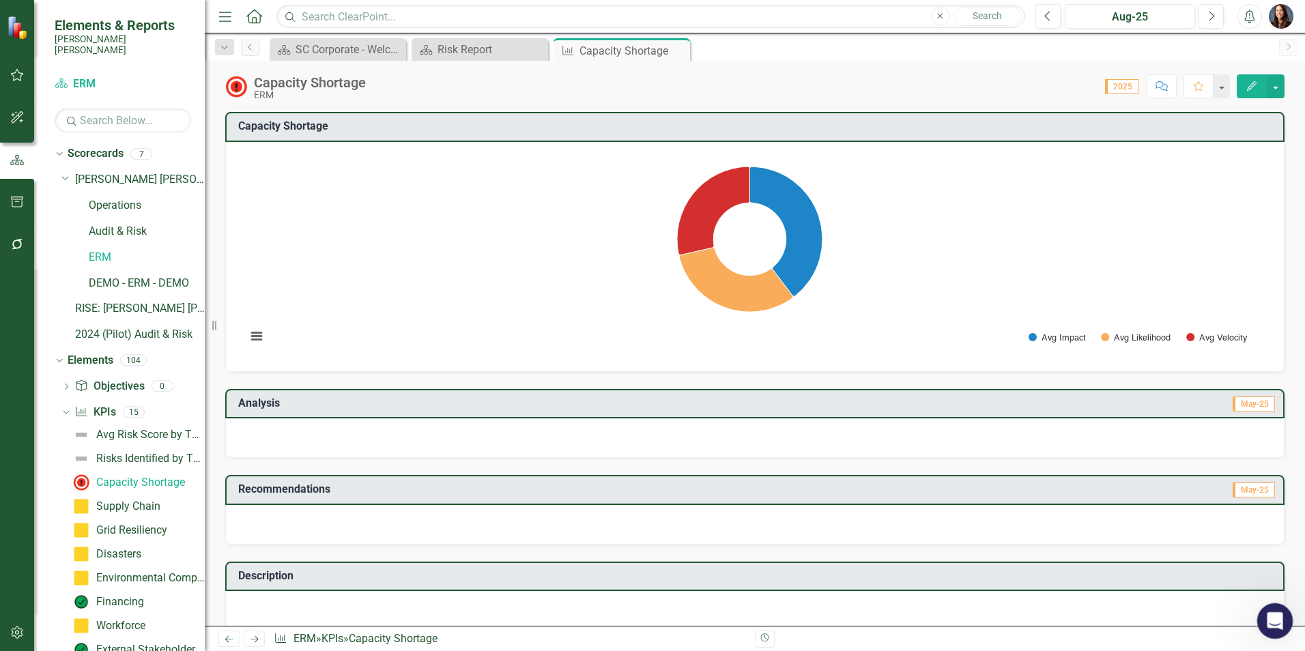
click at [1275, 615] on icon "Open Intercom Messenger" at bounding box center [1273, 619] width 23 height 23
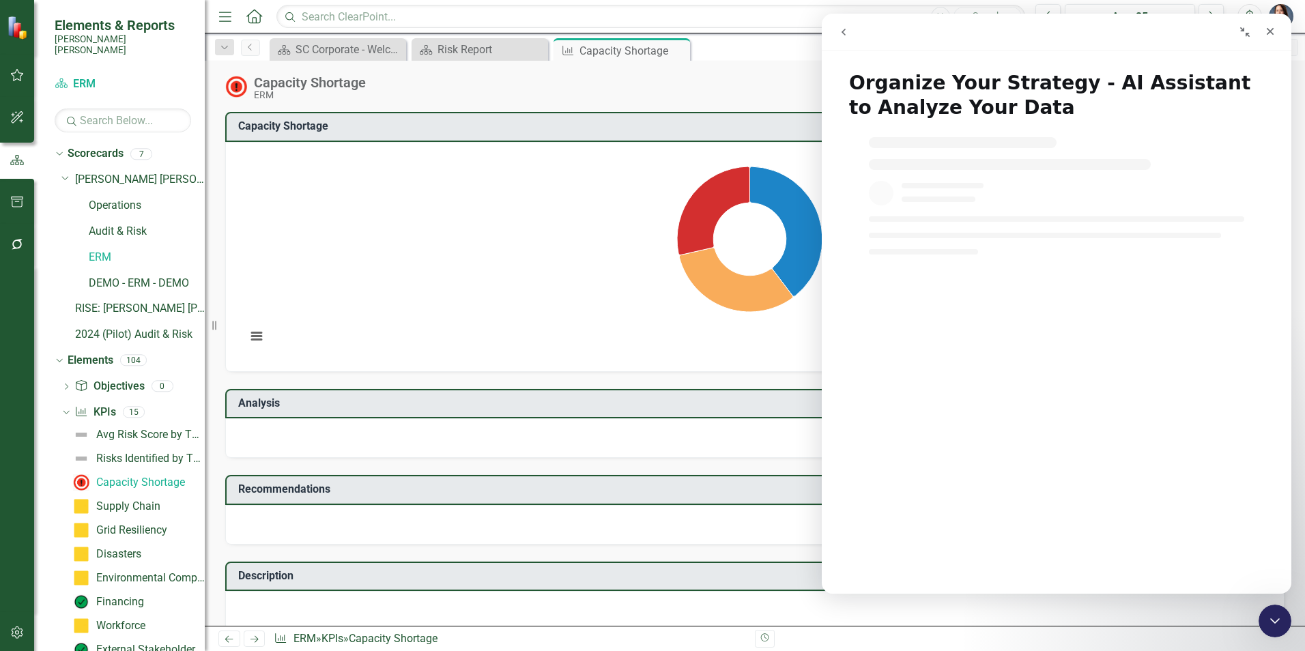
click at [841, 32] on icon "go back" at bounding box center [843, 32] width 11 height 11
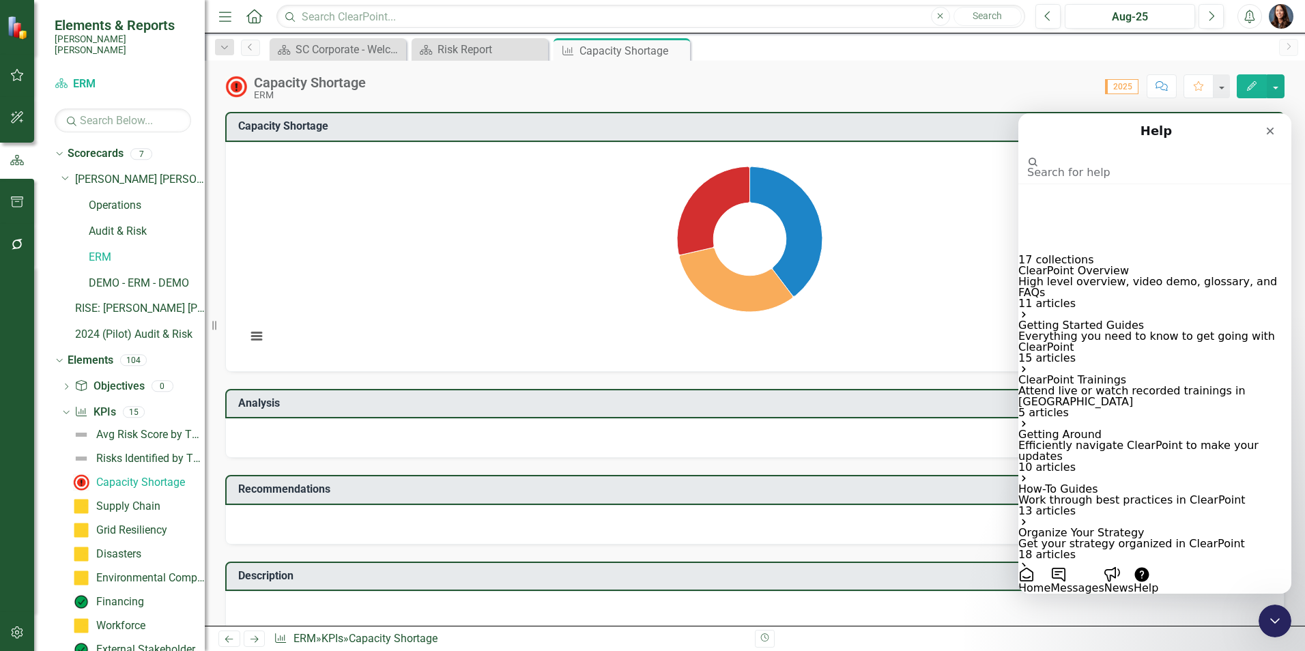
click at [1104, 567] on button "Messages" at bounding box center [1077, 580] width 53 height 27
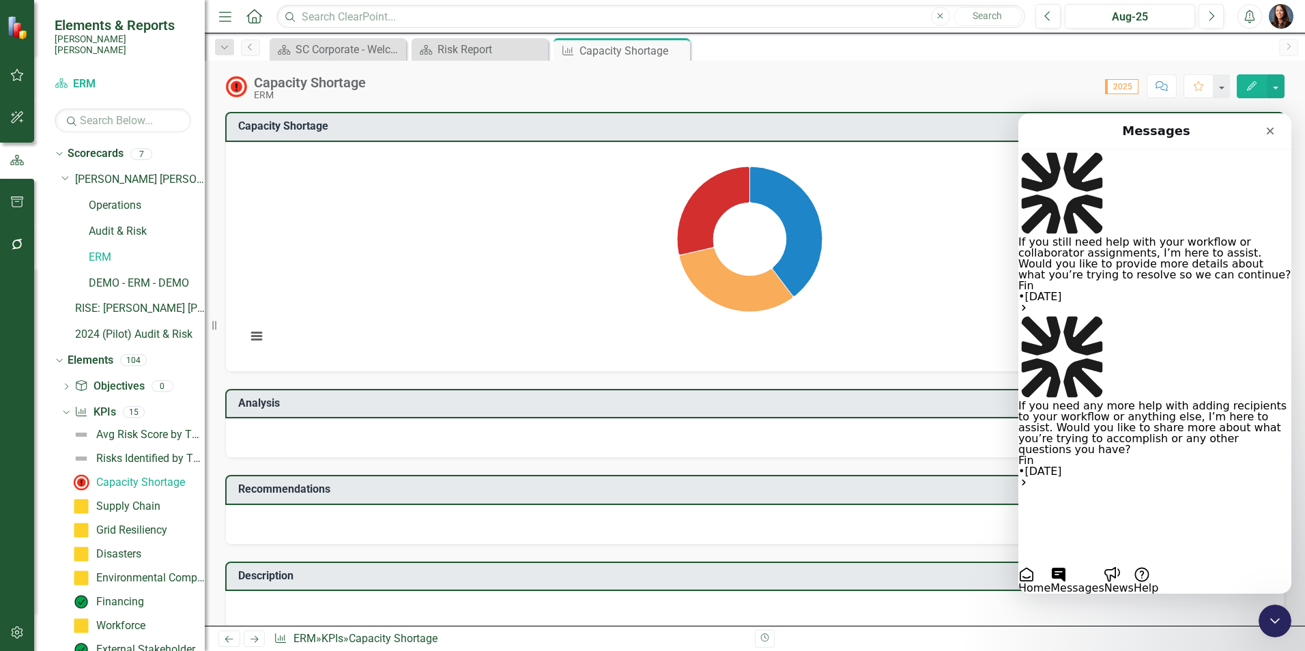
click at [1099, 594] on button "Ask a question" at bounding box center [1059, 605] width 81 height 22
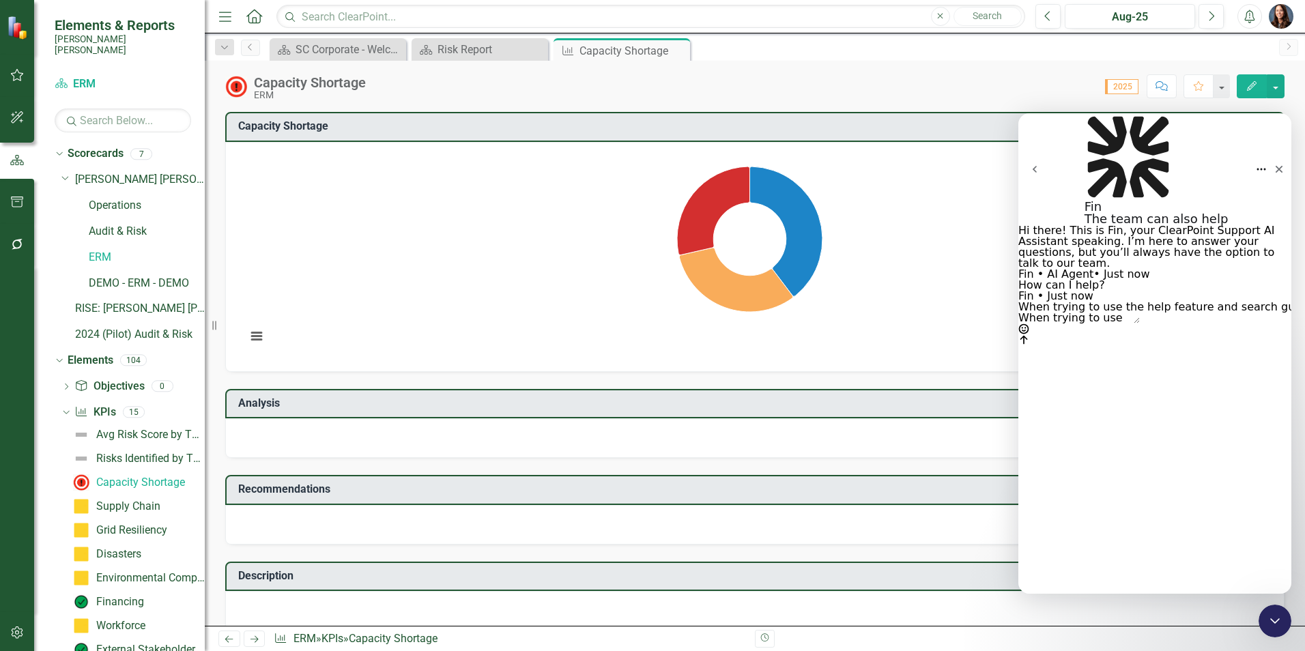
type textarea "When trying to use the help feature and search guidance documents nothing displ…"
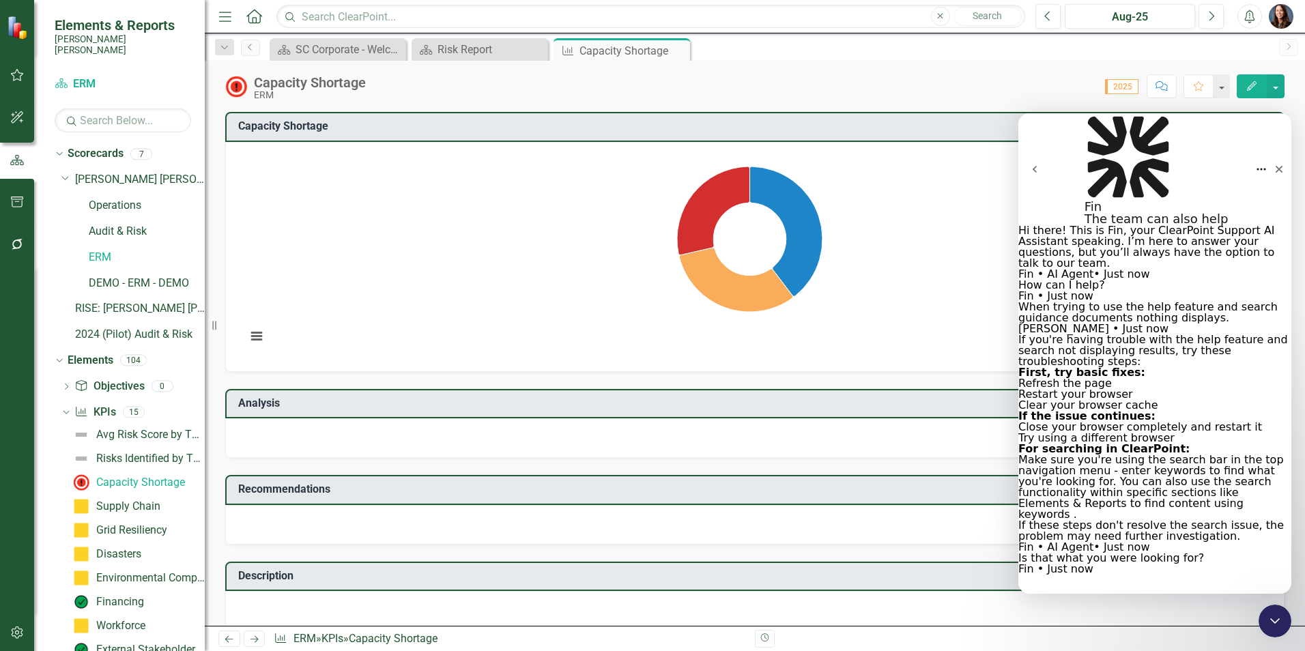
scroll to position [186, 0]
click at [1276, 166] on icon "Close" at bounding box center [1280, 170] width 8 height 8
